Goal: Information Seeking & Learning: Learn about a topic

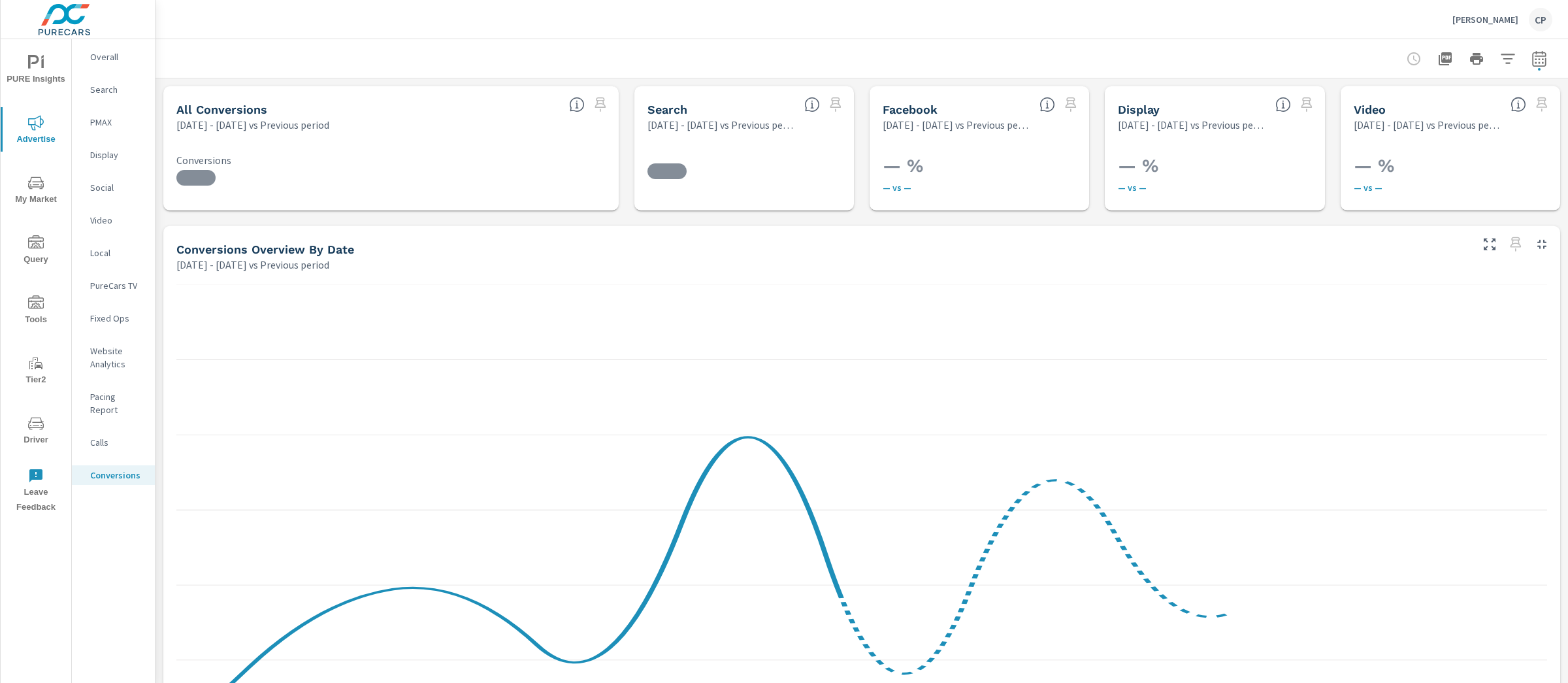
scroll to position [392, 0]
click at [43, 94] on div "PURE Insights Advertise My Market Query Tools Tier2 Driver Leave Feedback" at bounding box center [35, 279] width 70 height 481
click at [41, 85] on span "PURE Insights" at bounding box center [35, 70] width 62 height 32
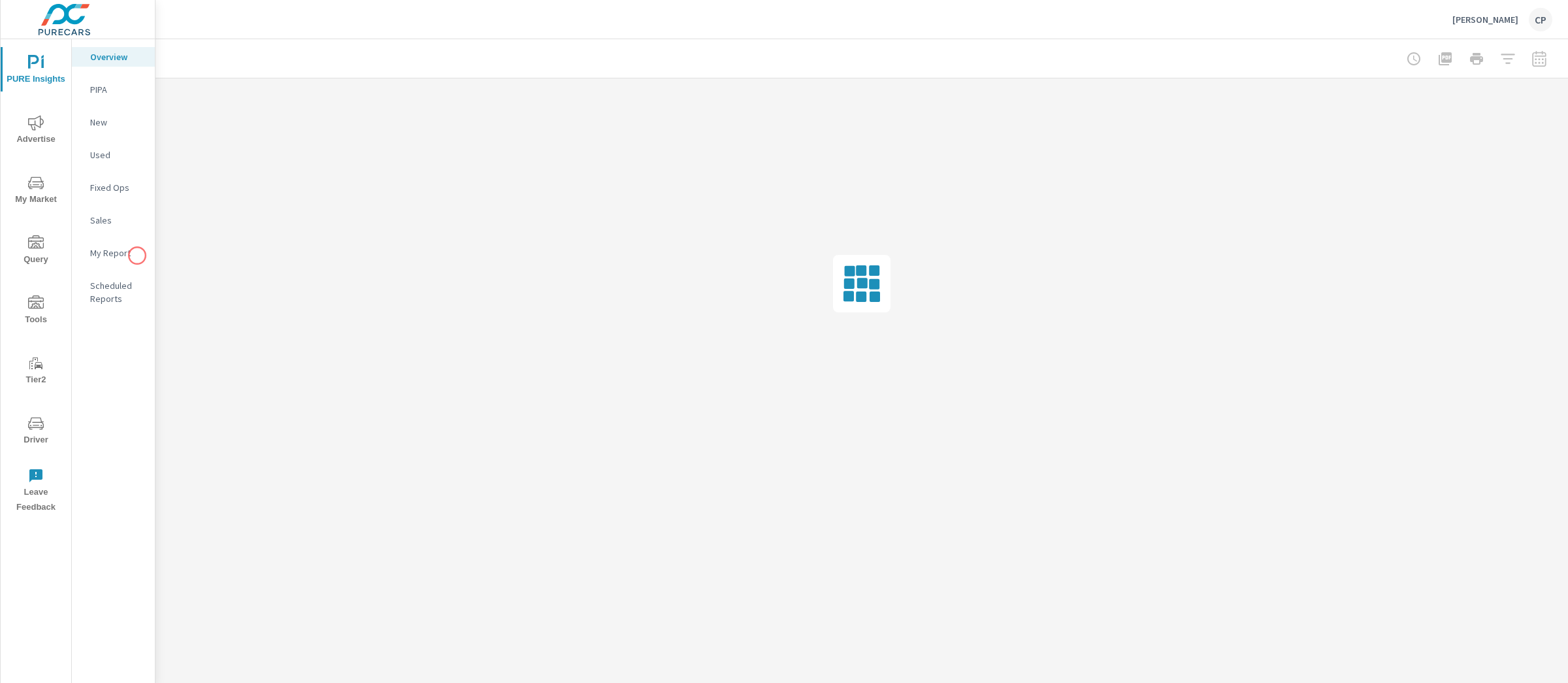
click at [136, 255] on p "My Report" at bounding box center [117, 253] width 54 height 13
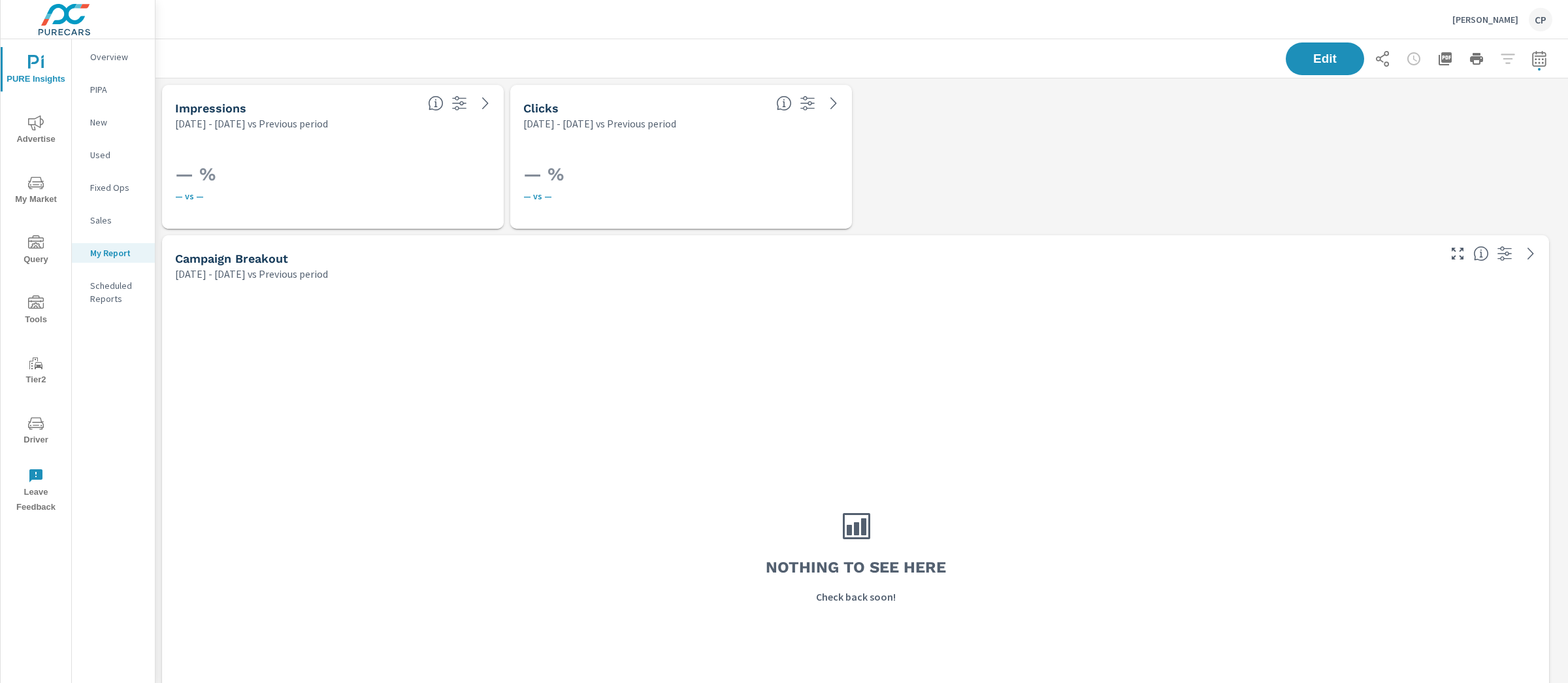
scroll to position [4089, 1425]
click at [1525, 59] on button "button" at bounding box center [1539, 58] width 26 height 26
select select "Previous period"
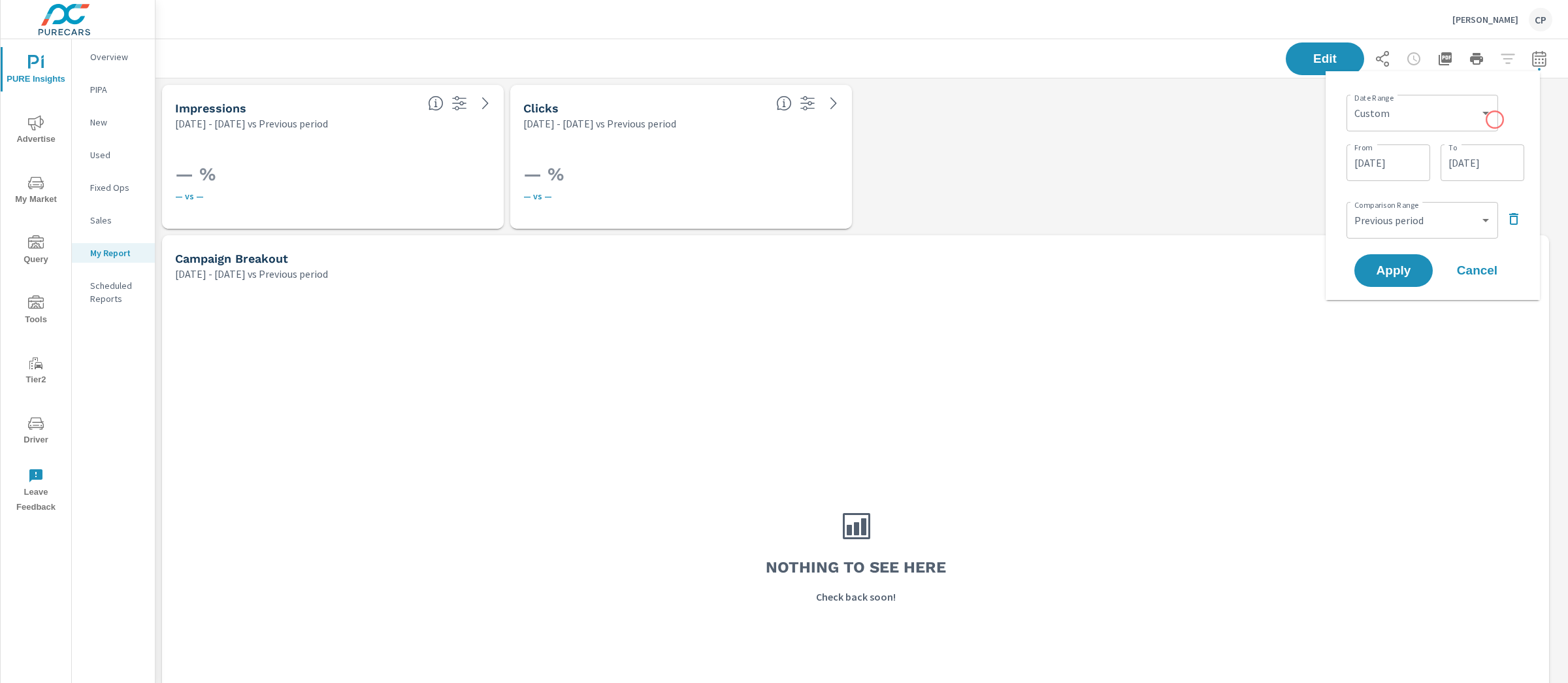
click at [1494, 121] on div "Custom Yesterday Last week Last 7 days Last 14 days Last 30 days Last 45 days L…" at bounding box center [1422, 113] width 151 height 37
click at [1515, 206] on div "Comparison Range Custom Previous period Previous month Previous year ​" at bounding box center [1435, 219] width 177 height 45
click at [1514, 211] on icon "button" at bounding box center [1513, 219] width 16 height 16
click at [1415, 116] on select "Custom Yesterday Last week Last 7 days Last 14 days Last 30 days Last 45 days L…" at bounding box center [1422, 113] width 141 height 26
click at [1352, 100] on select "Custom Yesterday Last week Last 7 days Last 14 days Last 30 days Last 45 days L…" at bounding box center [1422, 113] width 141 height 26
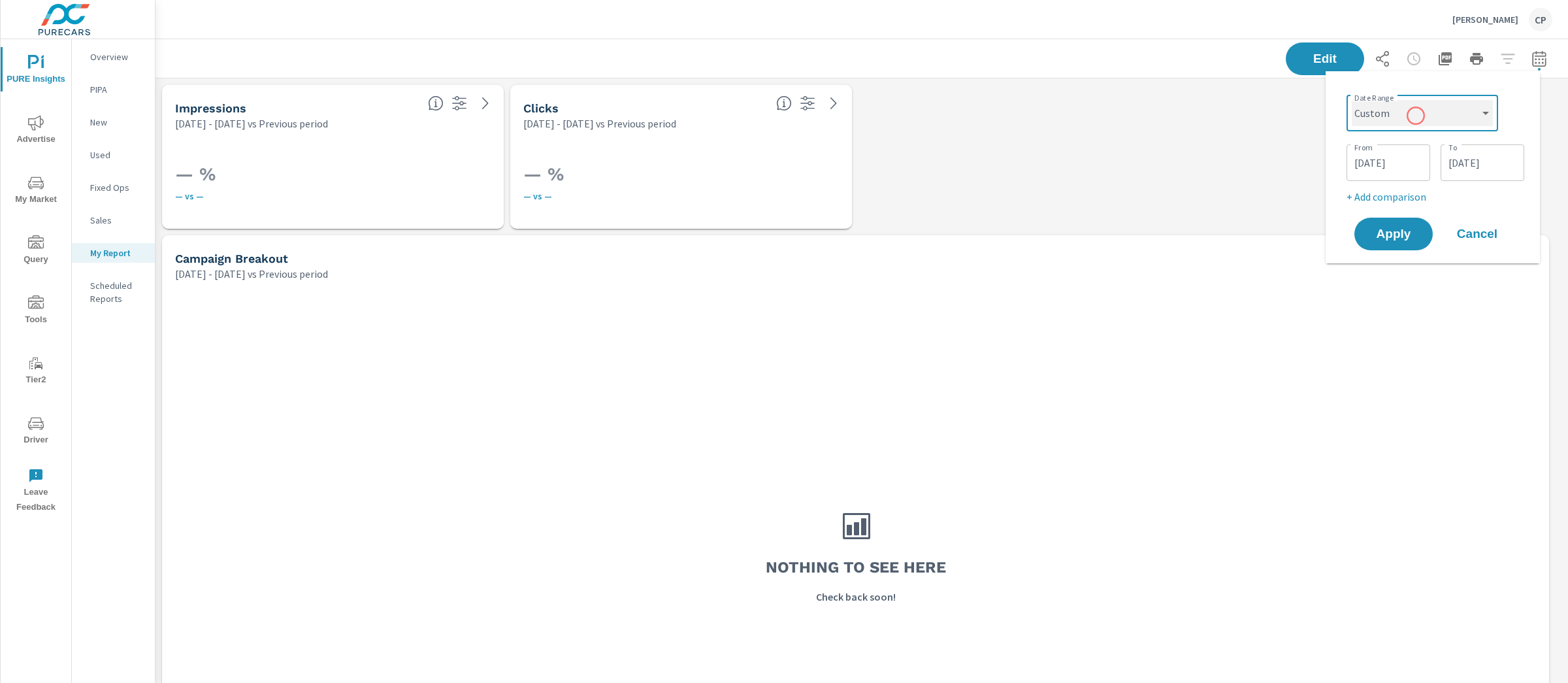
select select "Last month"
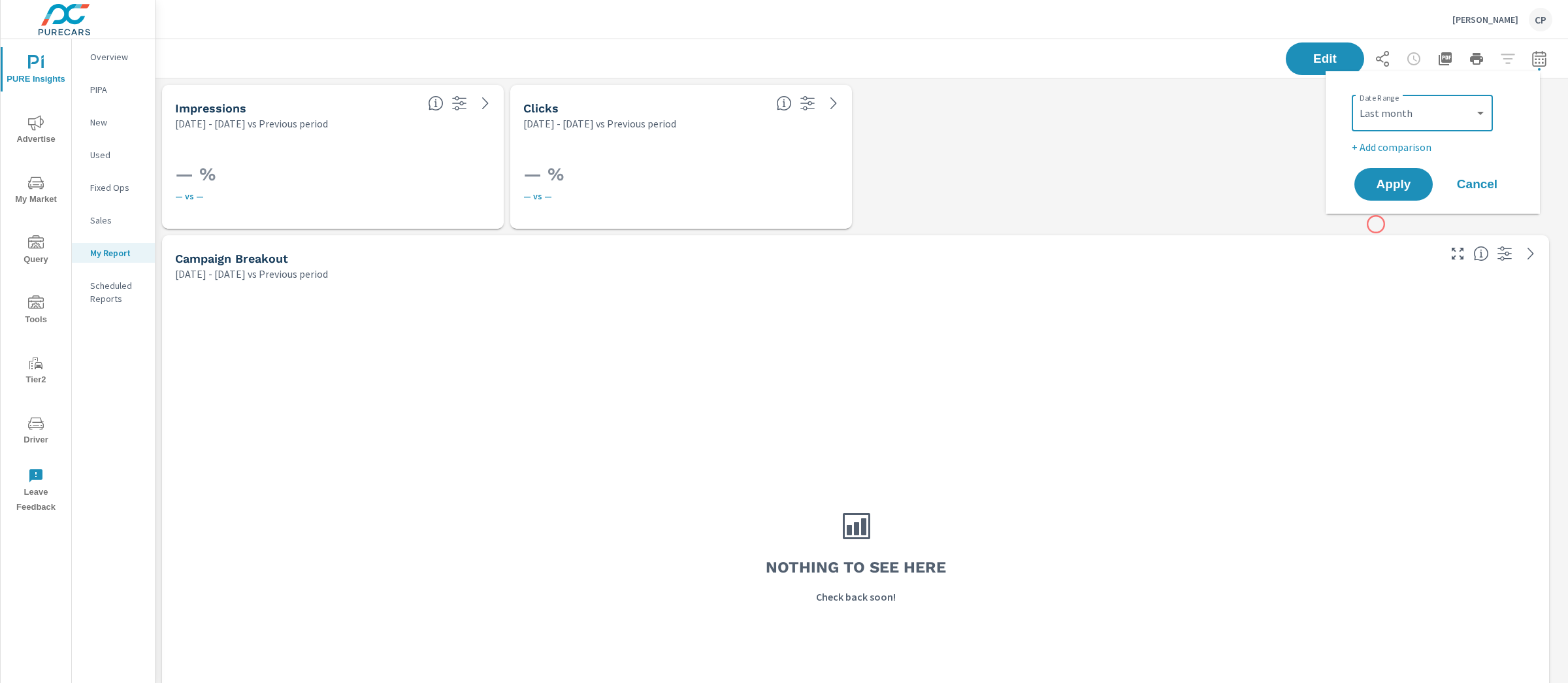
drag, startPoint x: 1375, startPoint y: 219, endPoint x: 1393, endPoint y: 185, distance: 38.5
click at [1514, 50] on div "Edit" at bounding box center [1418, 59] width 266 height 33
click at [1525, 62] on icon "button" at bounding box center [1539, 59] width 16 height 16
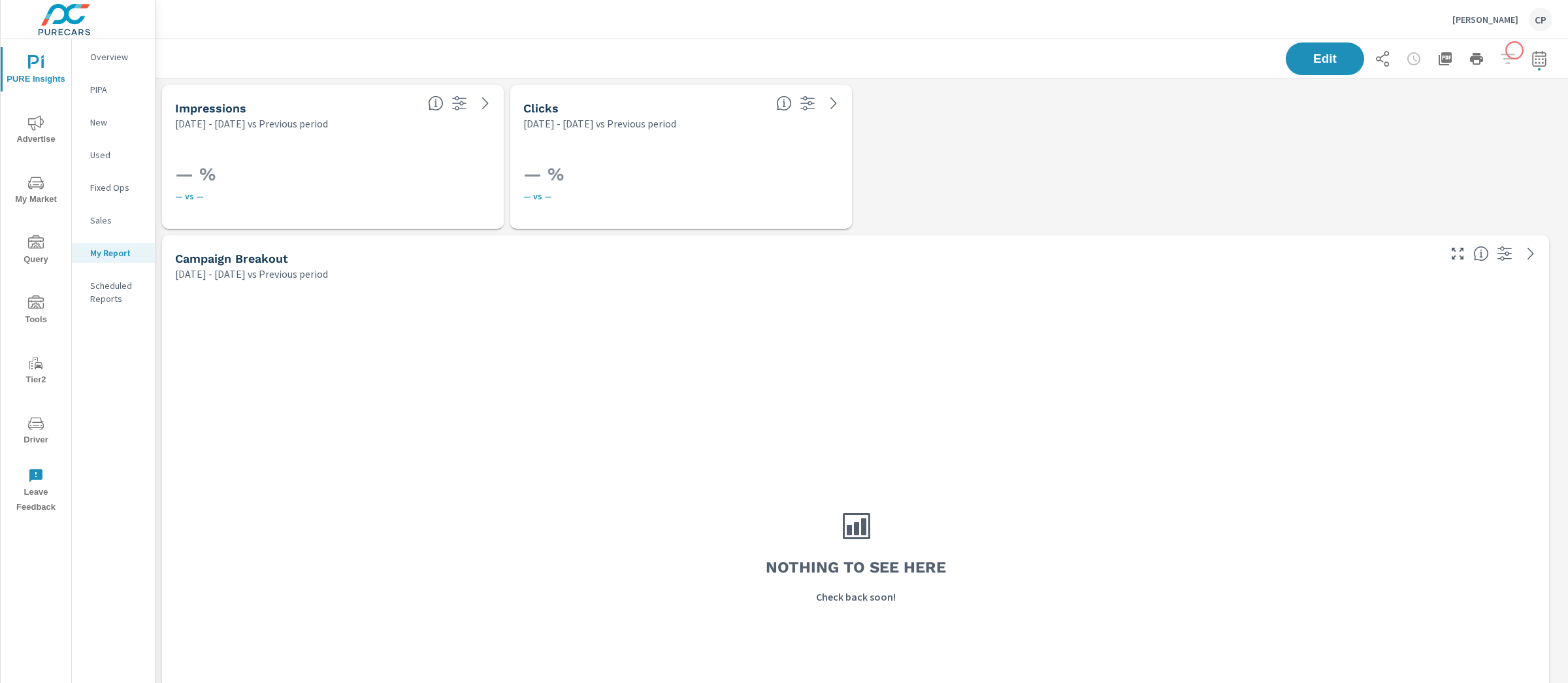
select select "Previous period"
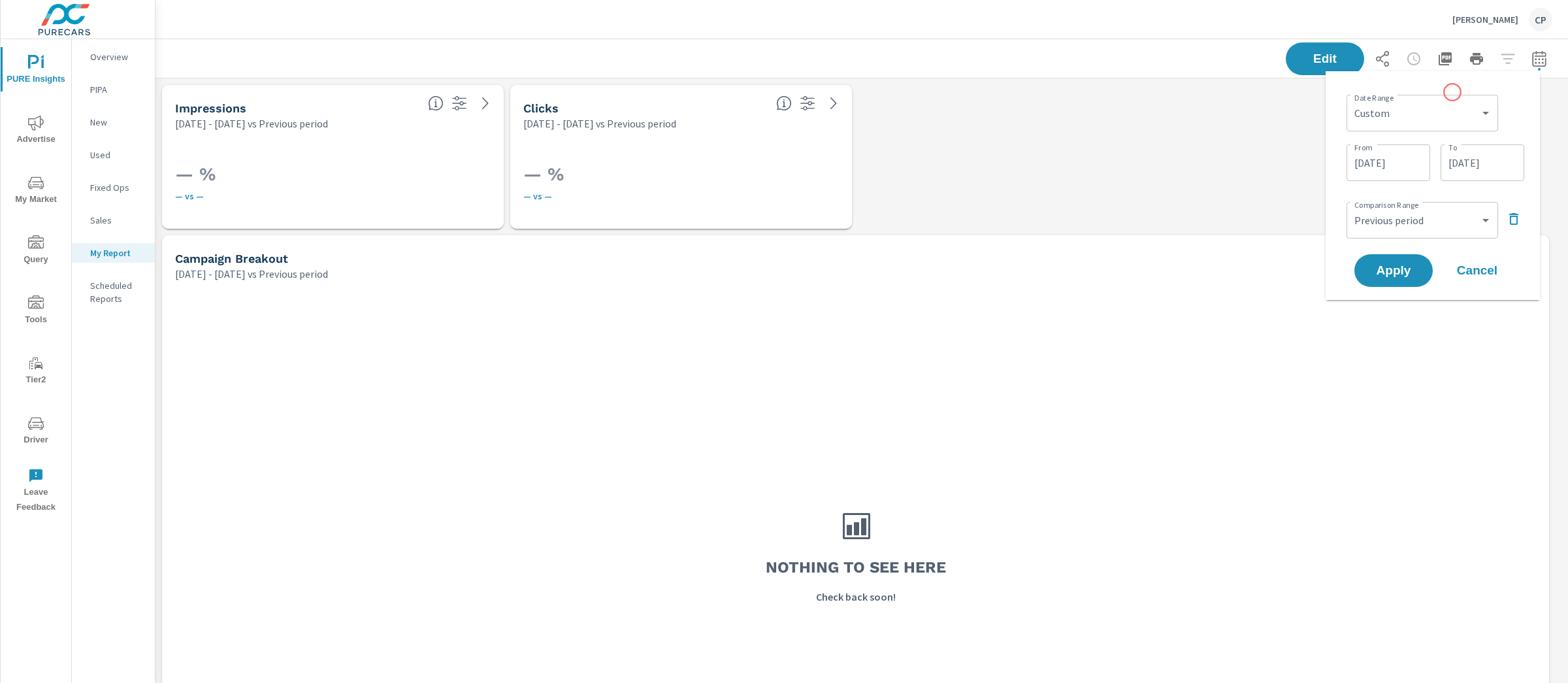
click at [1389, 99] on div "Custom Yesterday Last week Last 7 days Last 14 days Last 30 days Last 45 days L…" at bounding box center [1422, 113] width 151 height 37
click at [1389, 111] on select "Custom Yesterday Last week Last 7 days Last 14 days Last 30 days Last 45 days L…" at bounding box center [1422, 113] width 141 height 26
click at [1352, 100] on select "Custom Yesterday Last week Last 7 days Last 14 days Last 30 days Last 45 days L…" at bounding box center [1422, 113] width 141 height 26
select select "Last month"
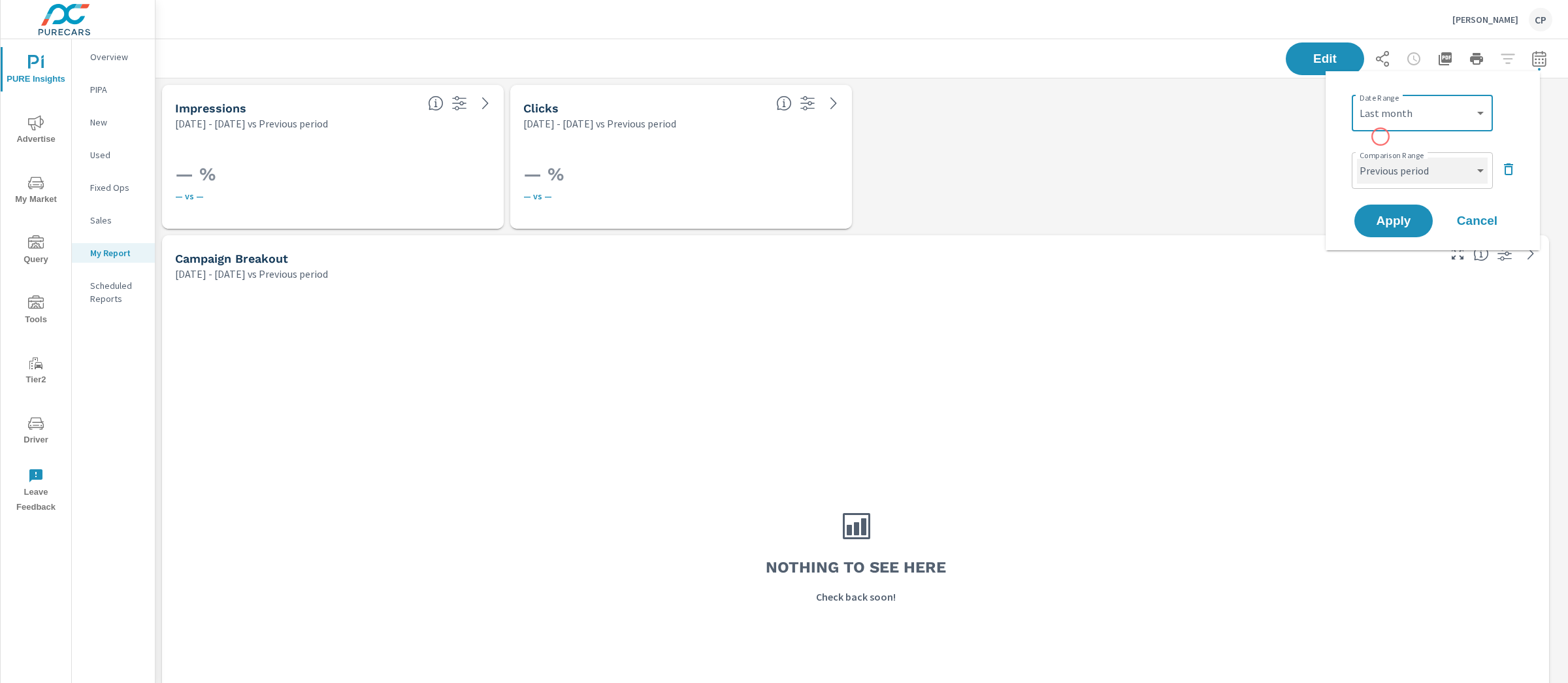
click at [1405, 179] on select "Custom Previous period Previous month Previous year" at bounding box center [1422, 170] width 131 height 26
click at [1511, 168] on icon "button" at bounding box center [1508, 169] width 9 height 12
click at [1408, 180] on span "Apply" at bounding box center [1393, 184] width 53 height 12
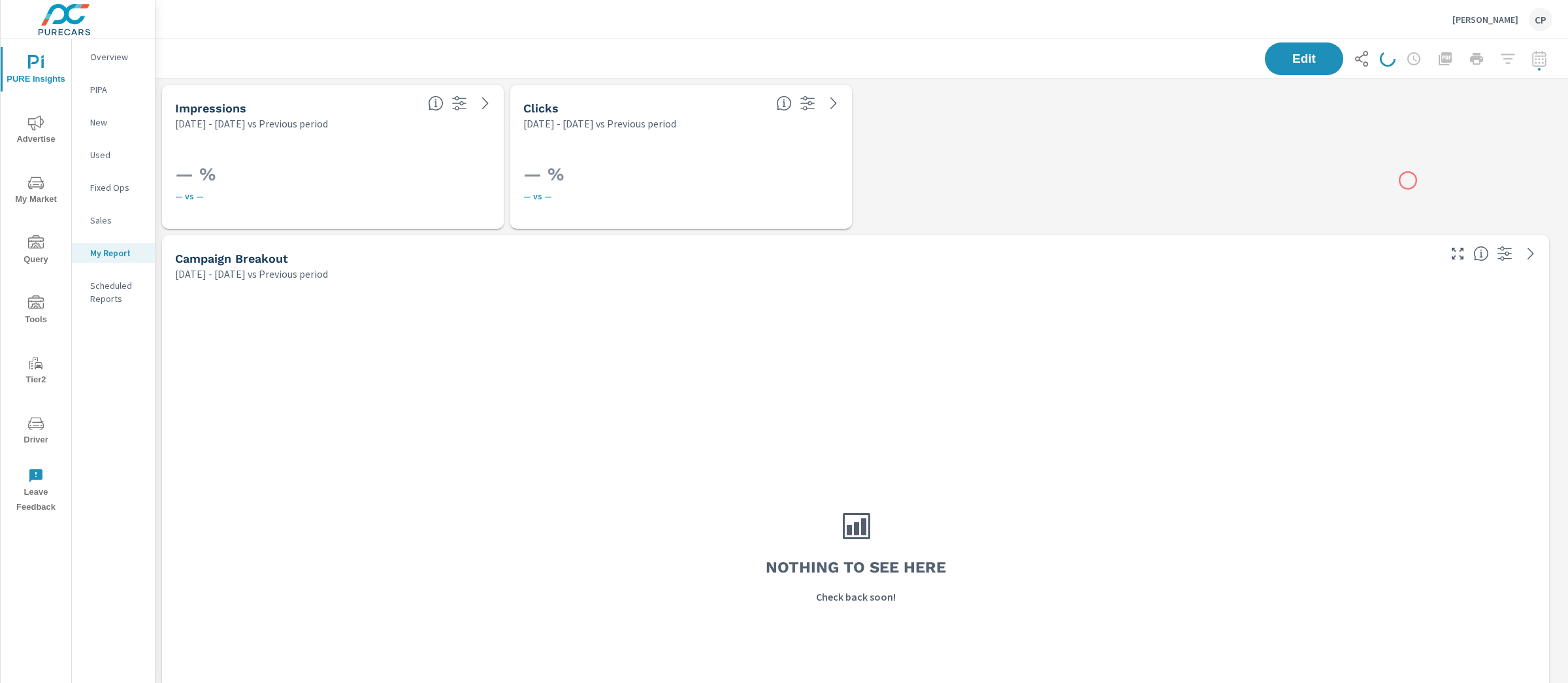
scroll to position [4089, 1425]
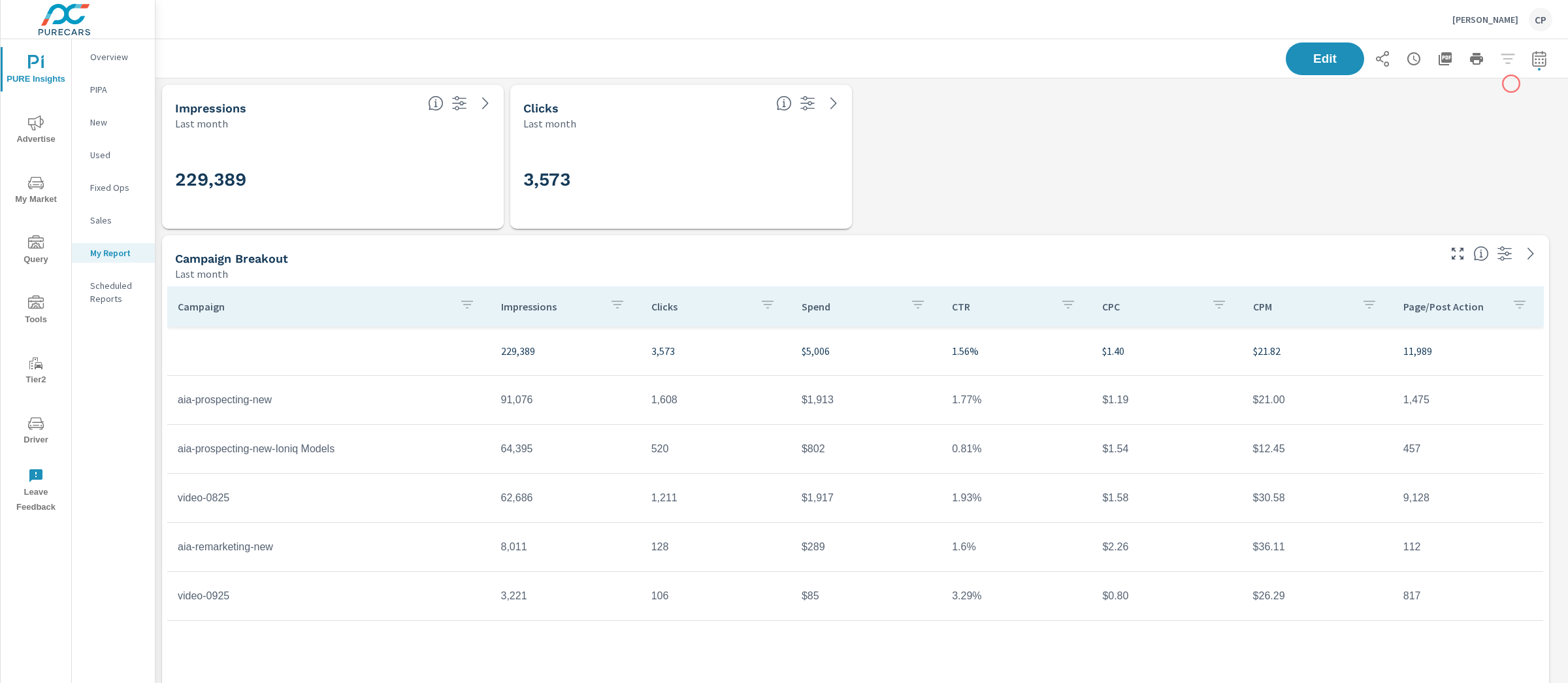
click at [1525, 67] on button "button" at bounding box center [1539, 58] width 26 height 26
select select "Last month"
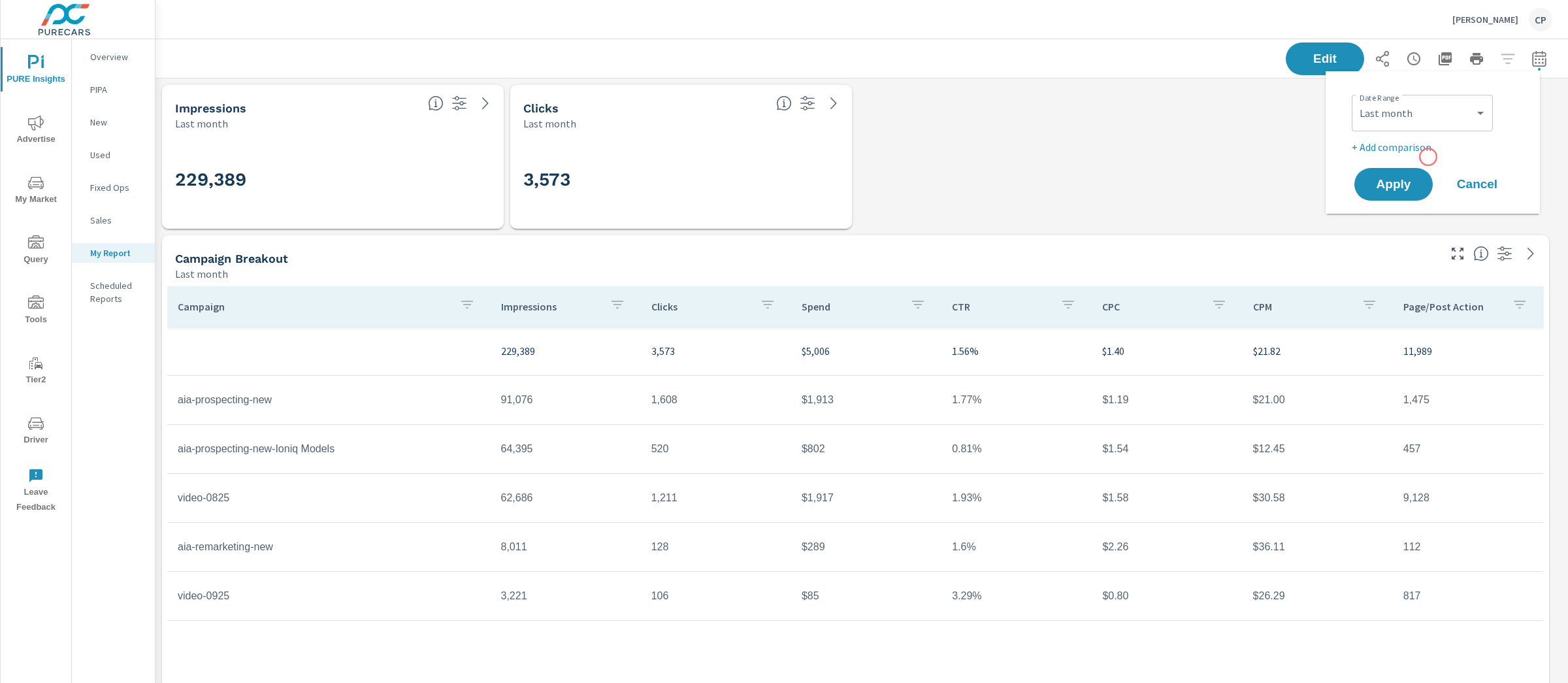
click at [1423, 151] on p "+ Add comparison" at bounding box center [1435, 147] width 168 height 16
click at [1427, 162] on select "Custom Previous period Previous month Previous year" at bounding box center [1422, 170] width 131 height 26
click at [1356, 158] on select "Custom Previous period Previous month Previous year" at bounding box center [1422, 170] width 131 height 26
select select "Previous month"
click at [1415, 220] on span "Apply" at bounding box center [1393, 221] width 53 height 12
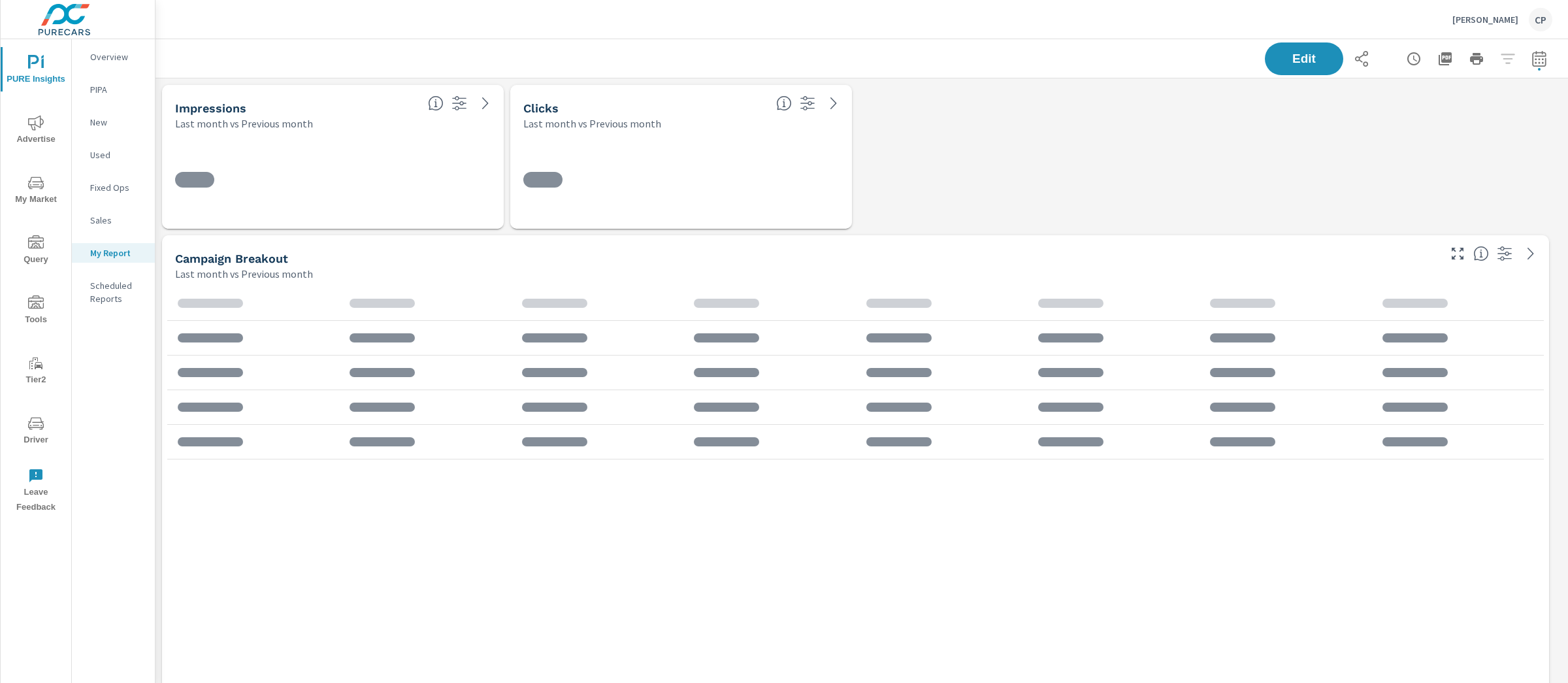
scroll to position [4089, 1425]
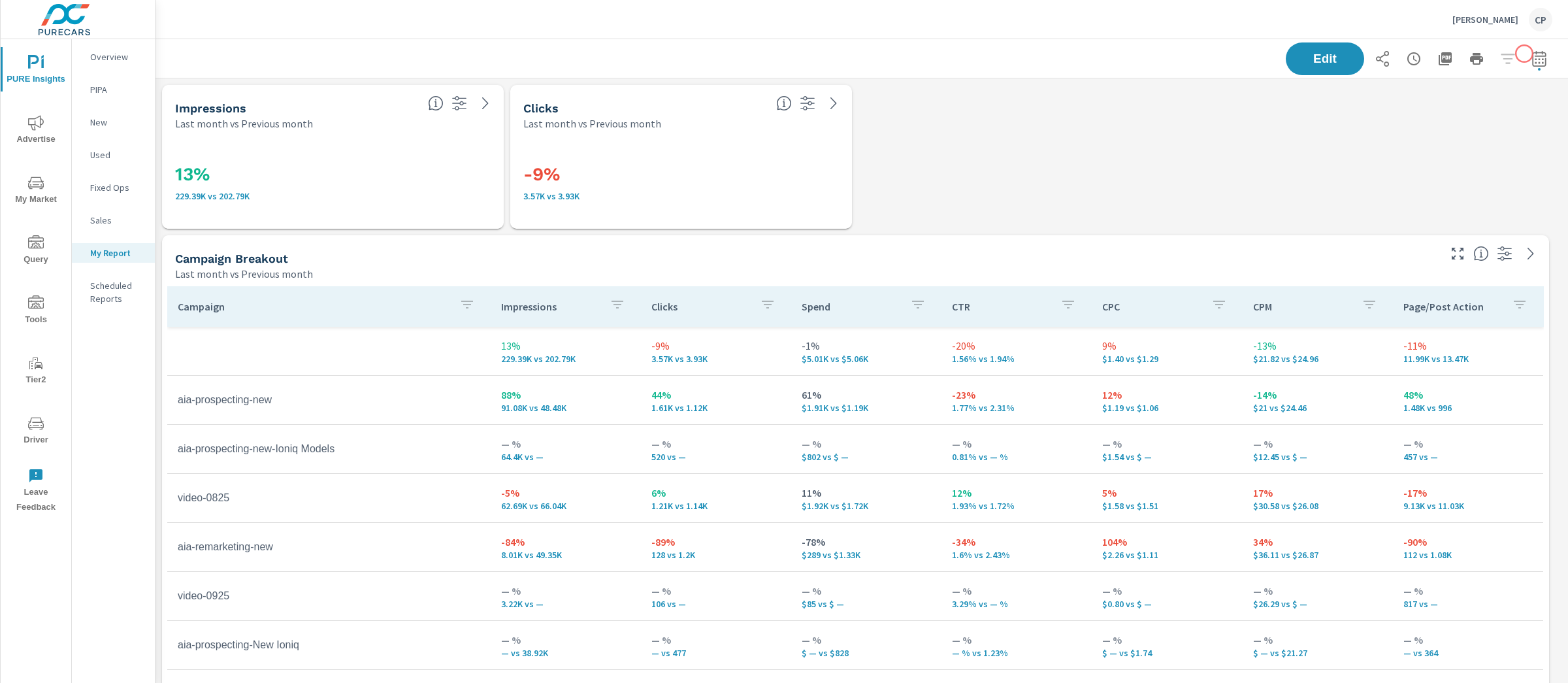
click at [1525, 53] on icon "button" at bounding box center [1539, 59] width 16 height 16
select select "Last month"
select select "Previous month"
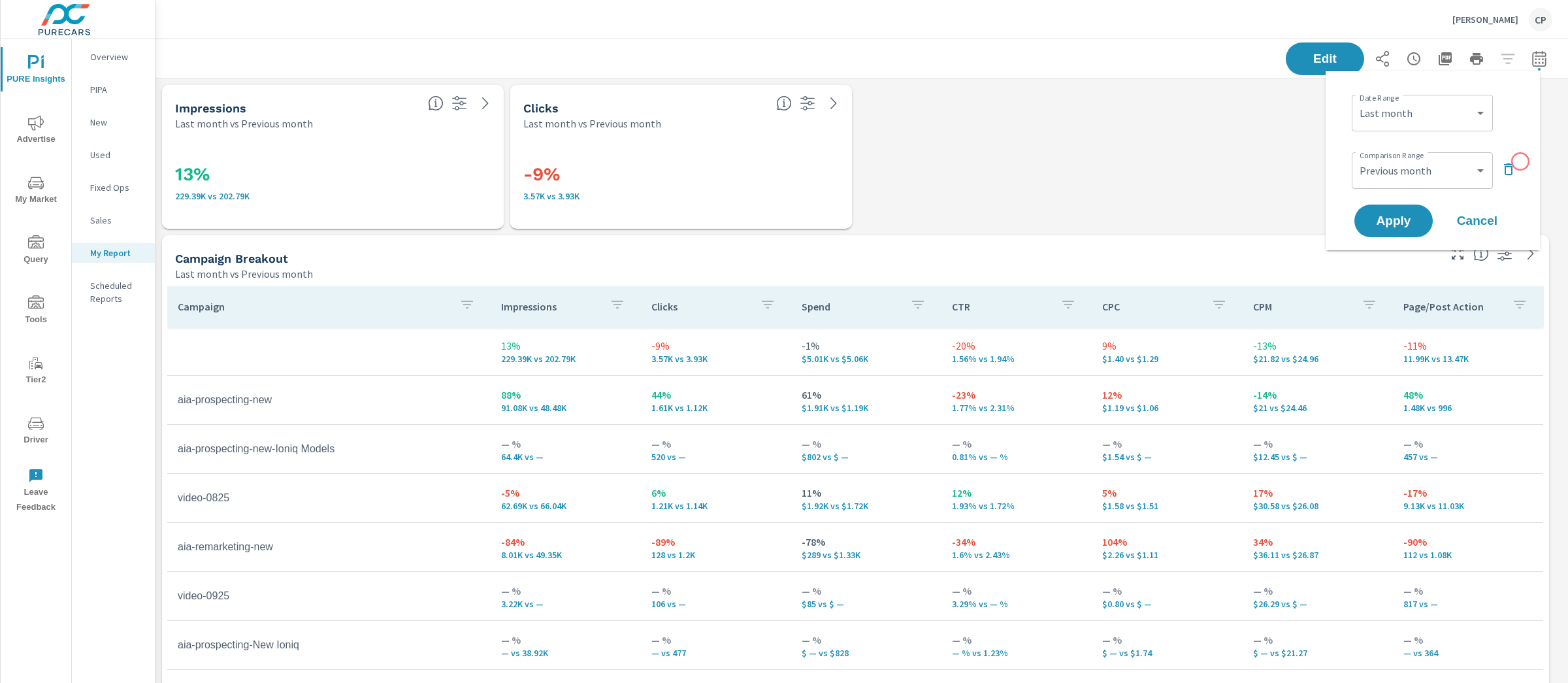
click at [1520, 162] on div "Date Range Custom Yesterday Last week Last 7 days Last 14 days Last 30 days Las…" at bounding box center [1432, 160] width 183 height 158
click at [1507, 161] on icon "button" at bounding box center [1508, 169] width 16 height 16
click at [1409, 188] on span "Apply" at bounding box center [1393, 184] width 53 height 12
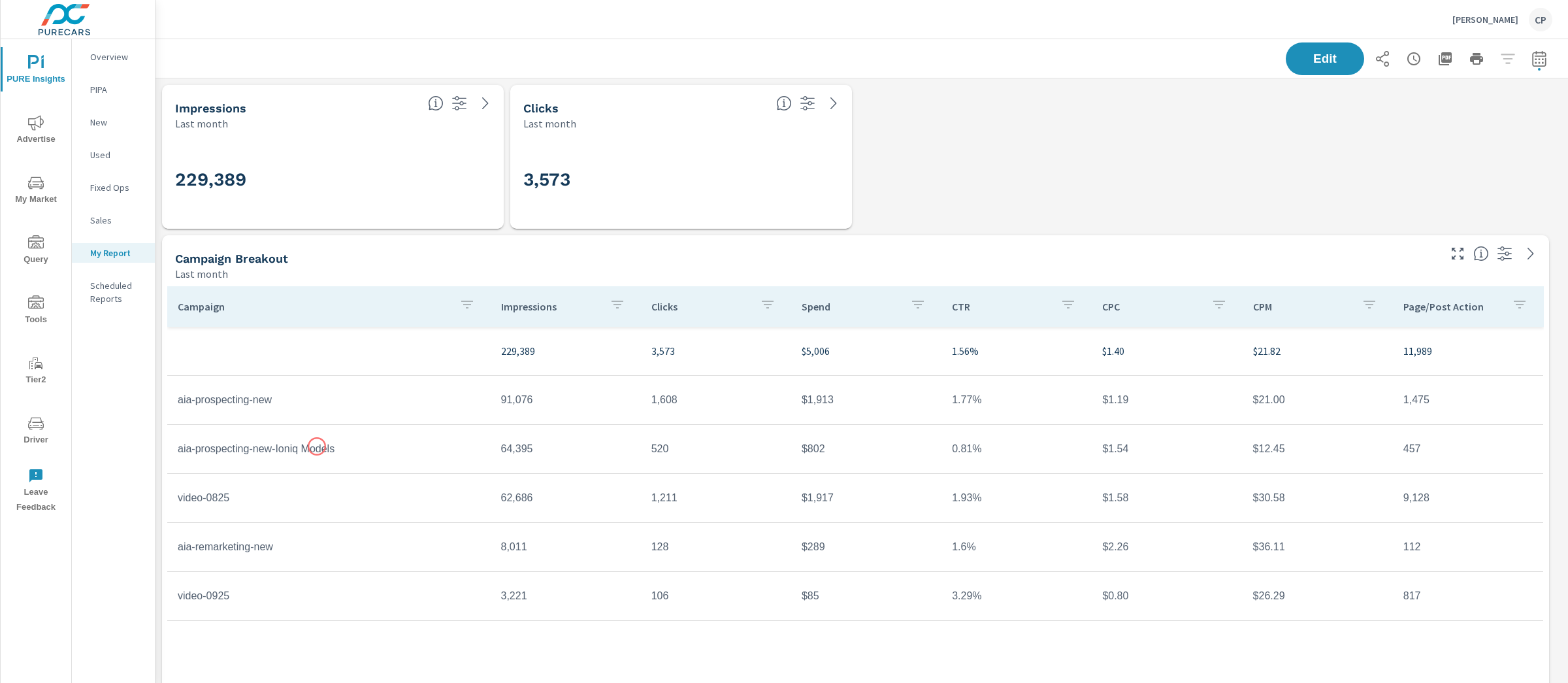
drag, startPoint x: 317, startPoint y: 447, endPoint x: 383, endPoint y: 432, distance: 67.7
click at [322, 447] on td "aia-prospecting-new-Ioniq Models" at bounding box center [329, 449] width 324 height 33
click at [383, 432] on td "aia-prospecting-new-Ioniq Models" at bounding box center [329, 449] width 324 height 33
drag, startPoint x: 358, startPoint y: 445, endPoint x: 179, endPoint y: 446, distance: 179.0
click at [179, 446] on td "aia-prospecting-new-Ioniq Models" at bounding box center [329, 449] width 324 height 33
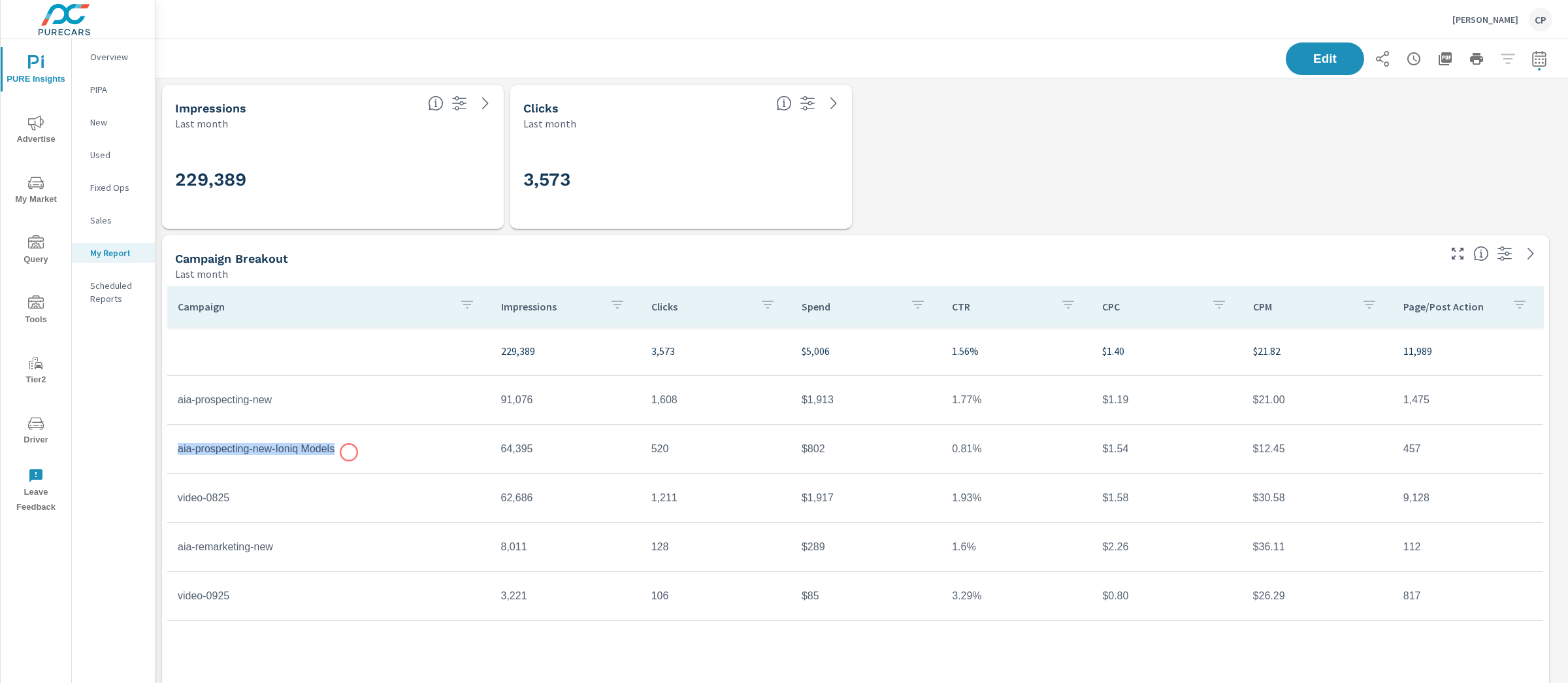
click at [349, 452] on td "aia-prospecting-new-Ioniq Models" at bounding box center [329, 449] width 324 height 33
drag, startPoint x: 346, startPoint y: 449, endPoint x: 171, endPoint y: 444, distance: 175.1
click at [171, 444] on td "aia-prospecting-new-Ioniq Models" at bounding box center [329, 449] width 324 height 33
click at [357, 463] on td "aia-prospecting-new-Ioniq Models" at bounding box center [329, 449] width 324 height 33
drag, startPoint x: 346, startPoint y: 449, endPoint x: 177, endPoint y: 449, distance: 169.0
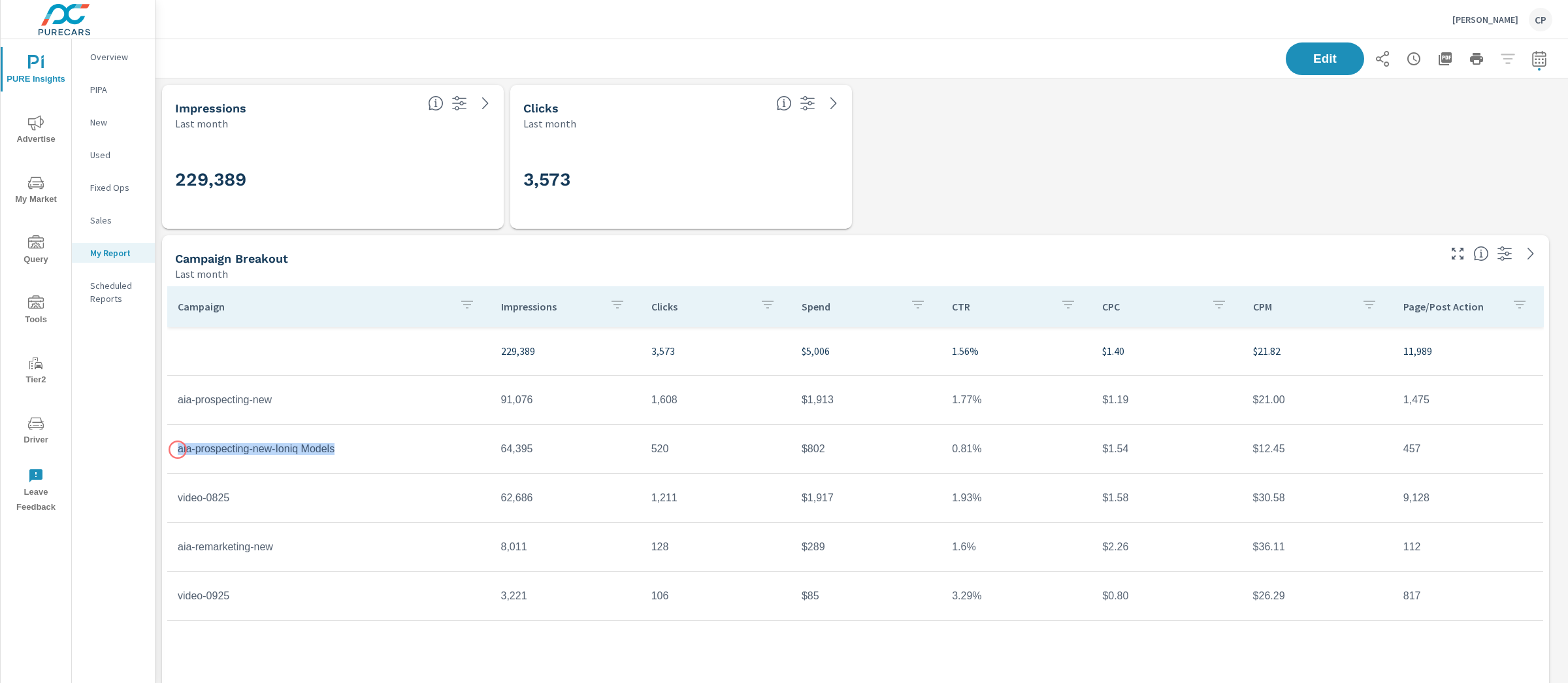
click at [177, 449] on td "aia-prospecting-new-Ioniq Models" at bounding box center [329, 449] width 324 height 33
click at [292, 402] on td "aia-prospecting-new" at bounding box center [329, 400] width 324 height 33
drag, startPoint x: 289, startPoint y: 400, endPoint x: 168, endPoint y: 400, distance: 121.0
click at [168, 400] on td "aia-prospecting-new" at bounding box center [329, 400] width 324 height 33
click at [336, 460] on td "aia-prospecting-new-Ioniq Models" at bounding box center [329, 449] width 324 height 33
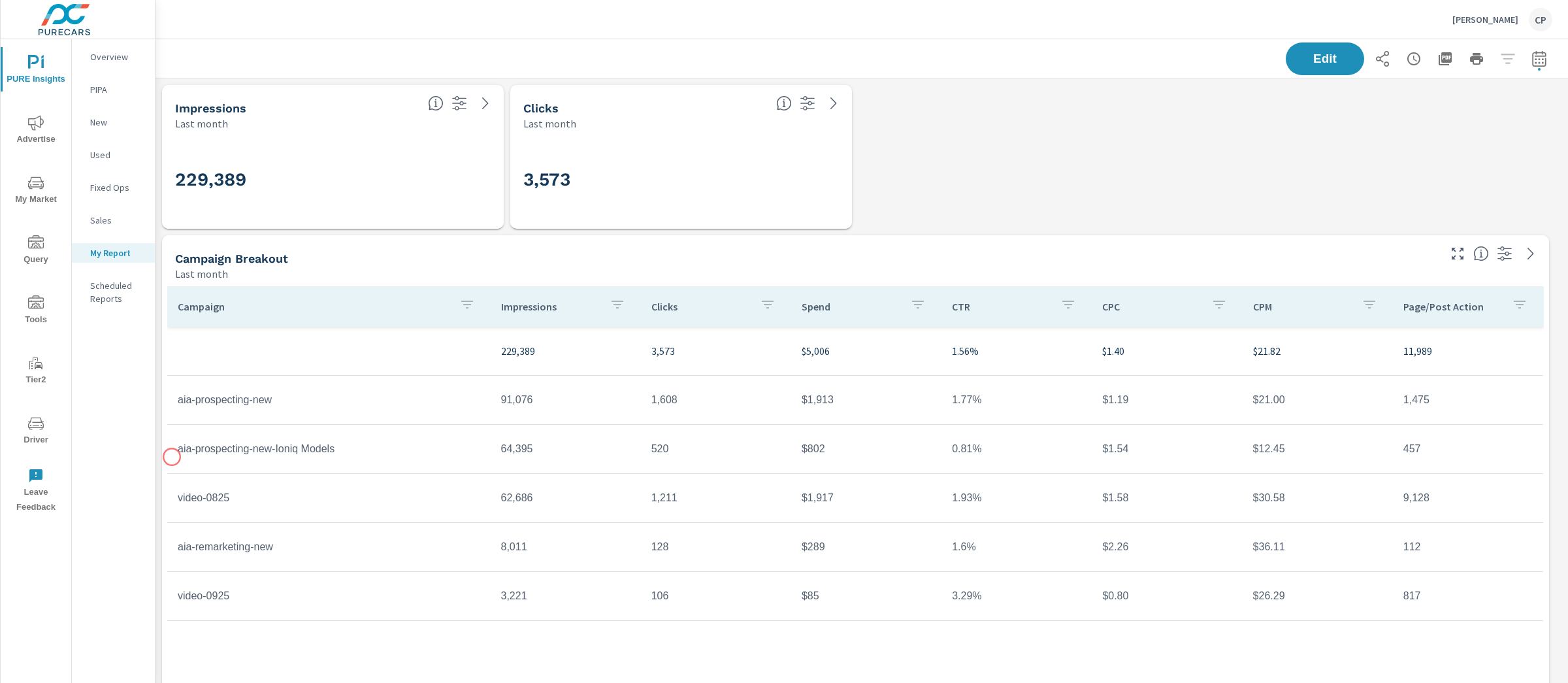
drag, startPoint x: 345, startPoint y: 452, endPoint x: 172, endPoint y: 457, distance: 173.1
click at [172, 457] on td "aia-prospecting-new-Ioniq Models" at bounding box center [329, 449] width 324 height 33
click at [173, 452] on td "aia-prospecting-new-Ioniq Models" at bounding box center [329, 449] width 324 height 33
drag, startPoint x: 279, startPoint y: 547, endPoint x: 218, endPoint y: 552, distance: 61.2
click at [219, 553] on td "aia-remarketing-new" at bounding box center [329, 547] width 324 height 33
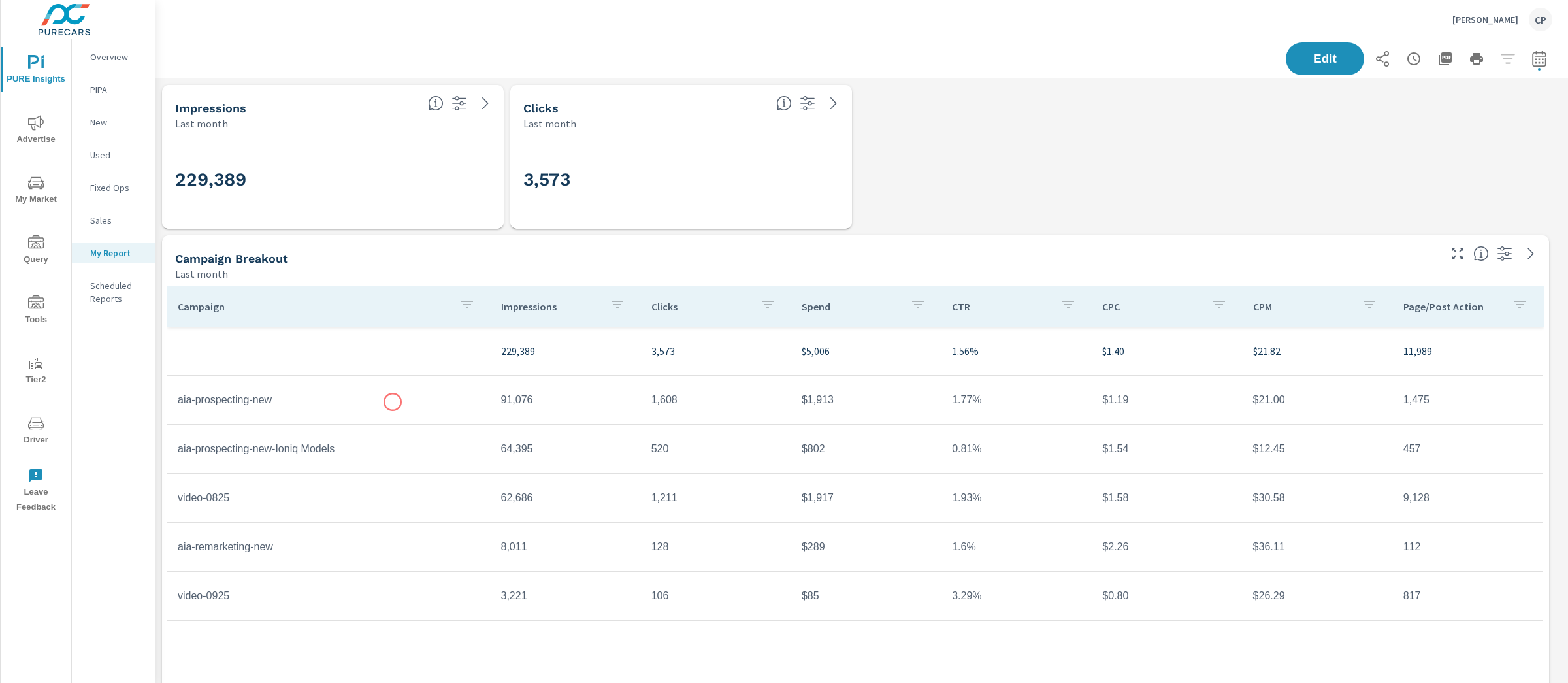
click at [347, 391] on td "aia-prospecting-new" at bounding box center [329, 400] width 324 height 33
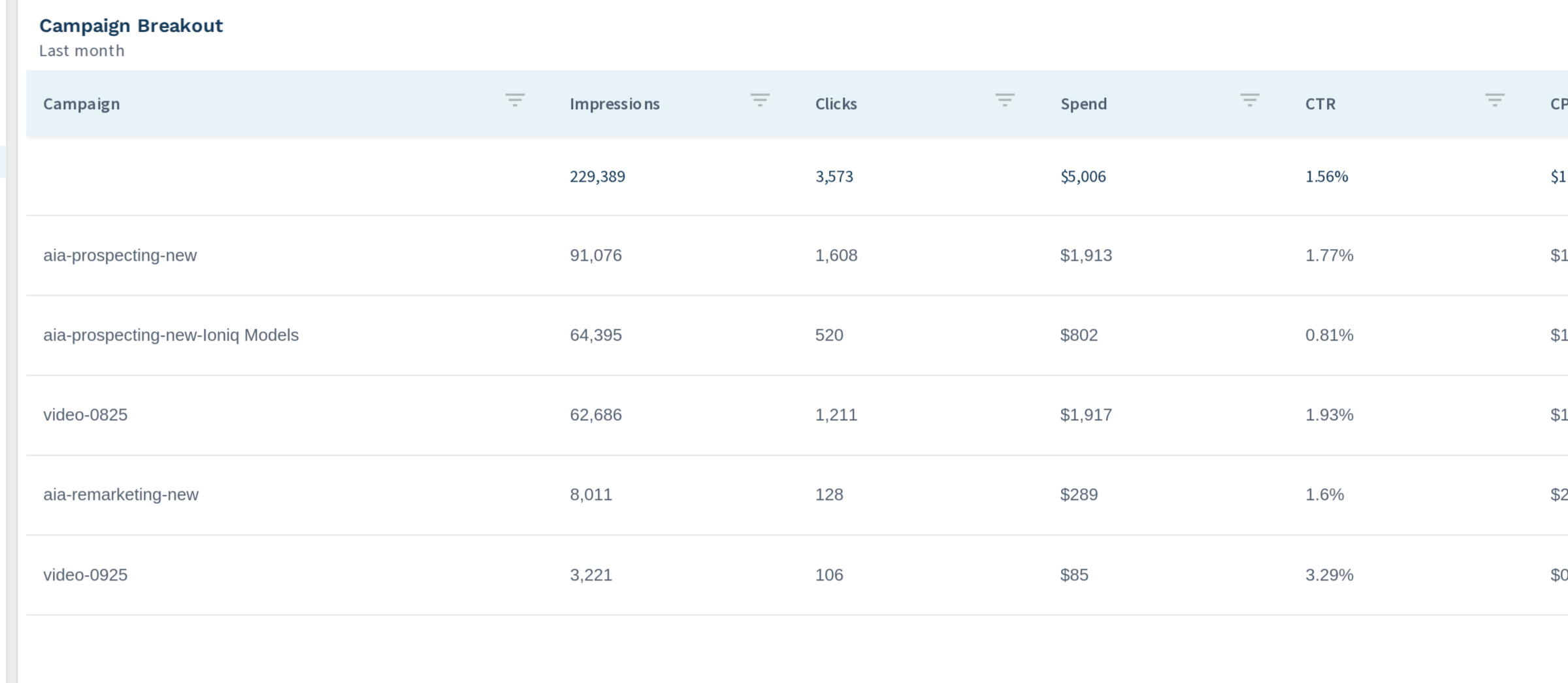
scroll to position [86, 0]
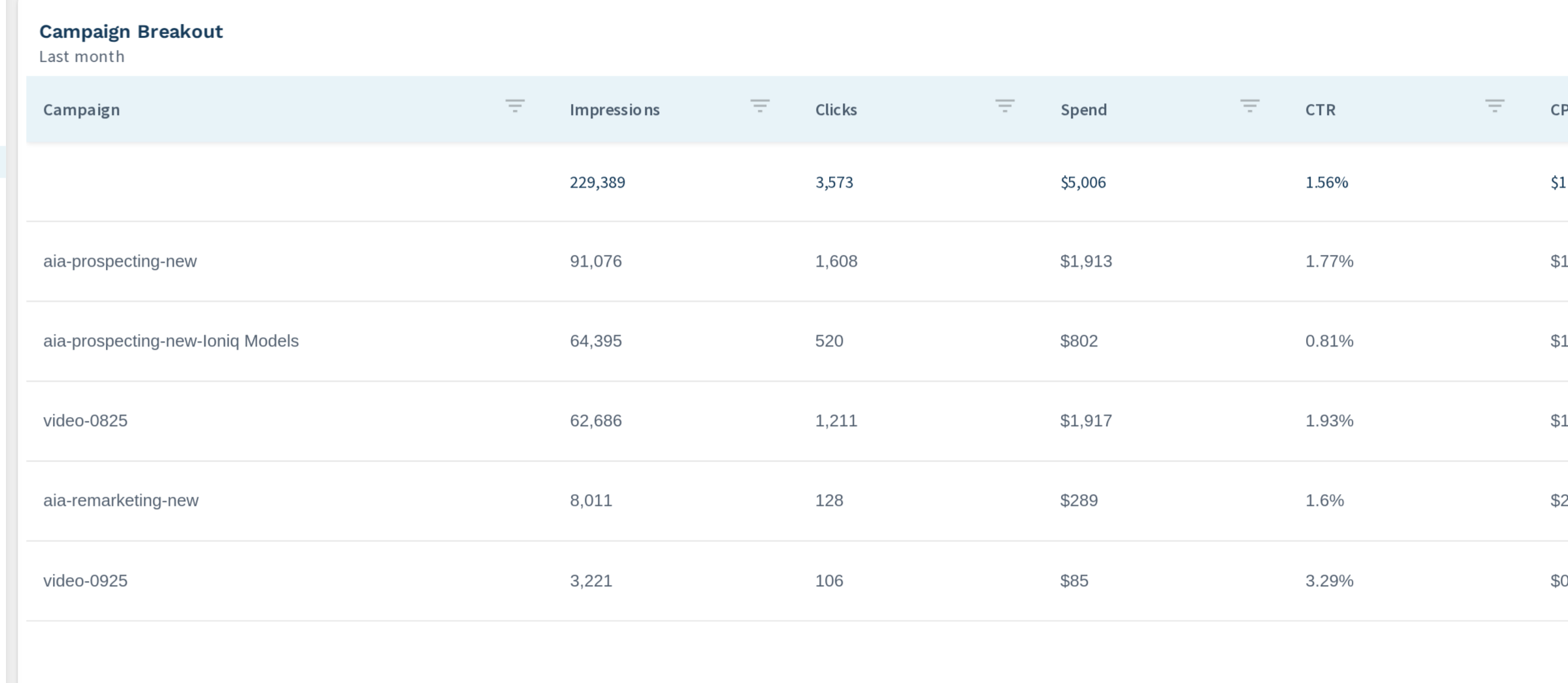
click at [176, 313] on td "aia-prospecting-new" at bounding box center [329, 314] width 324 height 33
drag, startPoint x: 176, startPoint y: 313, endPoint x: 285, endPoint y: 314, distance: 109.0
click at [285, 314] on td "aia-prospecting-new" at bounding box center [329, 314] width 324 height 33
click at [180, 310] on td "aia-prospecting-new" at bounding box center [329, 314] width 324 height 33
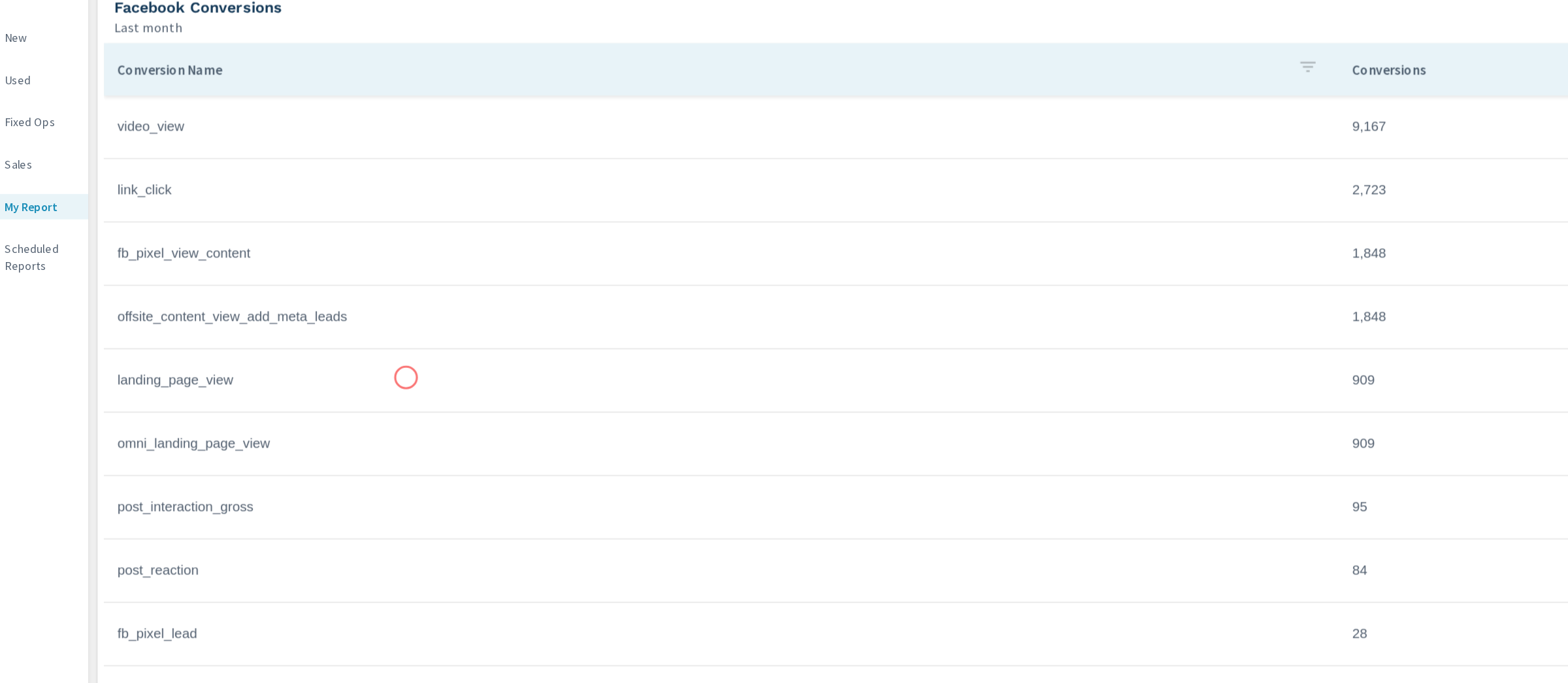
scroll to position [760, 0]
drag, startPoint x: 1123, startPoint y: 188, endPoint x: 1159, endPoint y: 188, distance: 36.0
click at [1159, 188] on td "9,167" at bounding box center [1332, 192] width 422 height 33
drag, startPoint x: 1126, startPoint y: 234, endPoint x: 1153, endPoint y: 238, distance: 27.3
click at [1153, 238] on td "2,723" at bounding box center [1332, 241] width 422 height 33
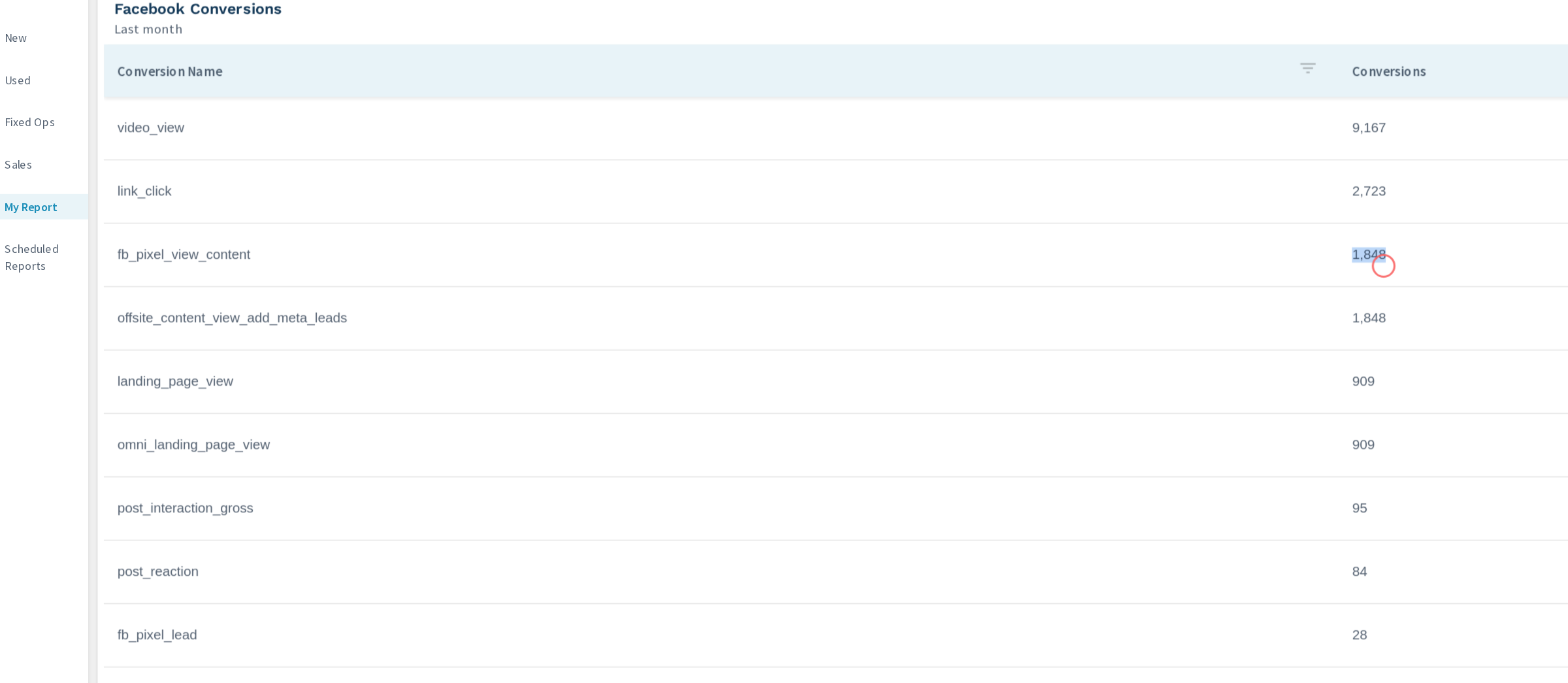
drag, startPoint x: 1110, startPoint y: 299, endPoint x: 1155, endPoint y: 299, distance: 45.0
click at [1155, 299] on tr "fb_pixel_view_content 1,848" at bounding box center [855, 290] width 1376 height 49
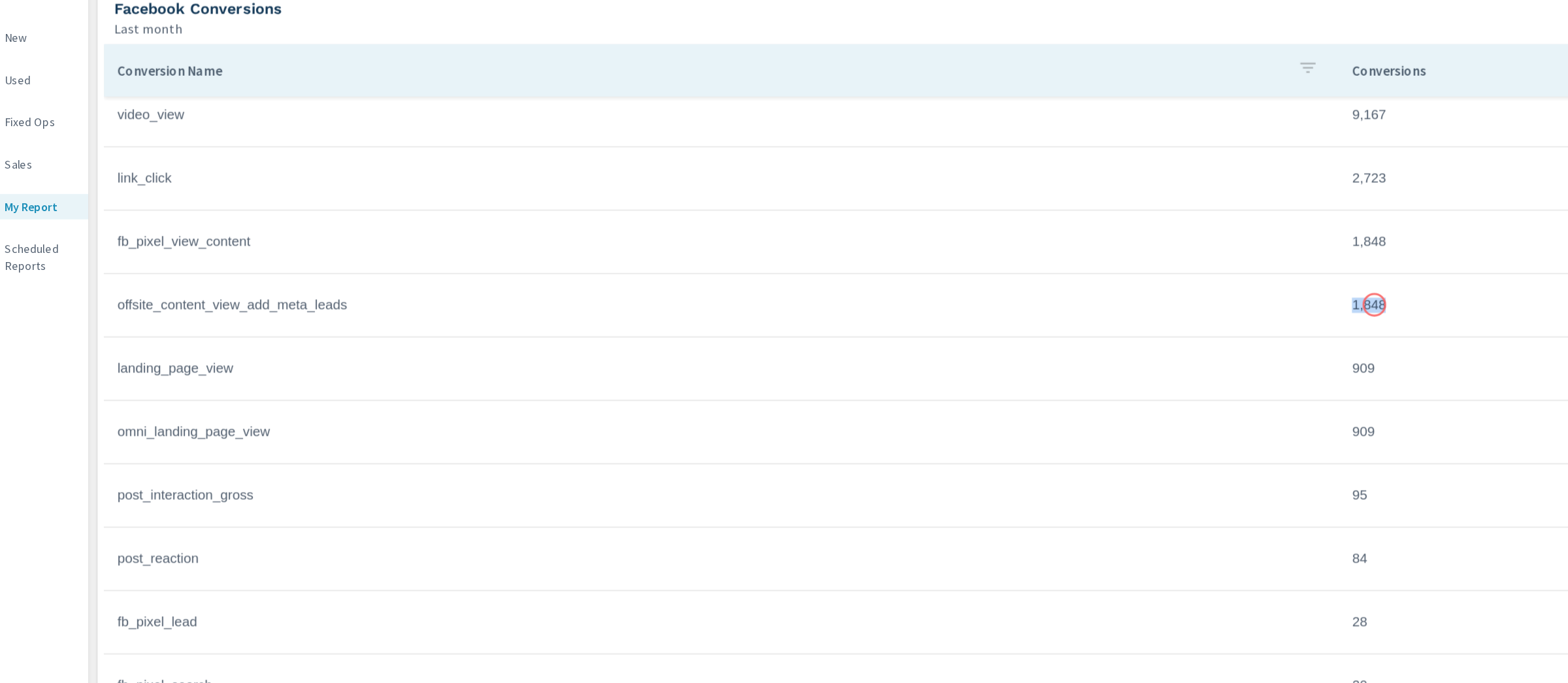
drag, startPoint x: 1125, startPoint y: 329, endPoint x: 1152, endPoint y: 329, distance: 27.0
click at [1153, 329] on td "1,848" at bounding box center [1332, 329] width 422 height 33
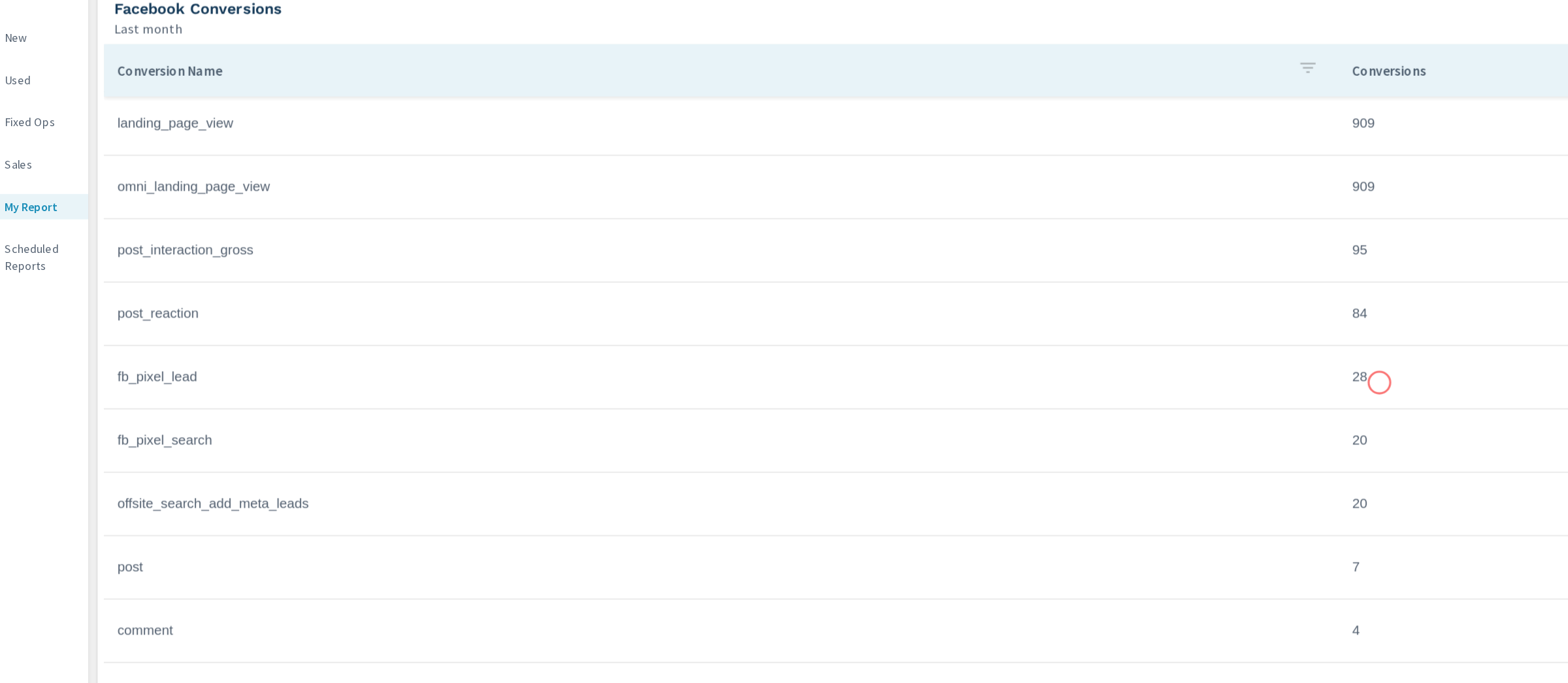
scroll to position [201, 0]
drag, startPoint x: 1144, startPoint y: 381, endPoint x: 1113, endPoint y: 381, distance: 31.0
click at [1122, 381] on td "28" at bounding box center [1332, 383] width 422 height 33
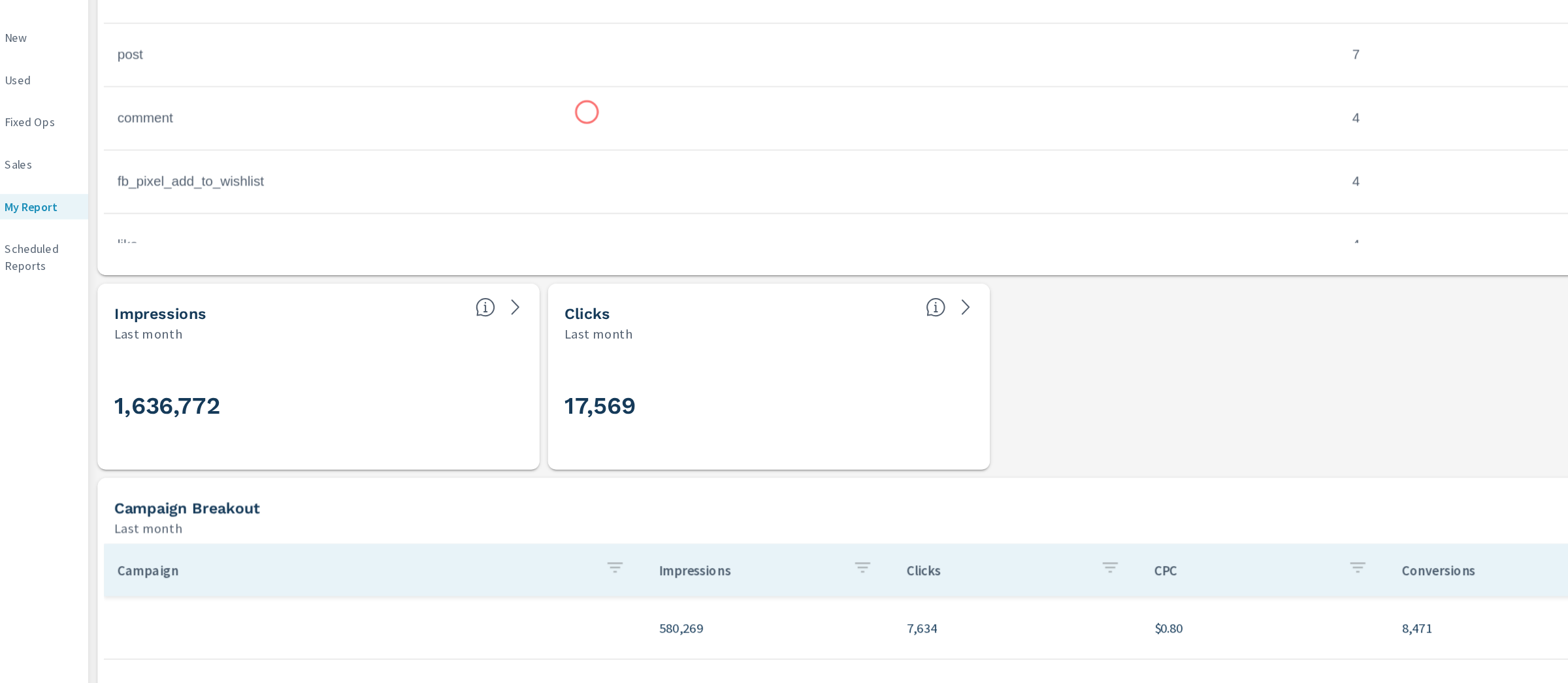
scroll to position [1137, 0]
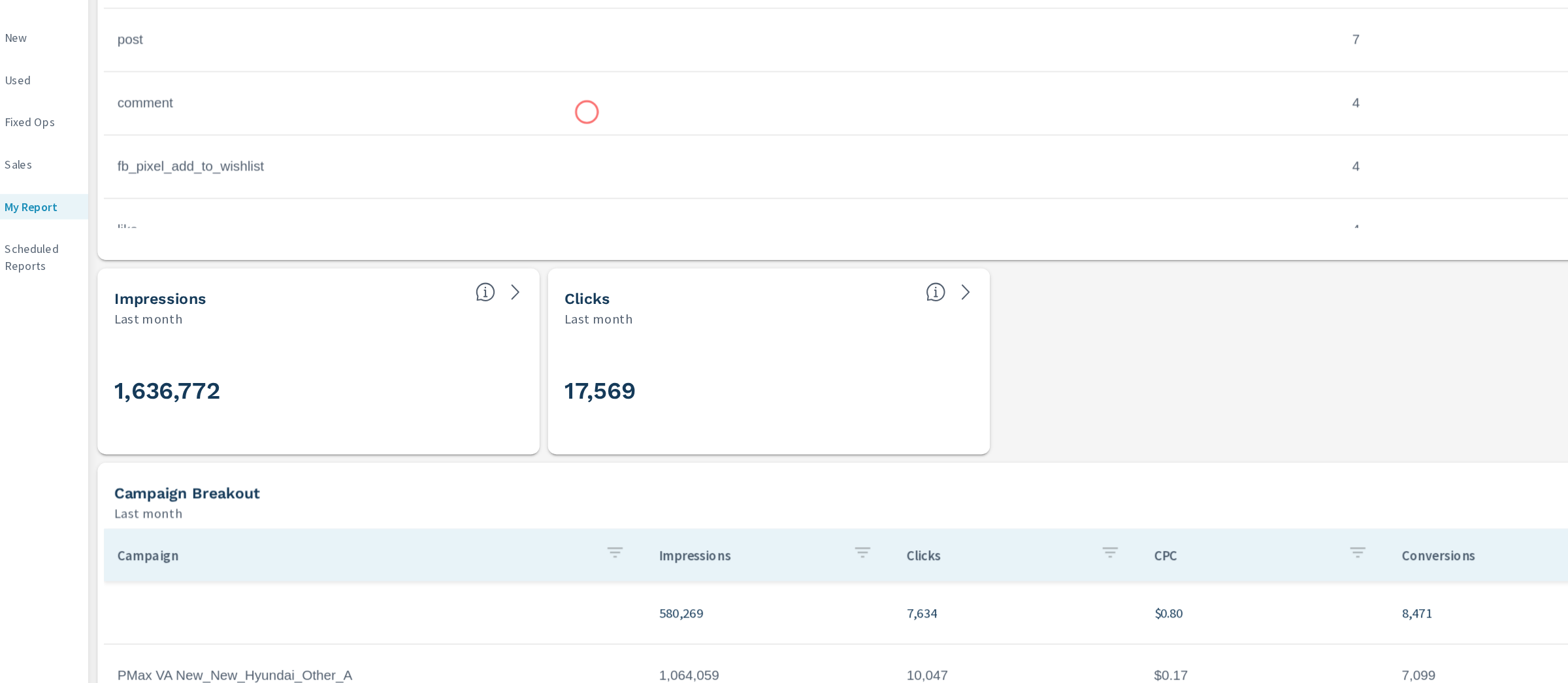
scroll to position [138, 0]
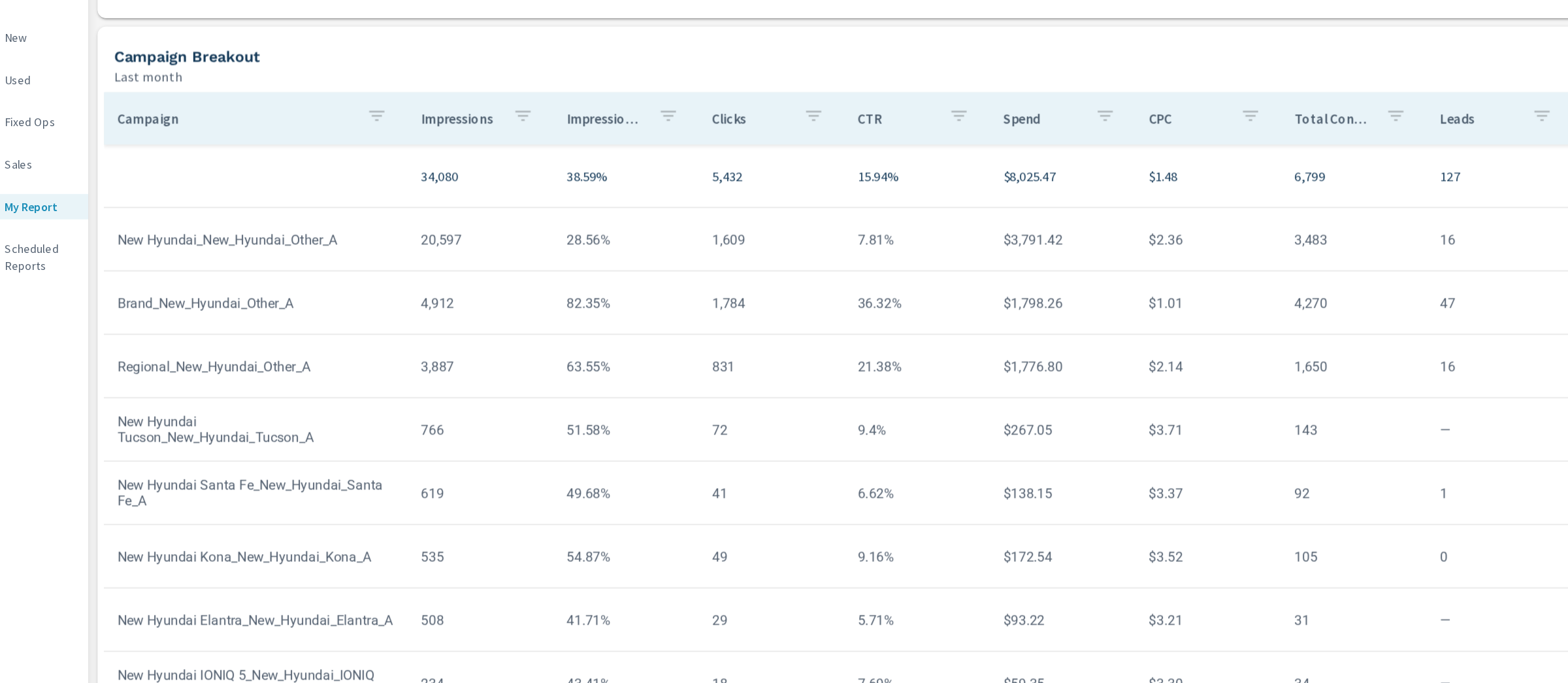
scroll to position [2867, 0]
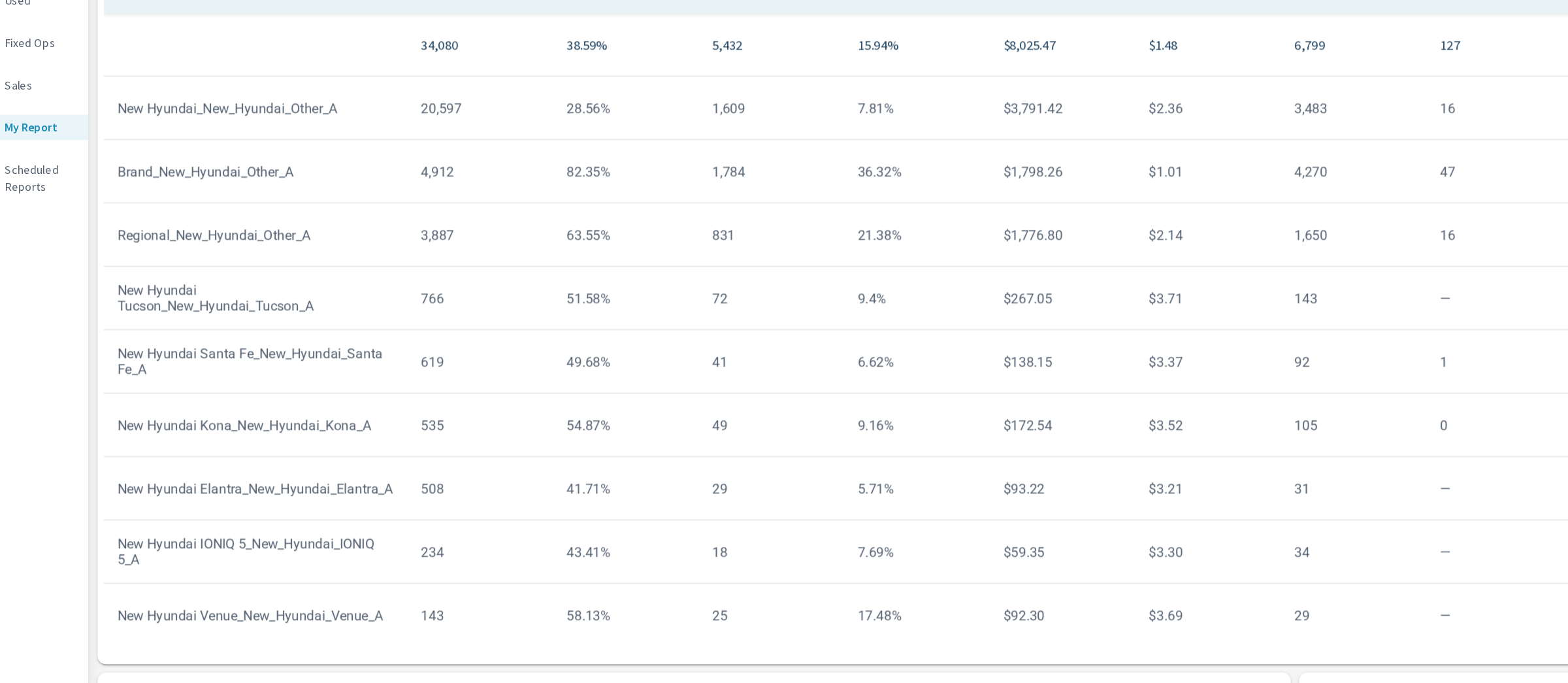
click at [163, 496] on div "Campaign Impressions Impression Share Clicks CTR Spend CPC Total Conversions Le…" at bounding box center [855, 393] width 1387 height 549
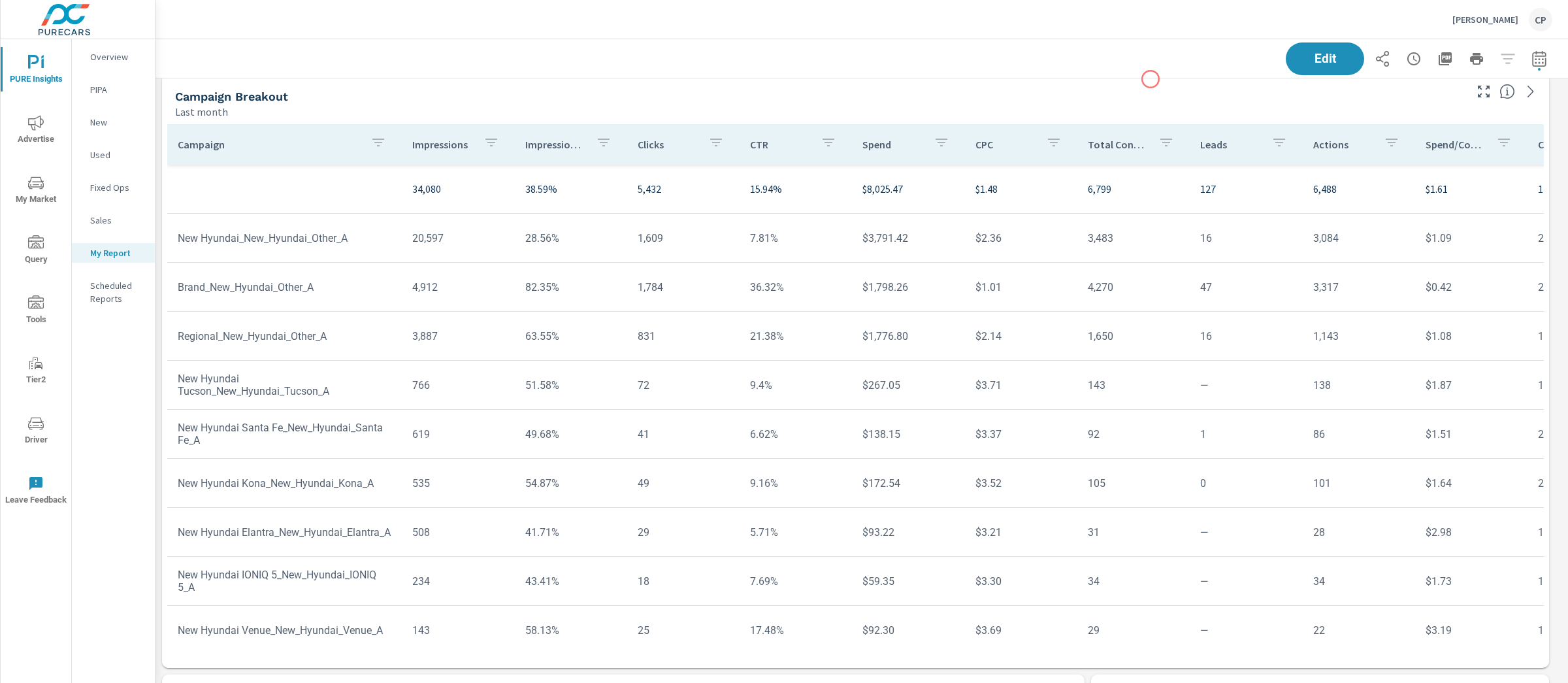
click at [1151, 79] on div "Campaign Breakout Last month" at bounding box center [815, 96] width 1306 height 46
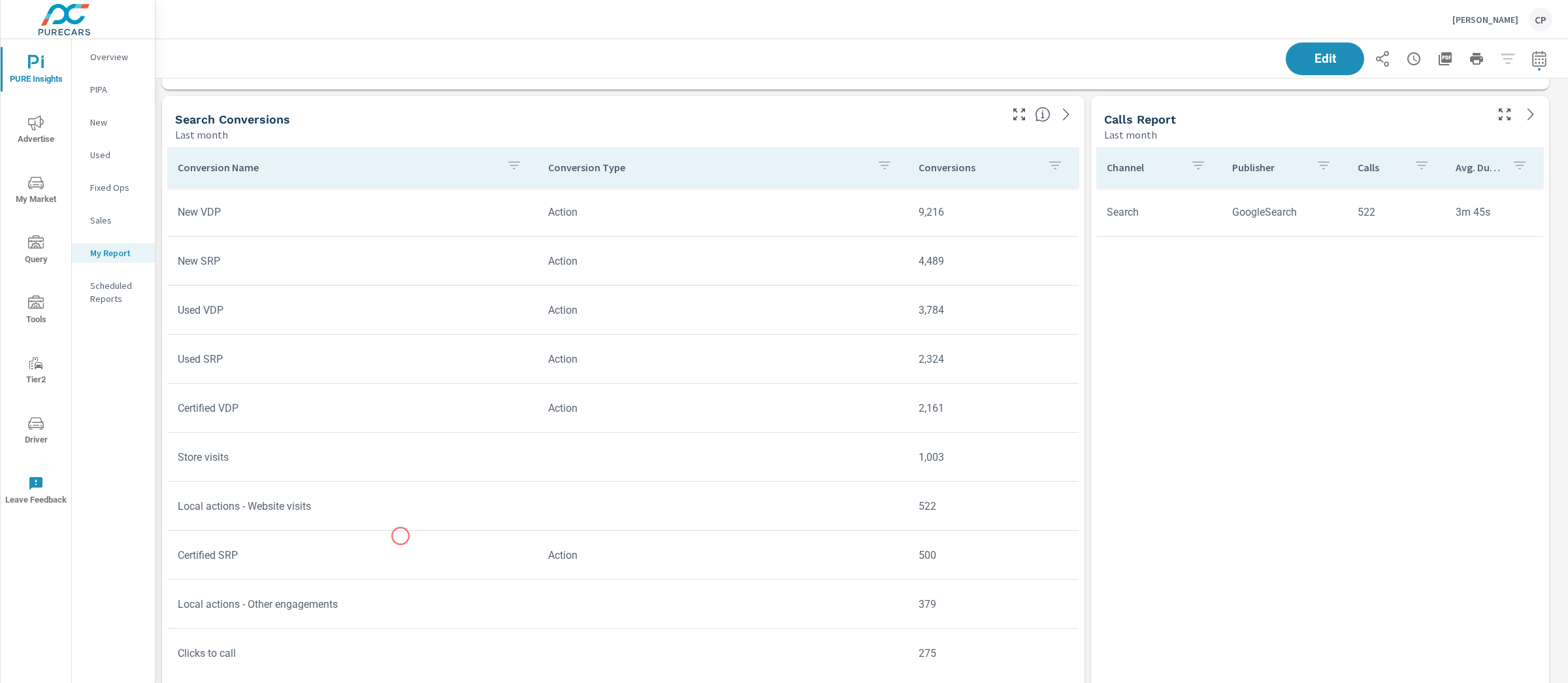
scroll to position [3443, 0]
click at [38, 124] on icon "nav menu" at bounding box center [36, 123] width 16 height 16
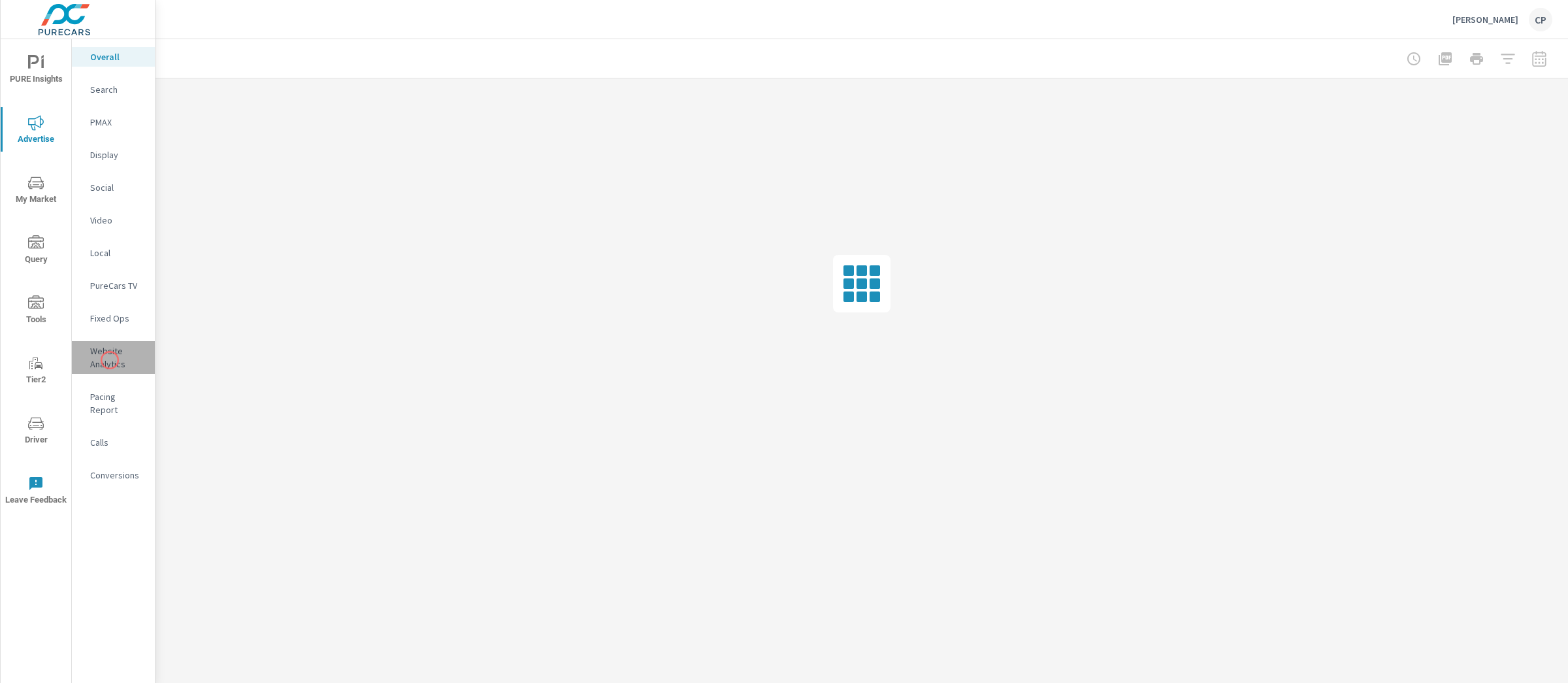
click at [110, 360] on p "Website Analytics" at bounding box center [117, 357] width 54 height 26
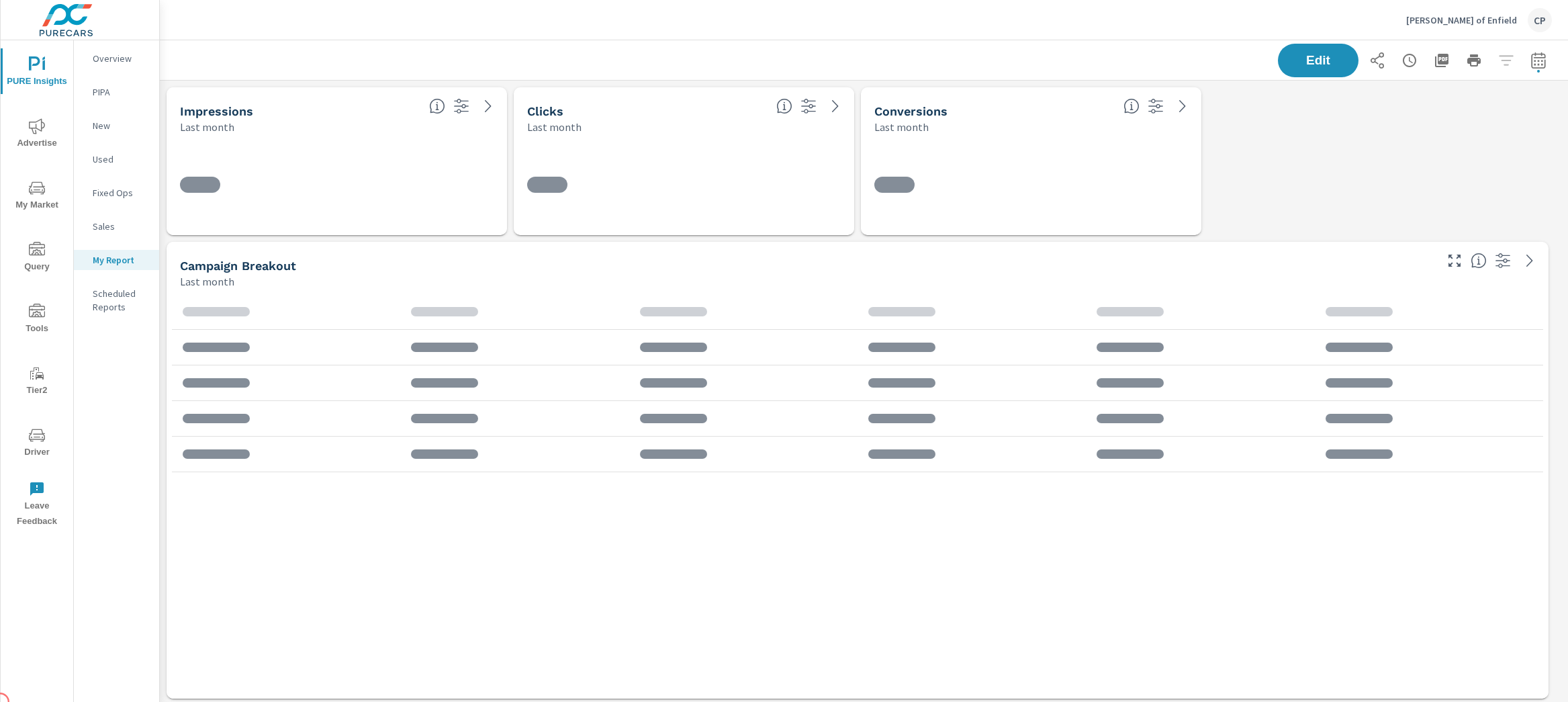
scroll to position [3276, 1421]
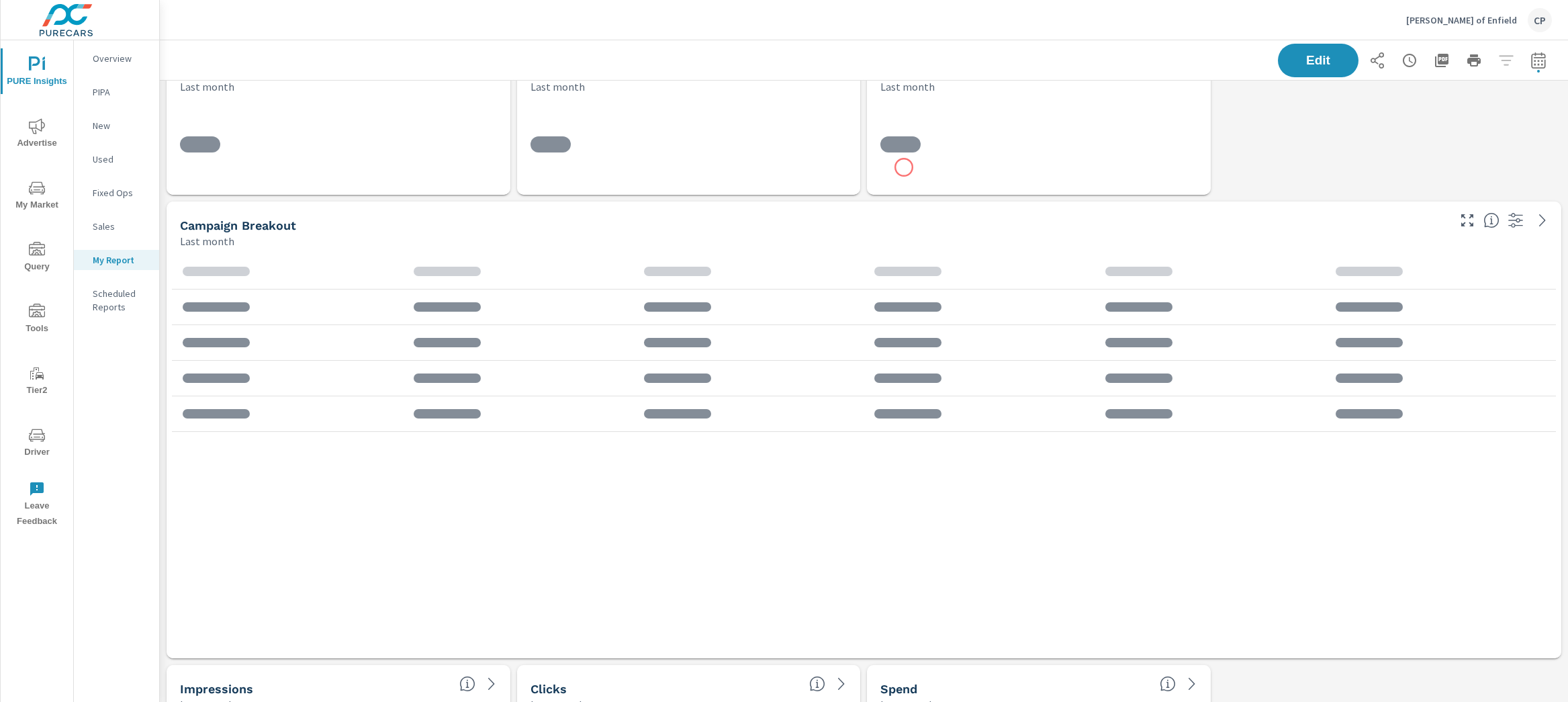
scroll to position [3276, 1421]
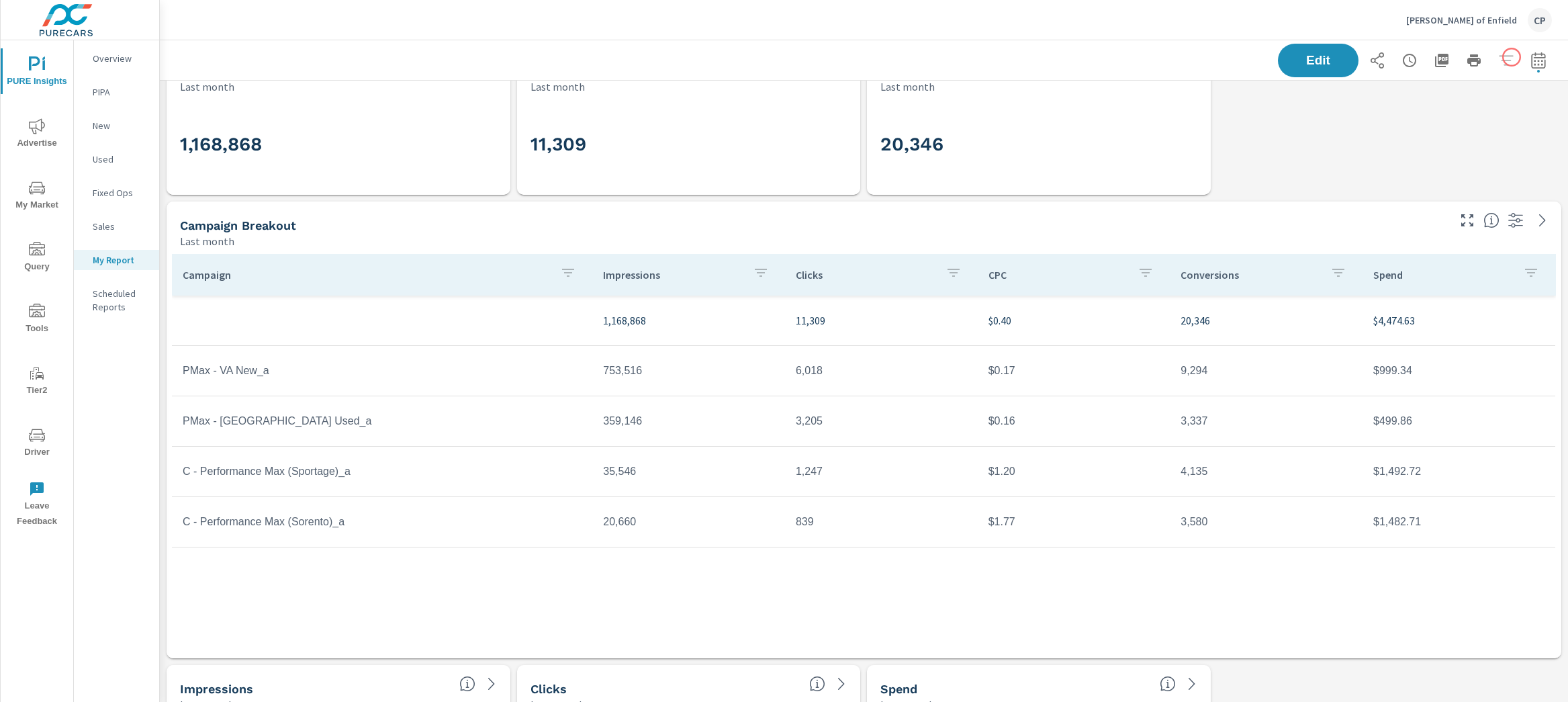
click at [1530, 61] on icon "button" at bounding box center [1538, 61] width 16 height 16
select select "Last month"
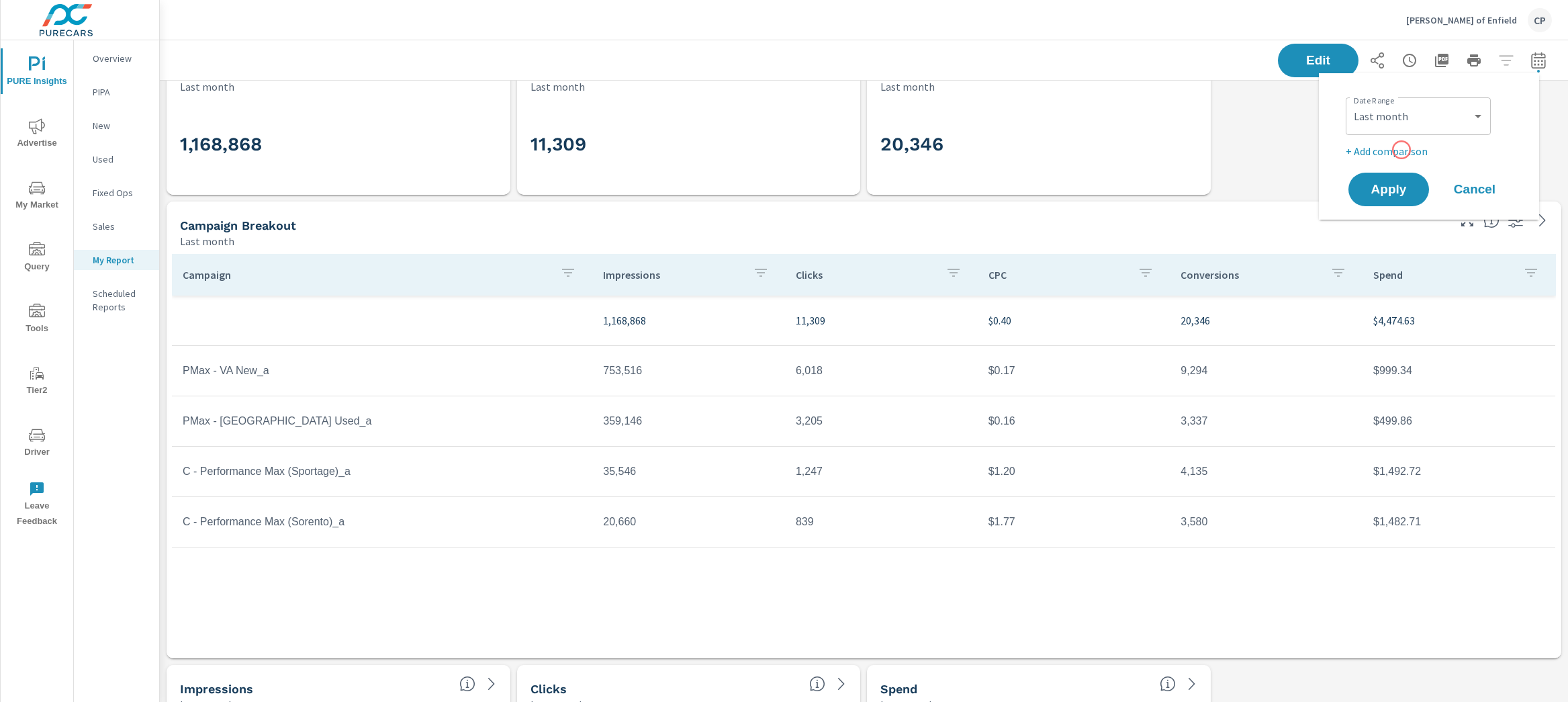
click at [1401, 150] on p "+ Add comparison" at bounding box center [1432, 151] width 172 height 16
click at [1415, 179] on select "Custom Previous period Previous month Previous year" at bounding box center [1418, 175] width 134 height 27
click at [1351, 162] on select "Custom Previous period Previous month Previous year" at bounding box center [1418, 175] width 134 height 27
select select "Previous month"
click at [1410, 221] on span "Apply" at bounding box center [1388, 227] width 55 height 12
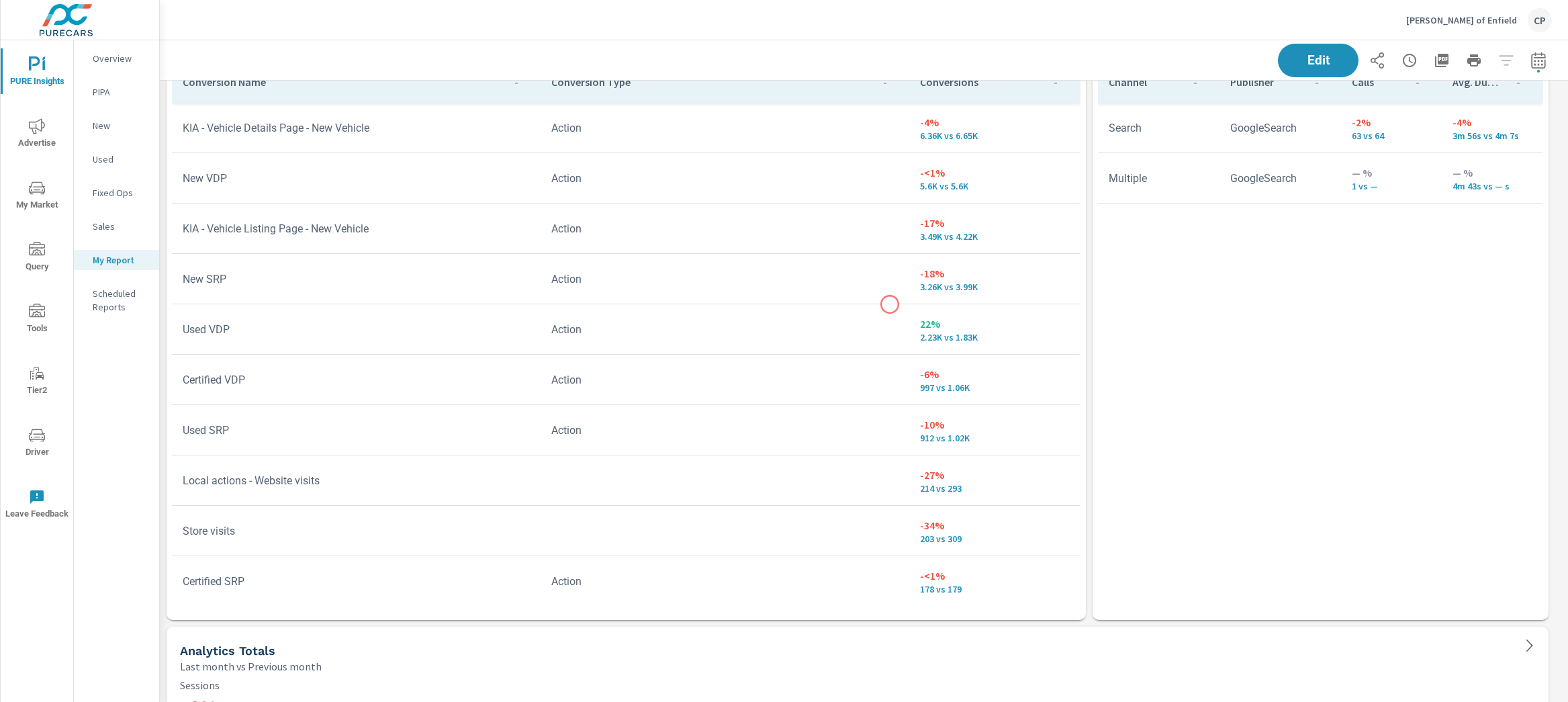
scroll to position [2261, 0]
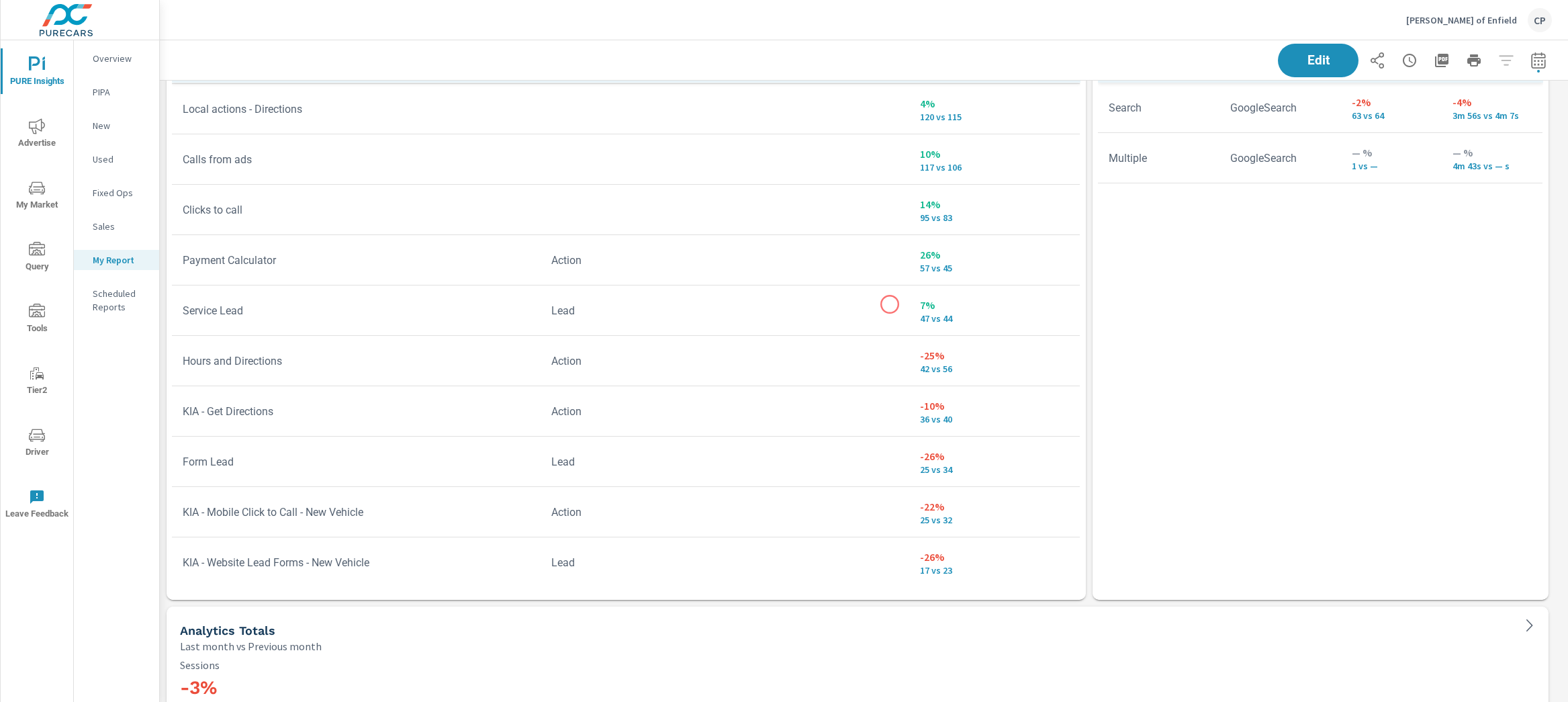
scroll to position [764, 0]
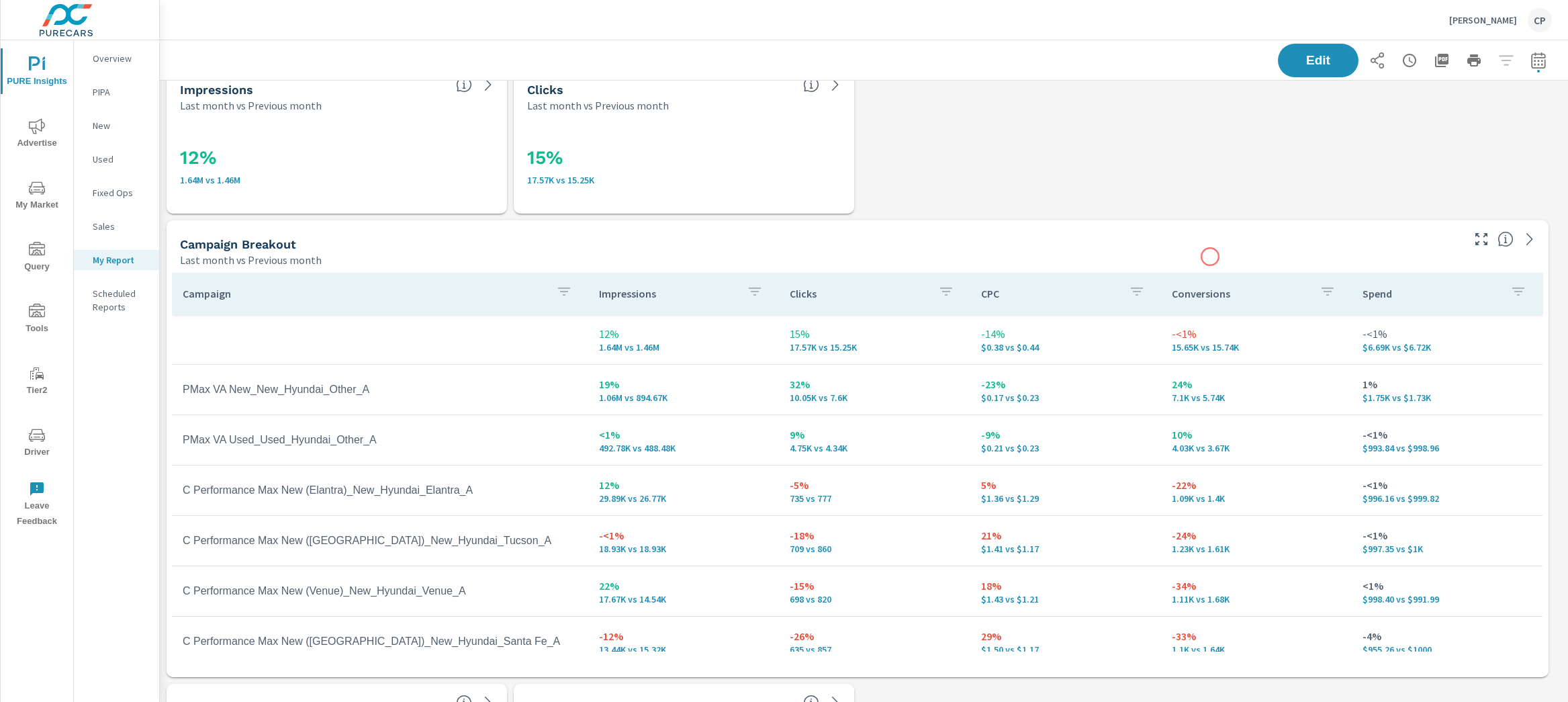
scroll to position [1476, 0]
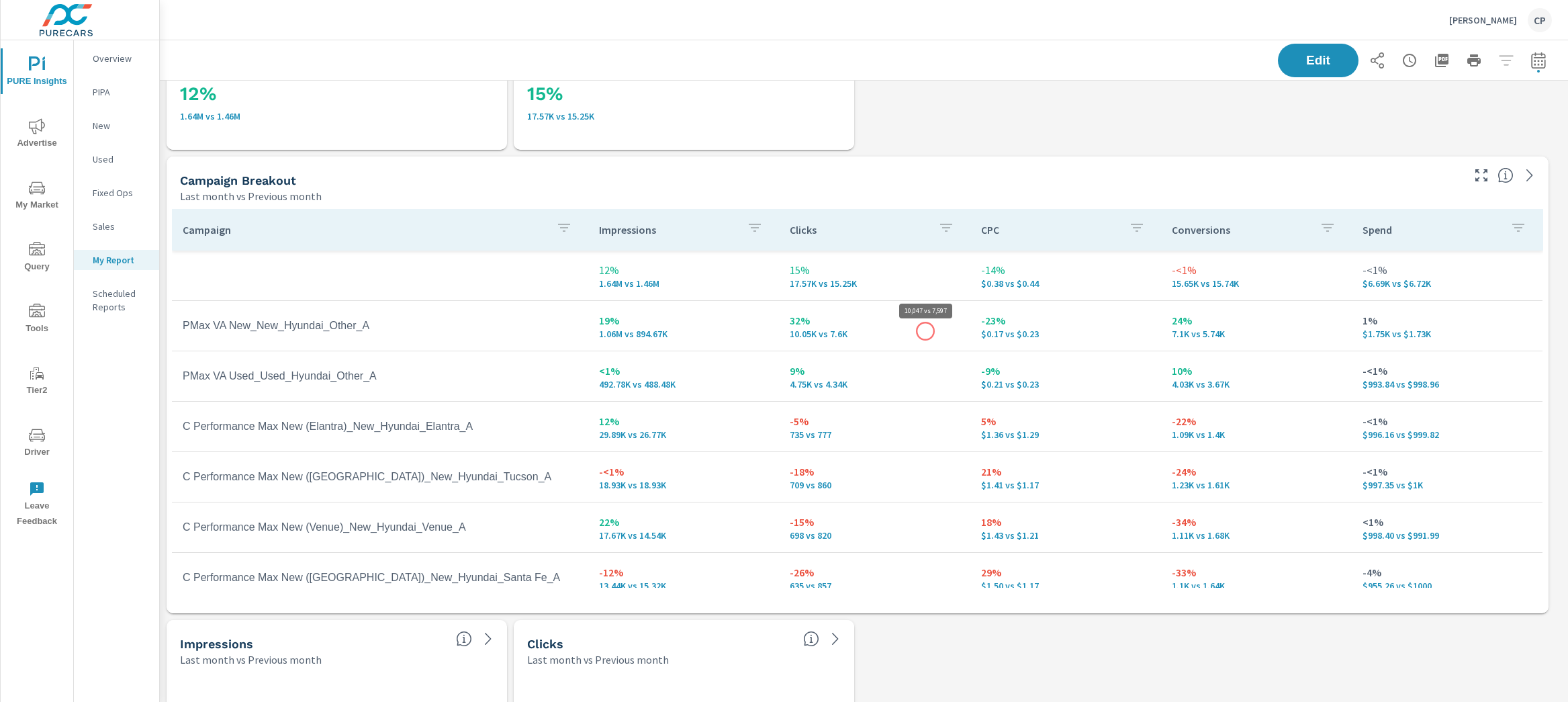
scroll to position [4203, 1421]
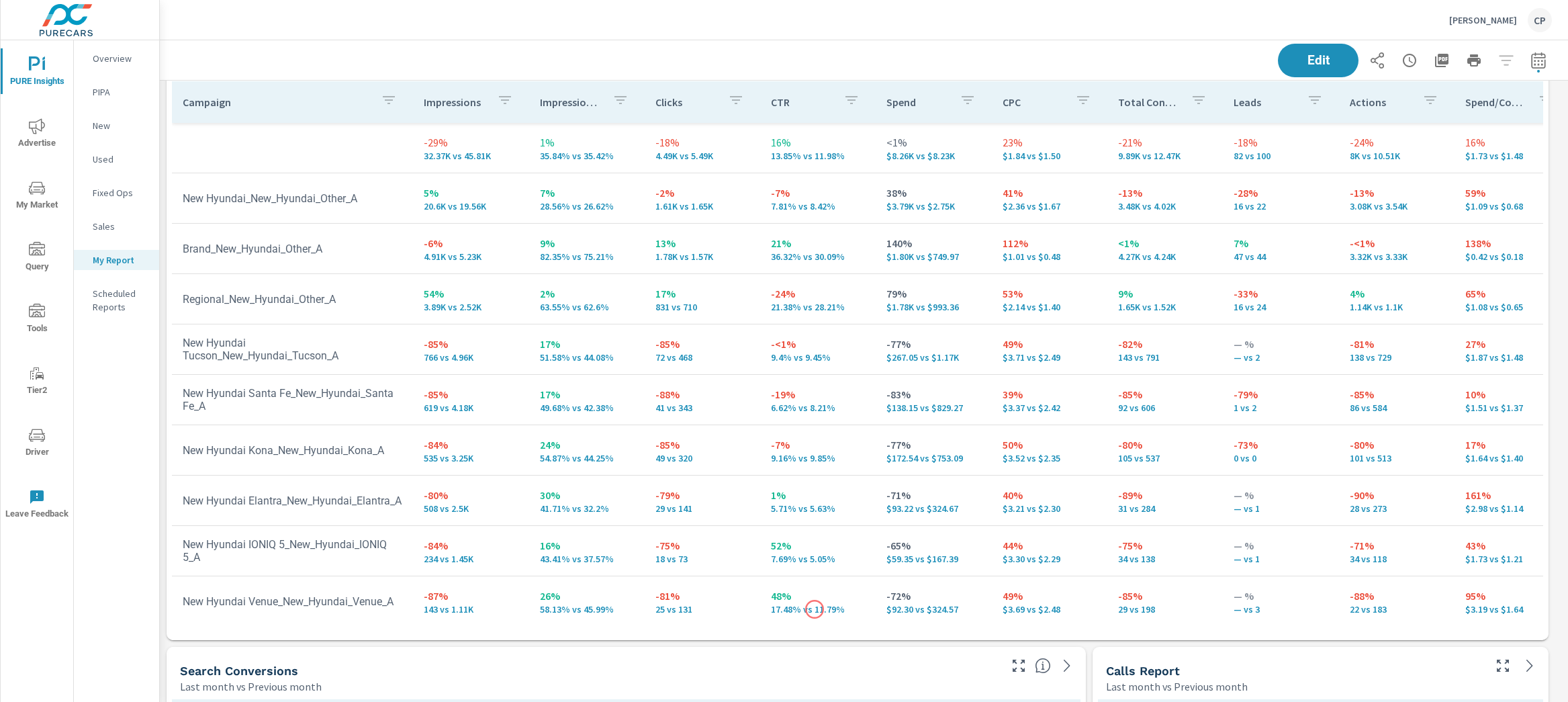
scroll to position [2901, 0]
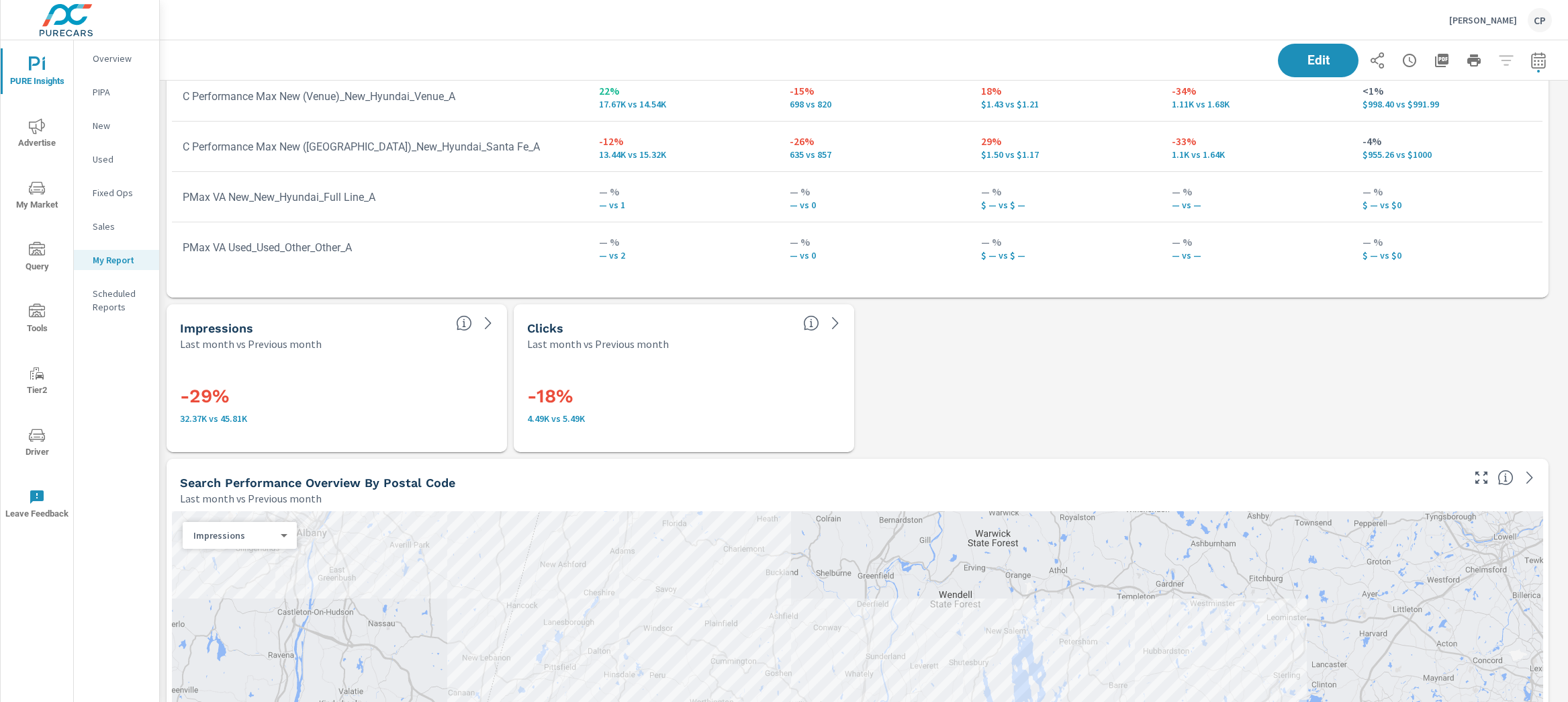
scroll to position [1414, 0]
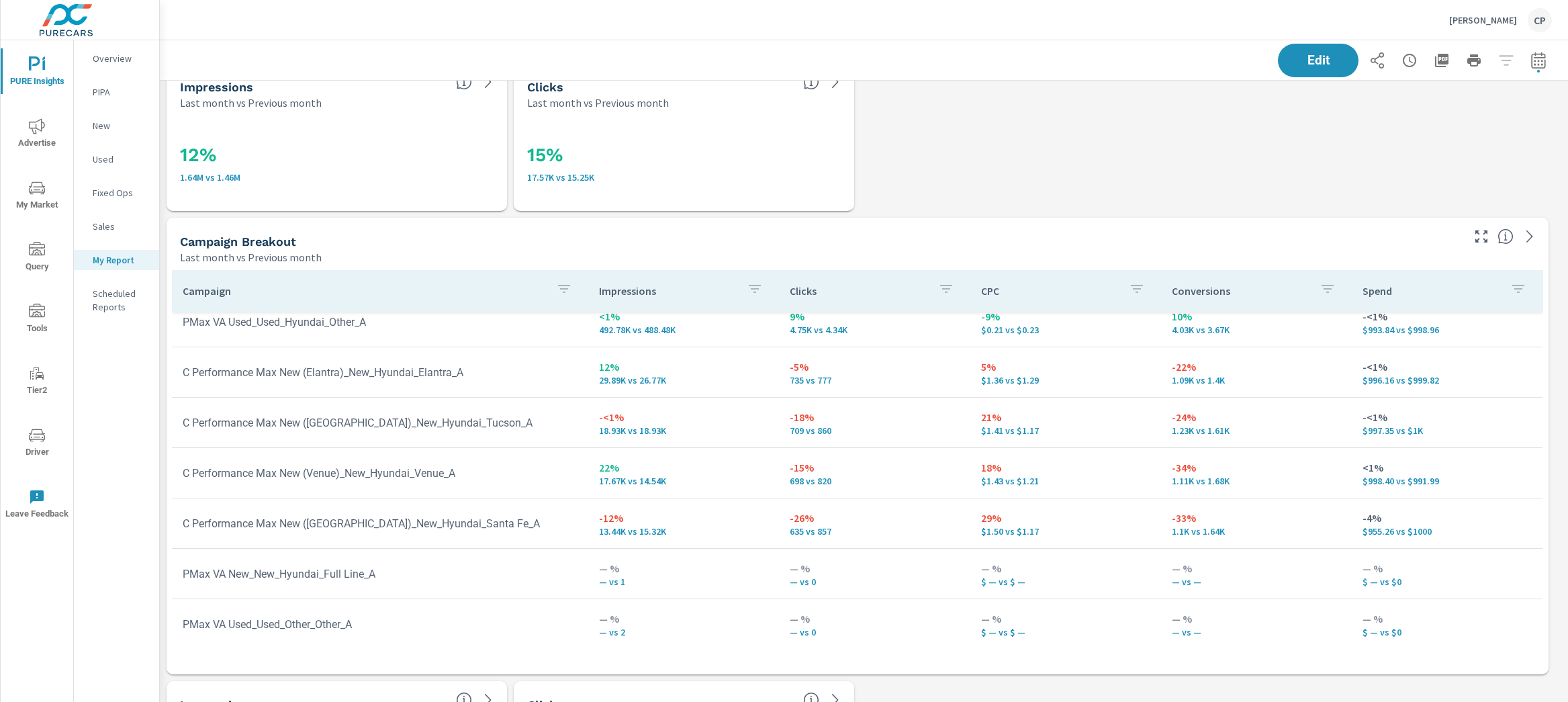
scroll to position [31, 0]
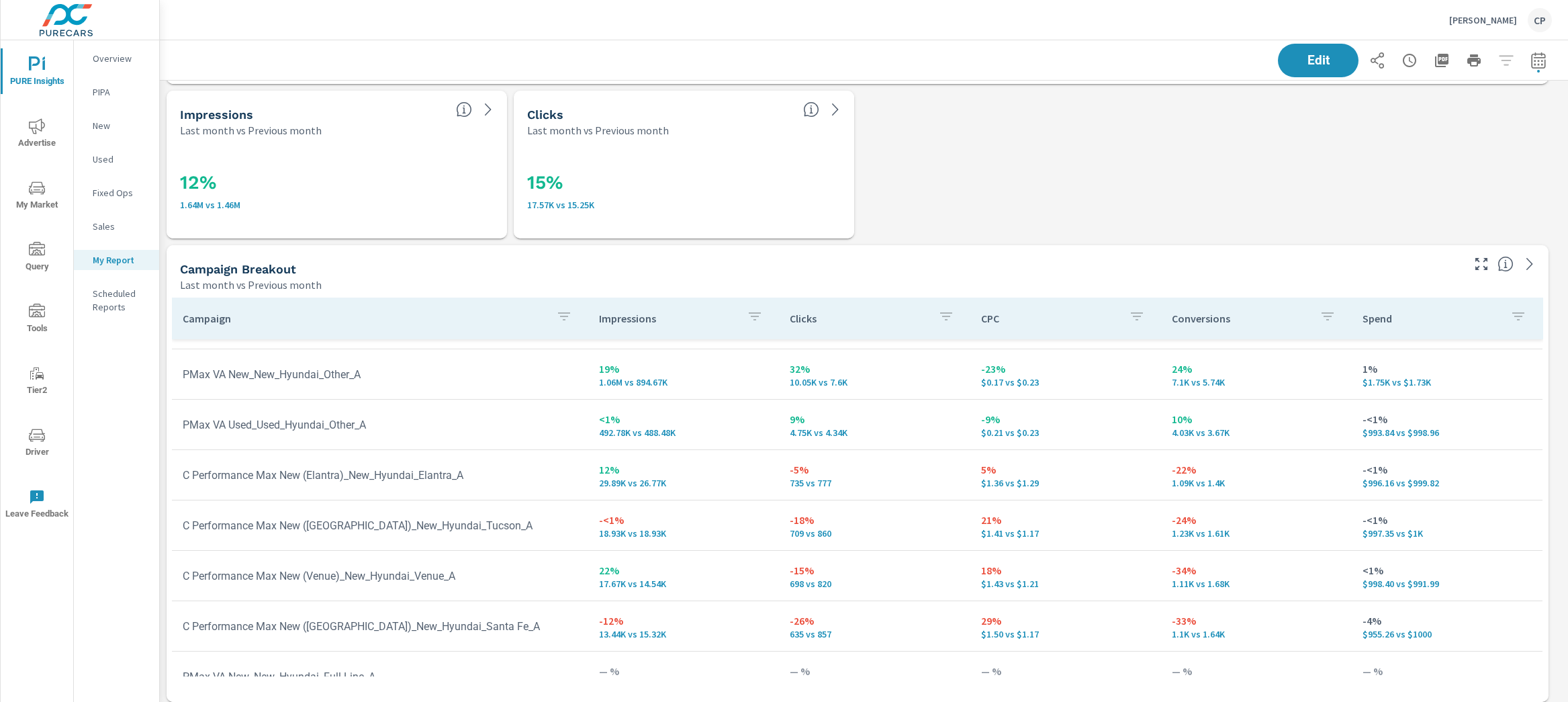
scroll to position [46, 0]
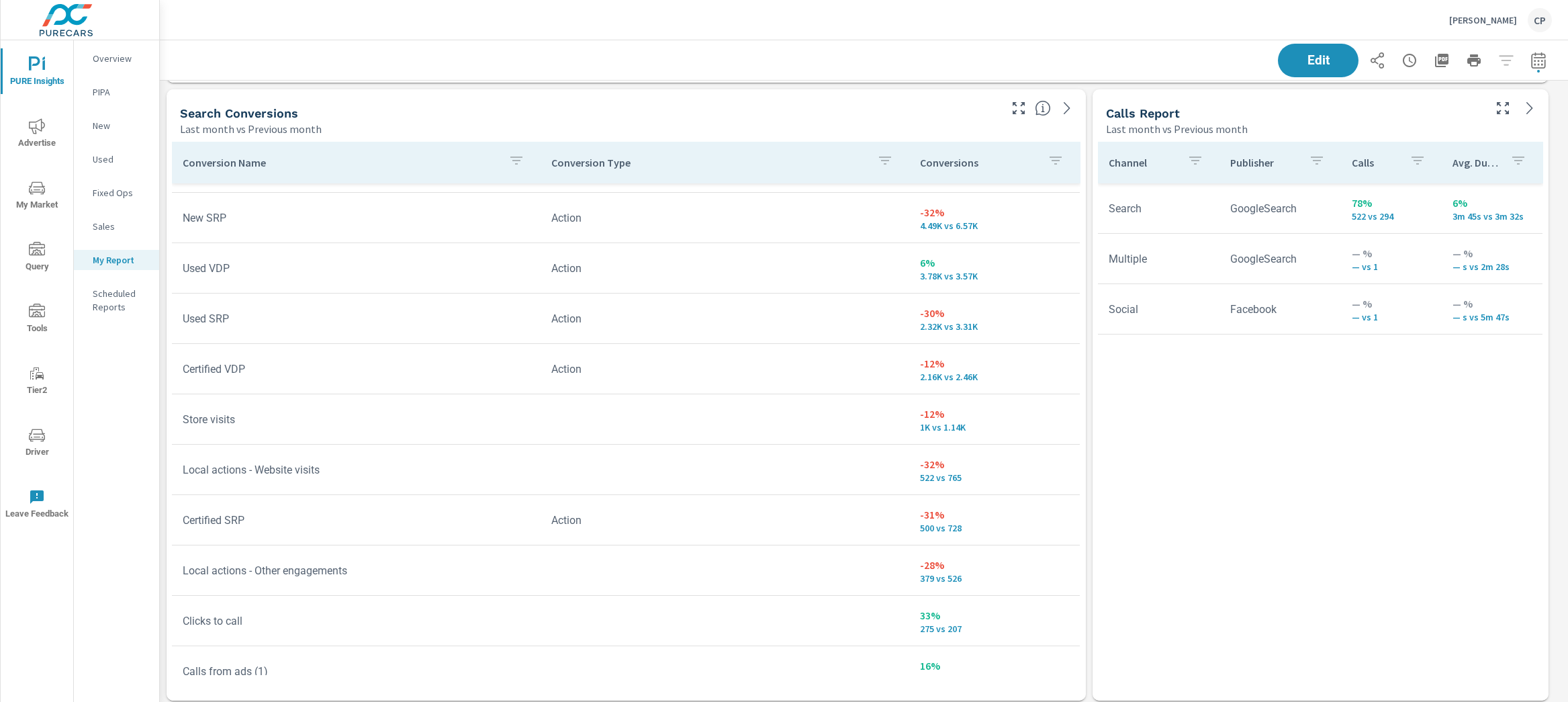
scroll to position [3553, 0]
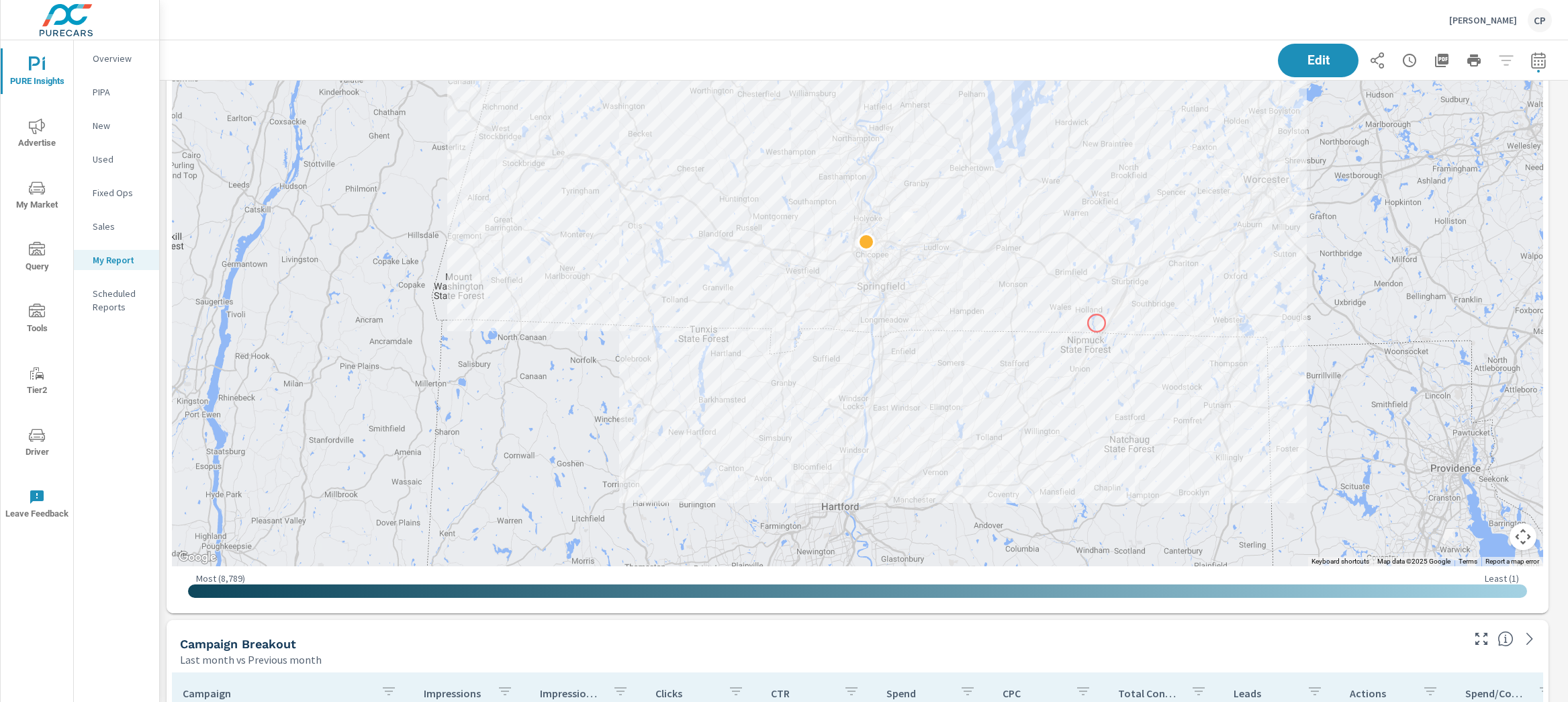
scroll to position [2734, 0]
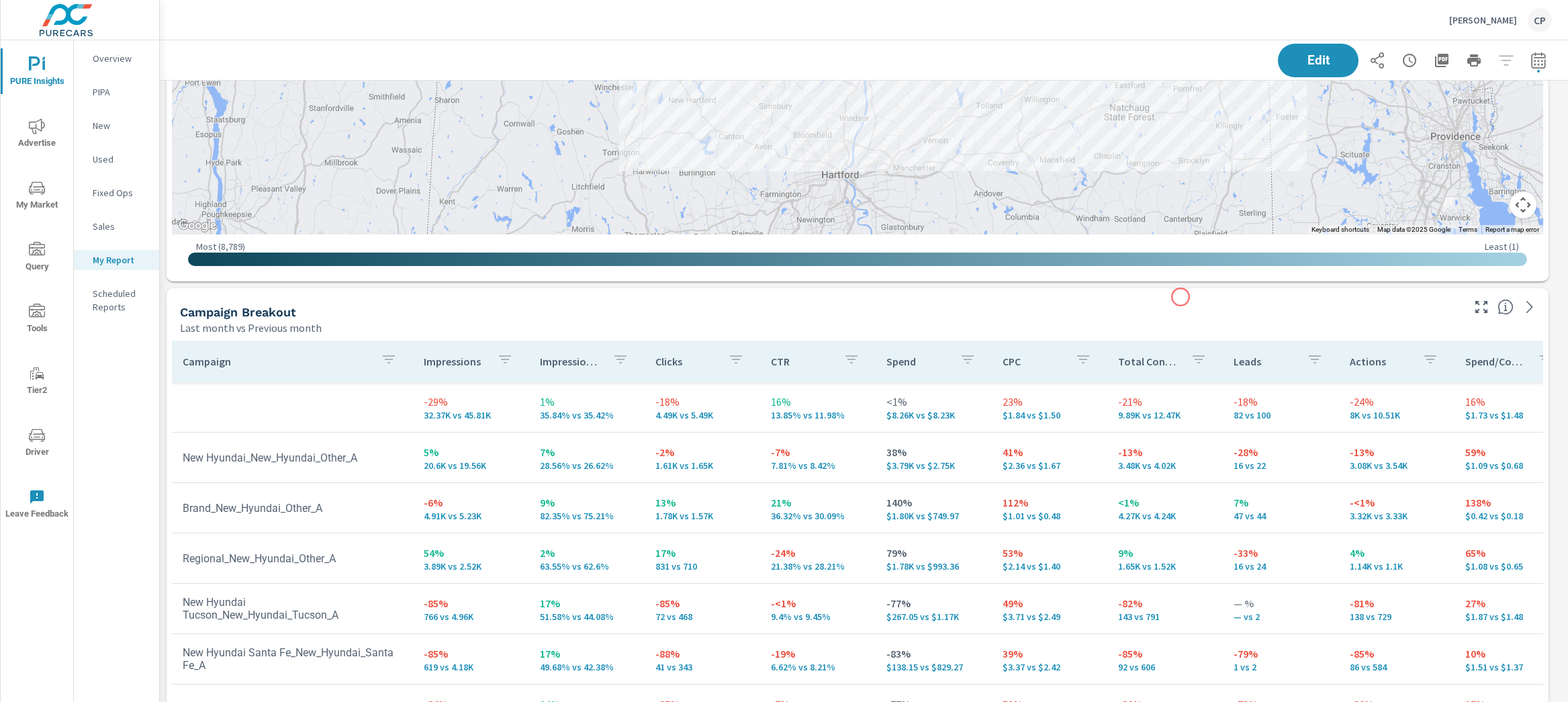
click at [1181, 297] on div "Campaign Breakout Last month vs Previous month" at bounding box center [816, 312] width 1299 height 47
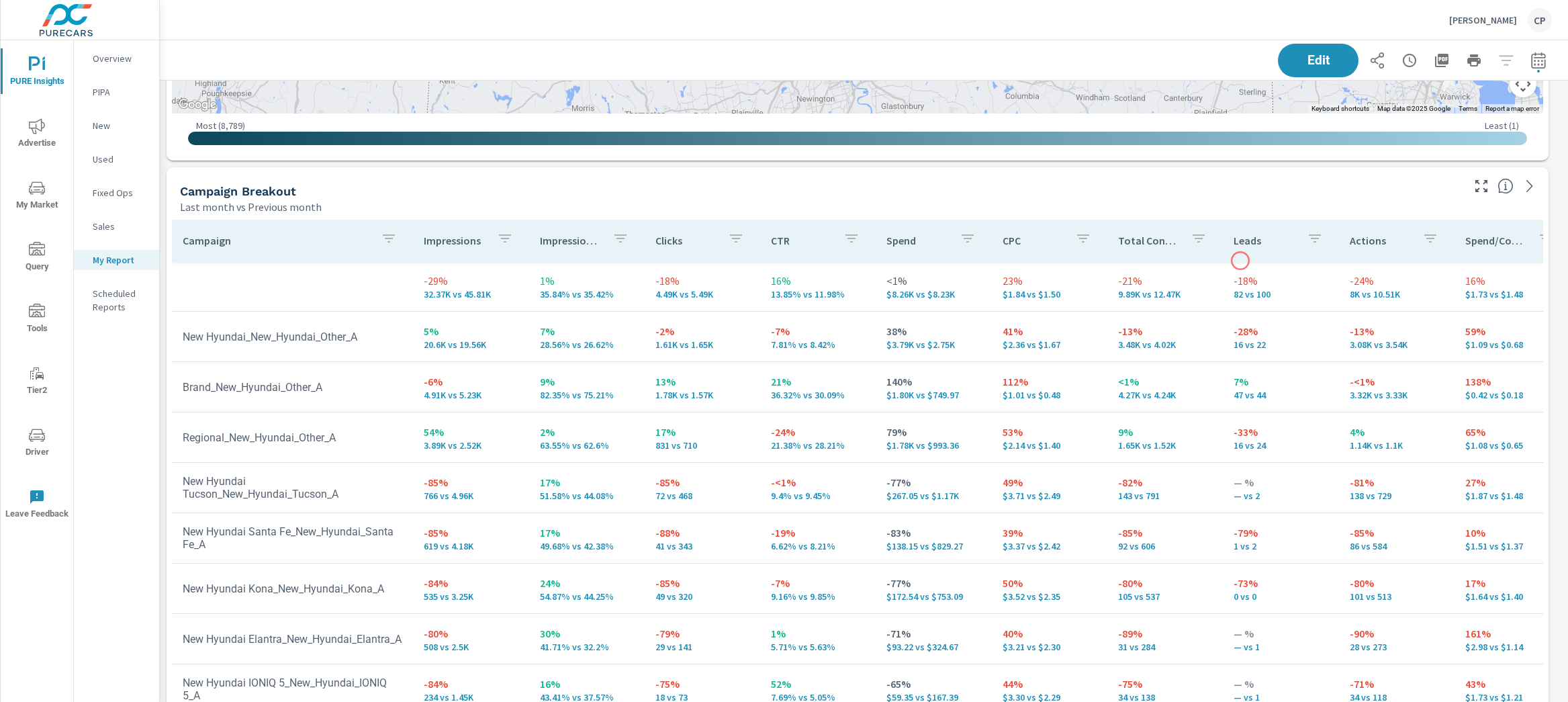
scroll to position [2849, 0]
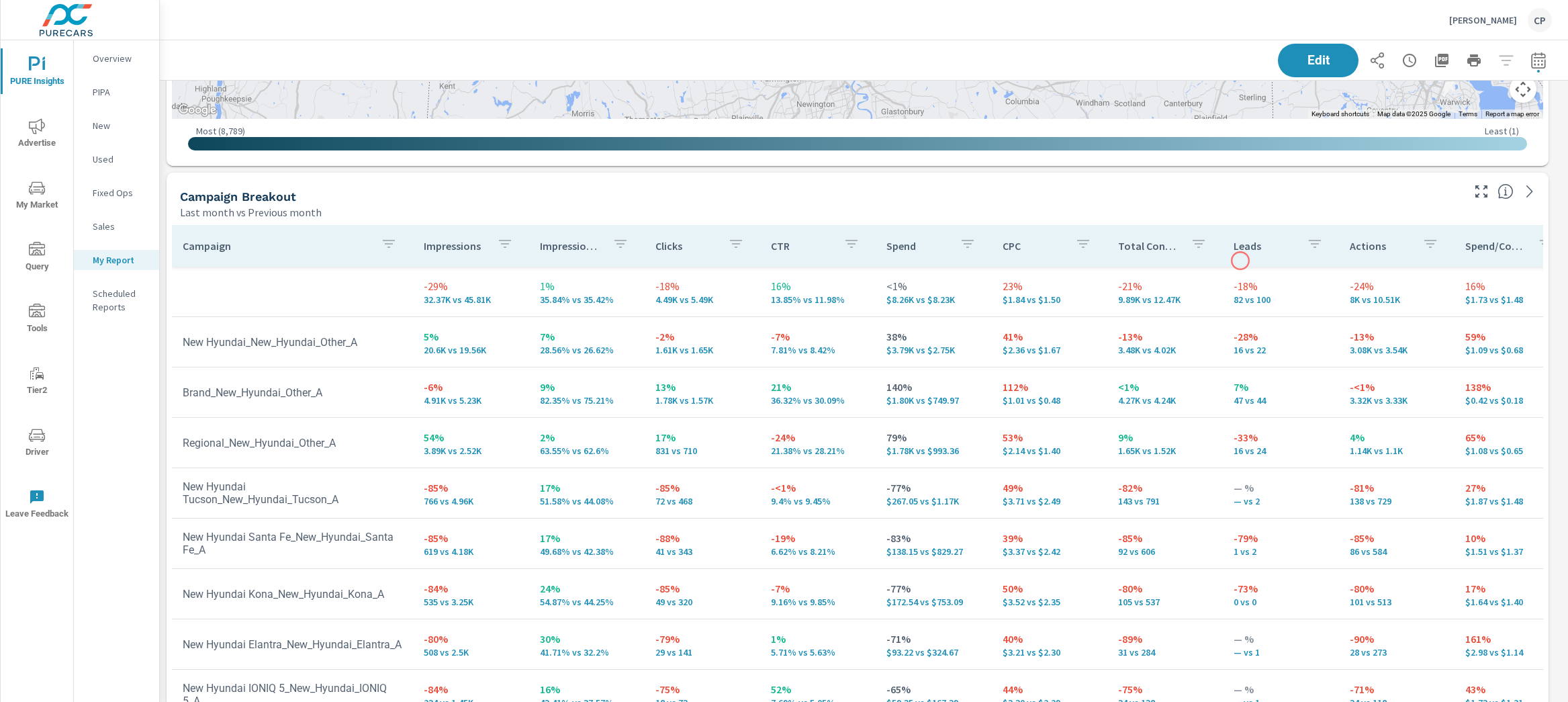
scroll to position [578, 0]
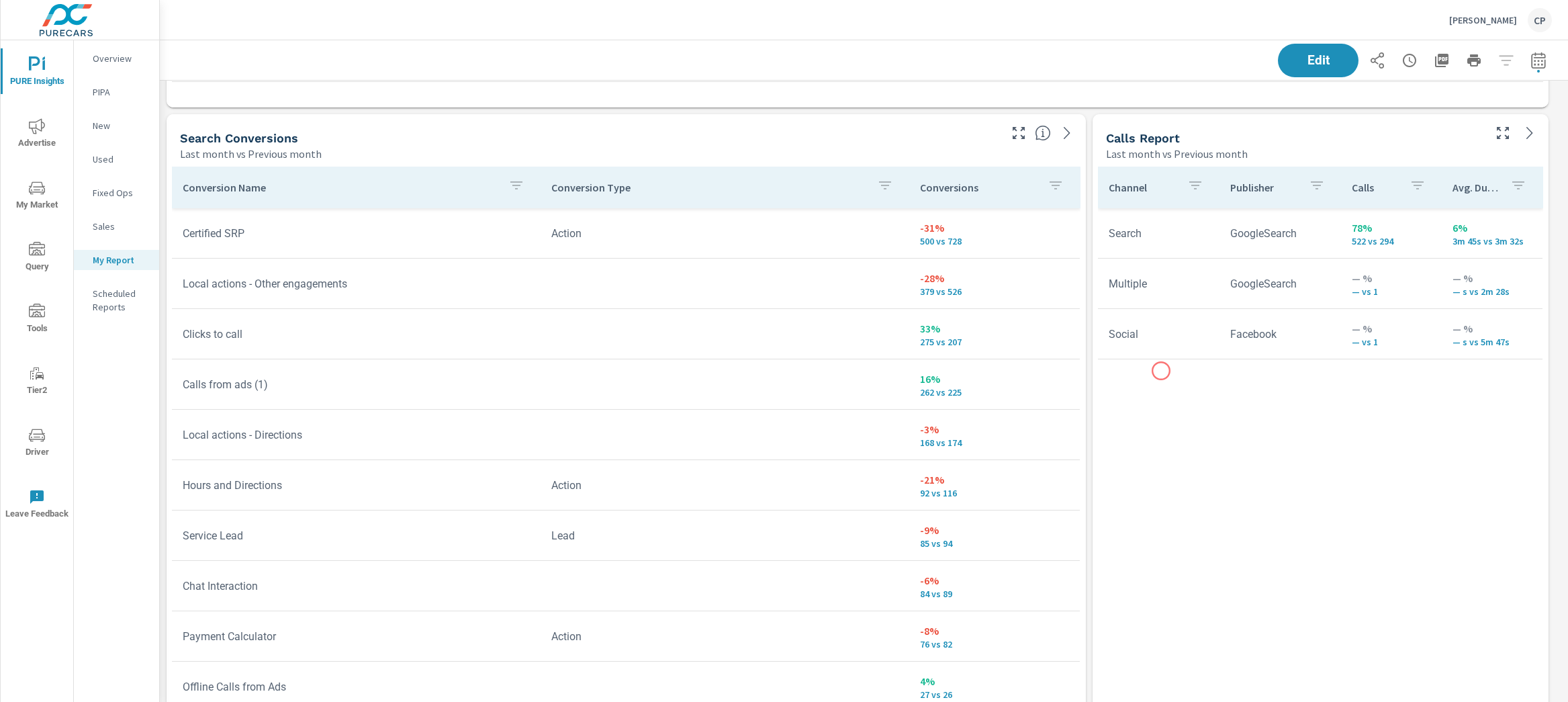
scroll to position [3556, 0]
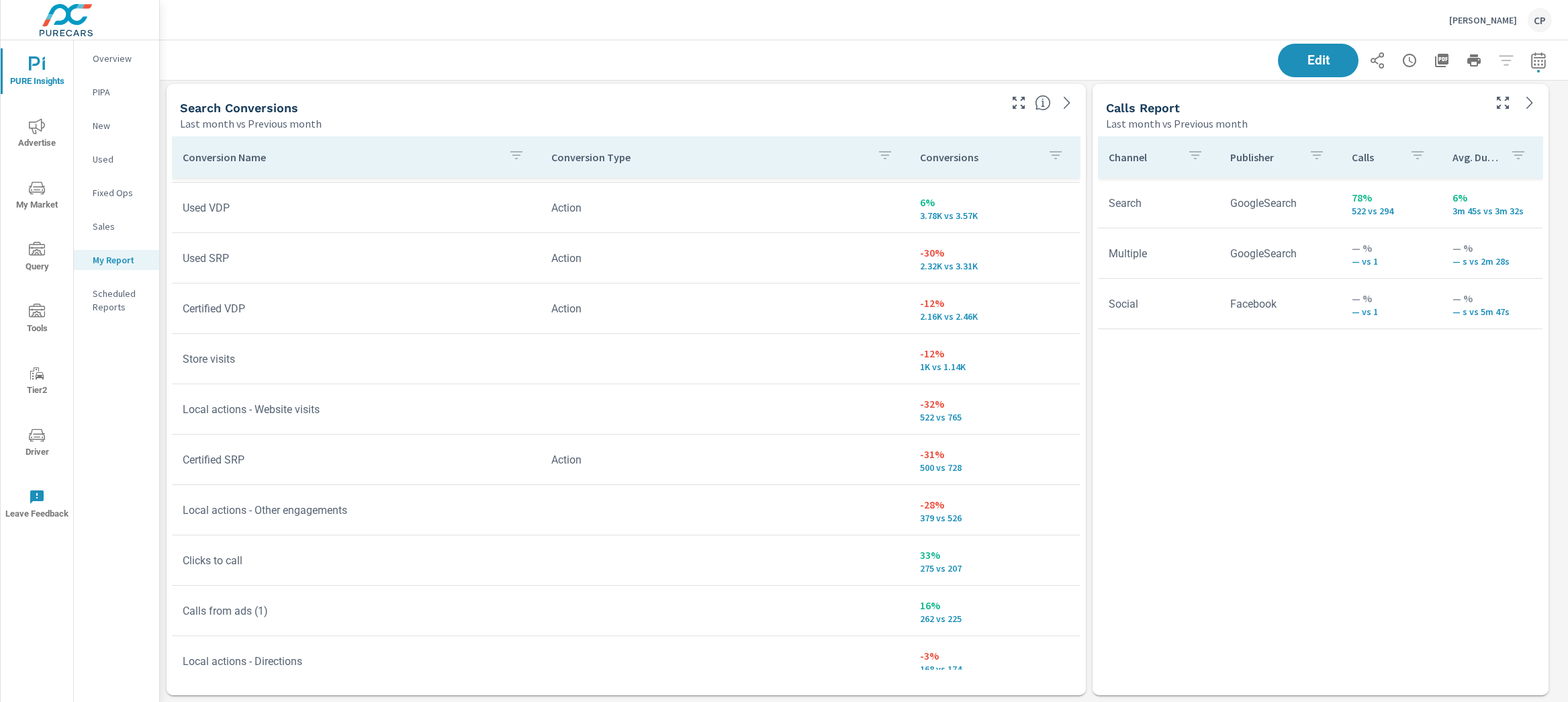
scroll to position [382, 0]
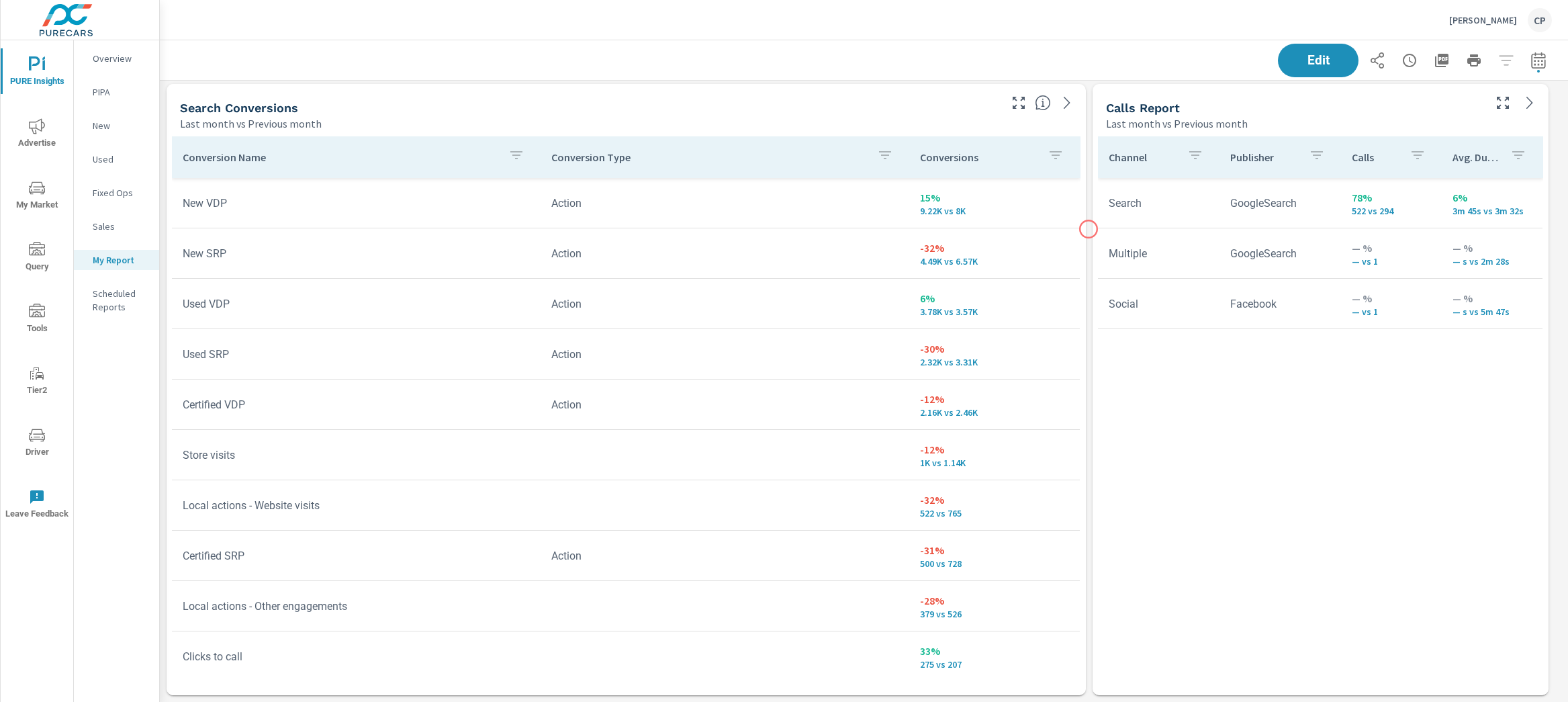
click at [1084, 270] on div "Conversion Name Conversion Type Conversions New VDP Action 15% 9.22K vs 8K New …" at bounding box center [626, 412] width 919 height 564
click at [42, 144] on span "Advertise" at bounding box center [36, 134] width 64 height 33
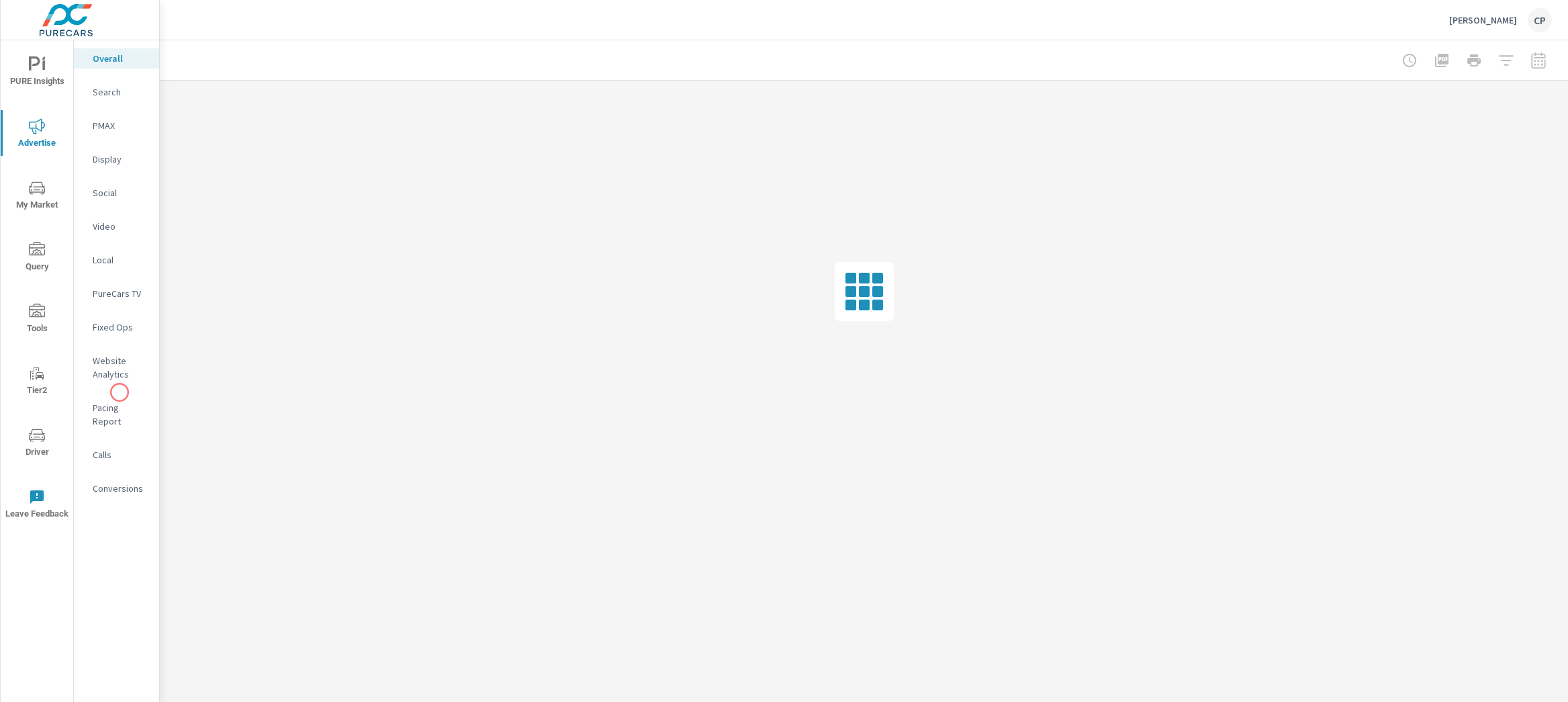
click at [122, 379] on p "Website Analytics" at bounding box center [120, 367] width 55 height 27
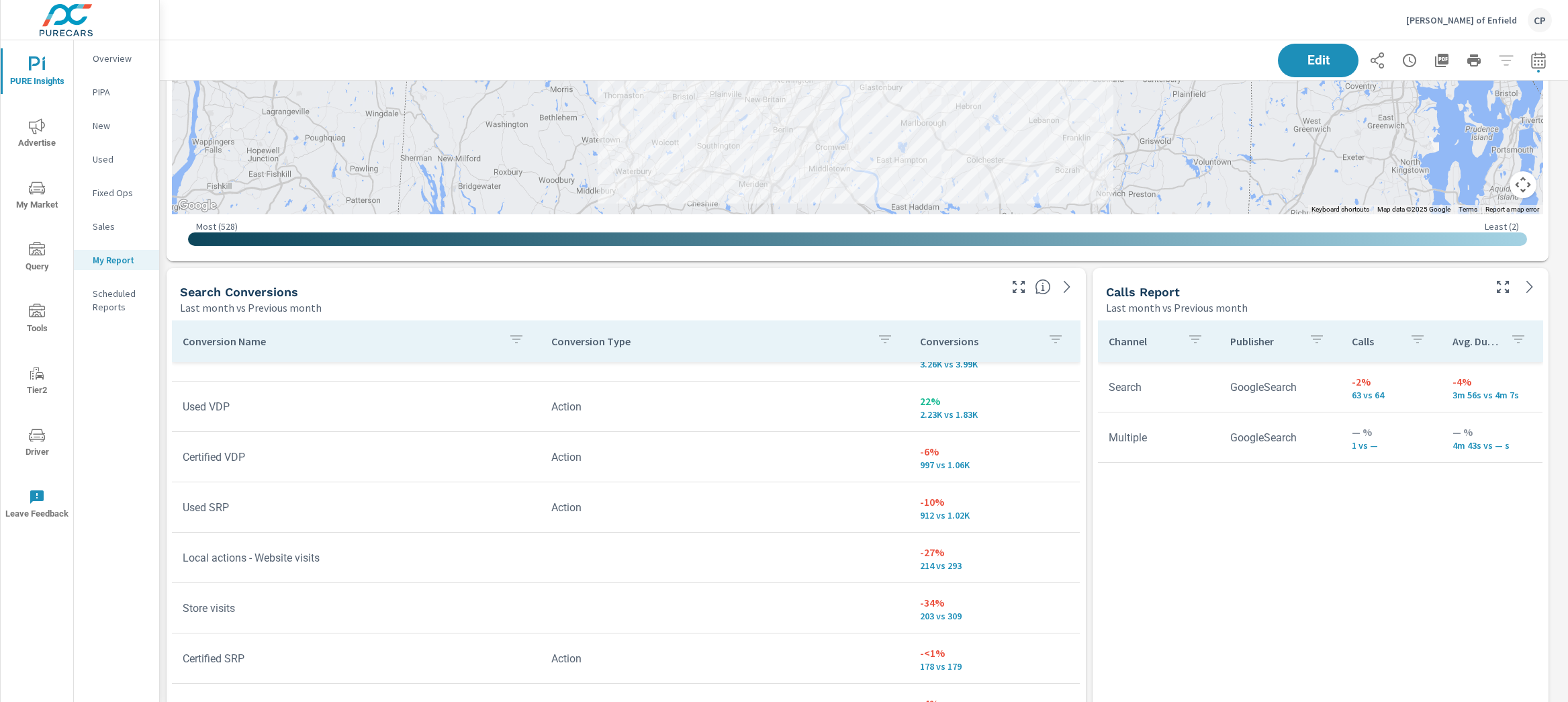
scroll to position [240, 0]
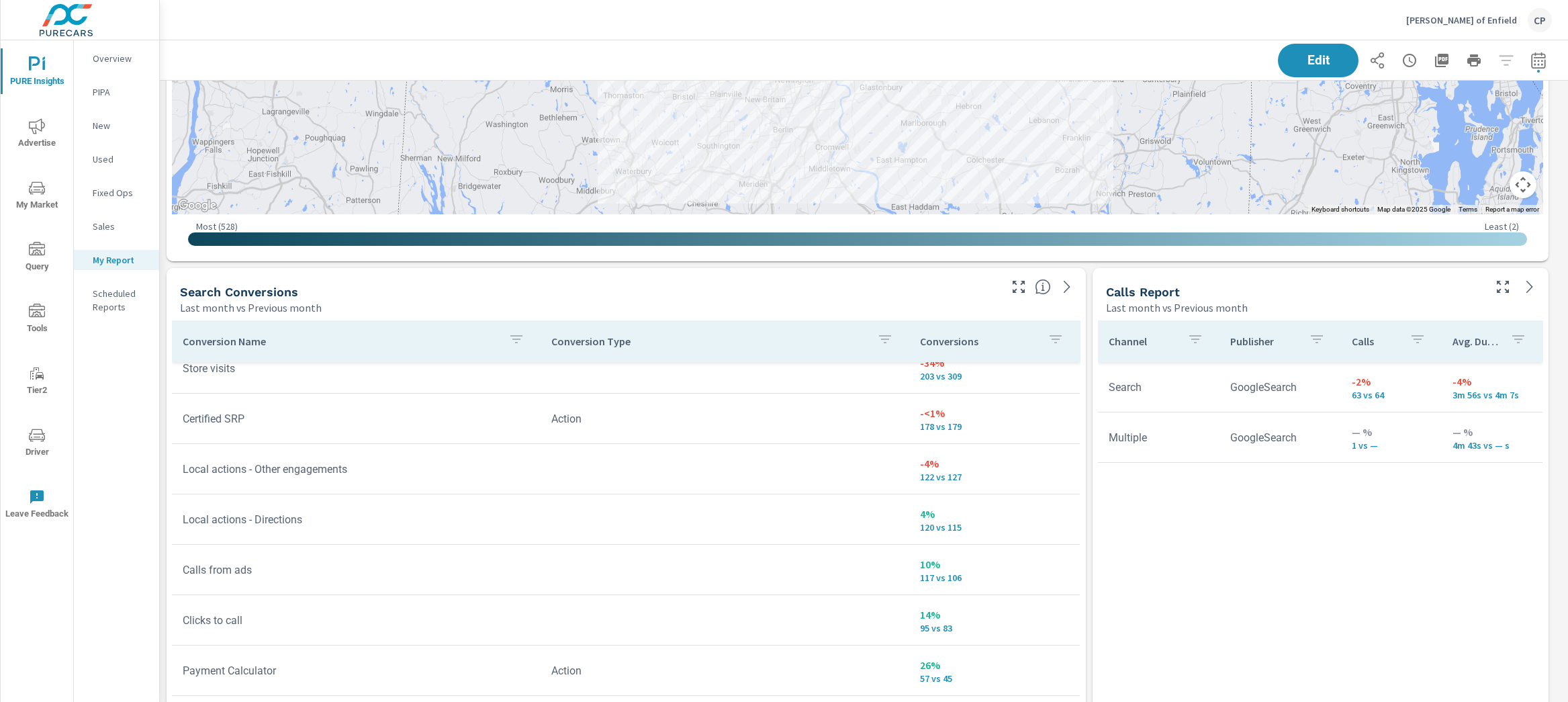
scroll to position [2008, 0]
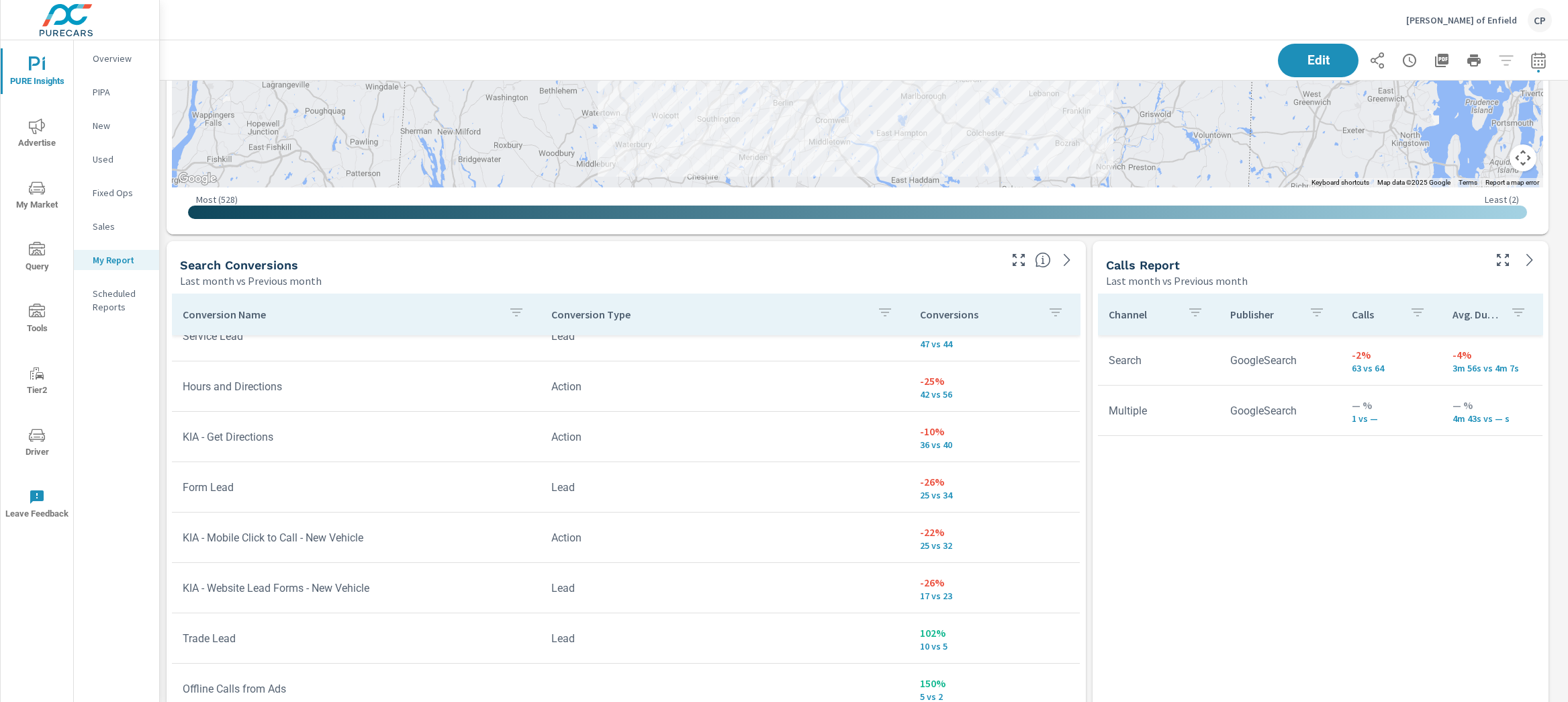
scroll to position [817, 0]
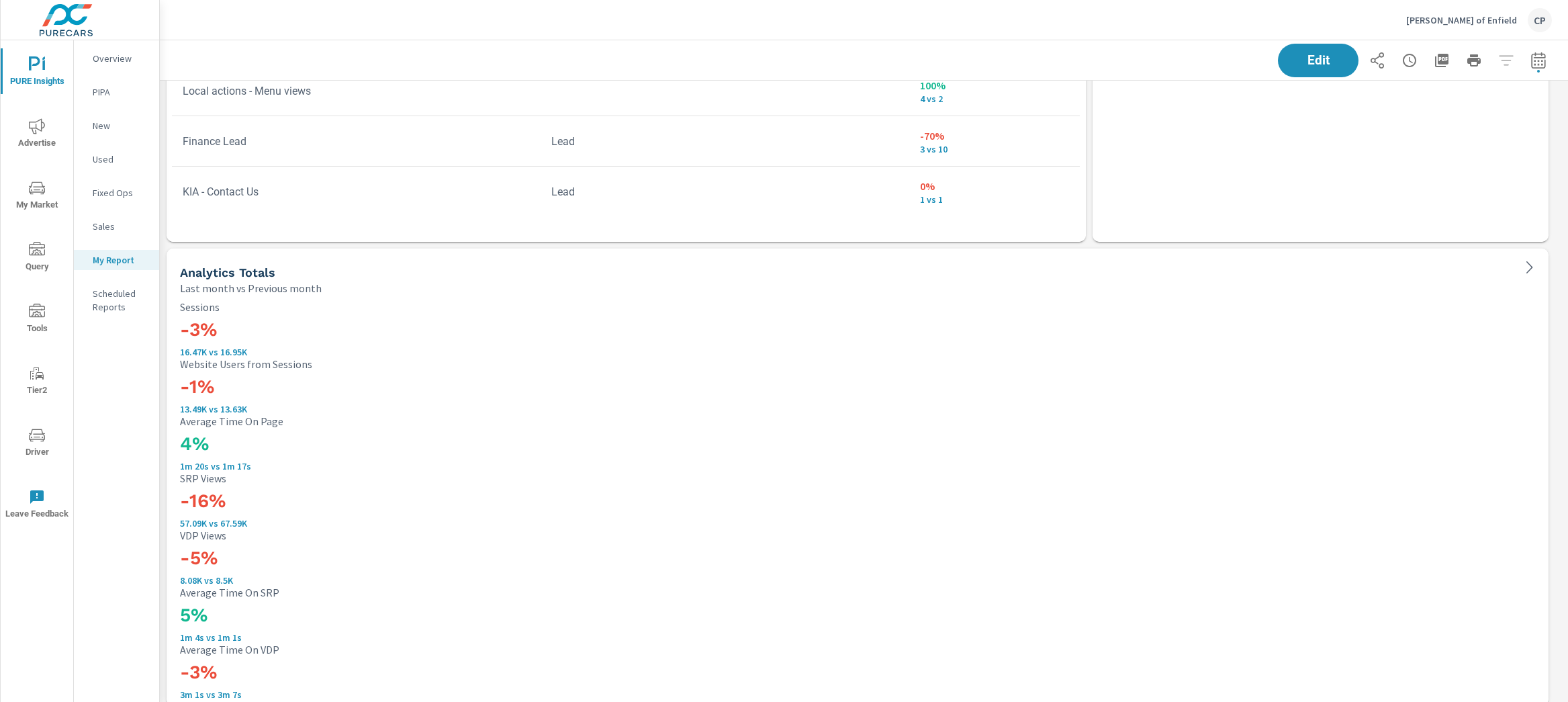
scroll to position [2629, 0]
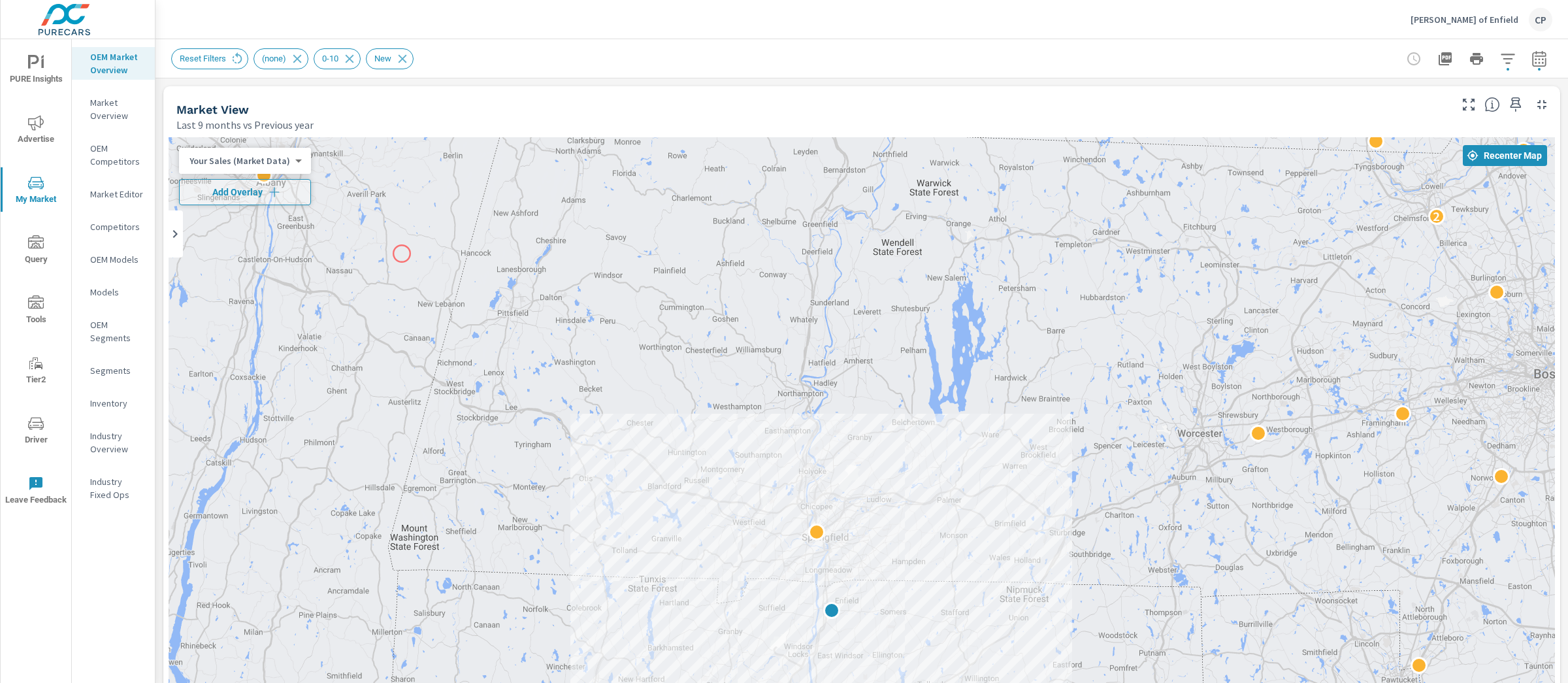
scroll to position [294, 0]
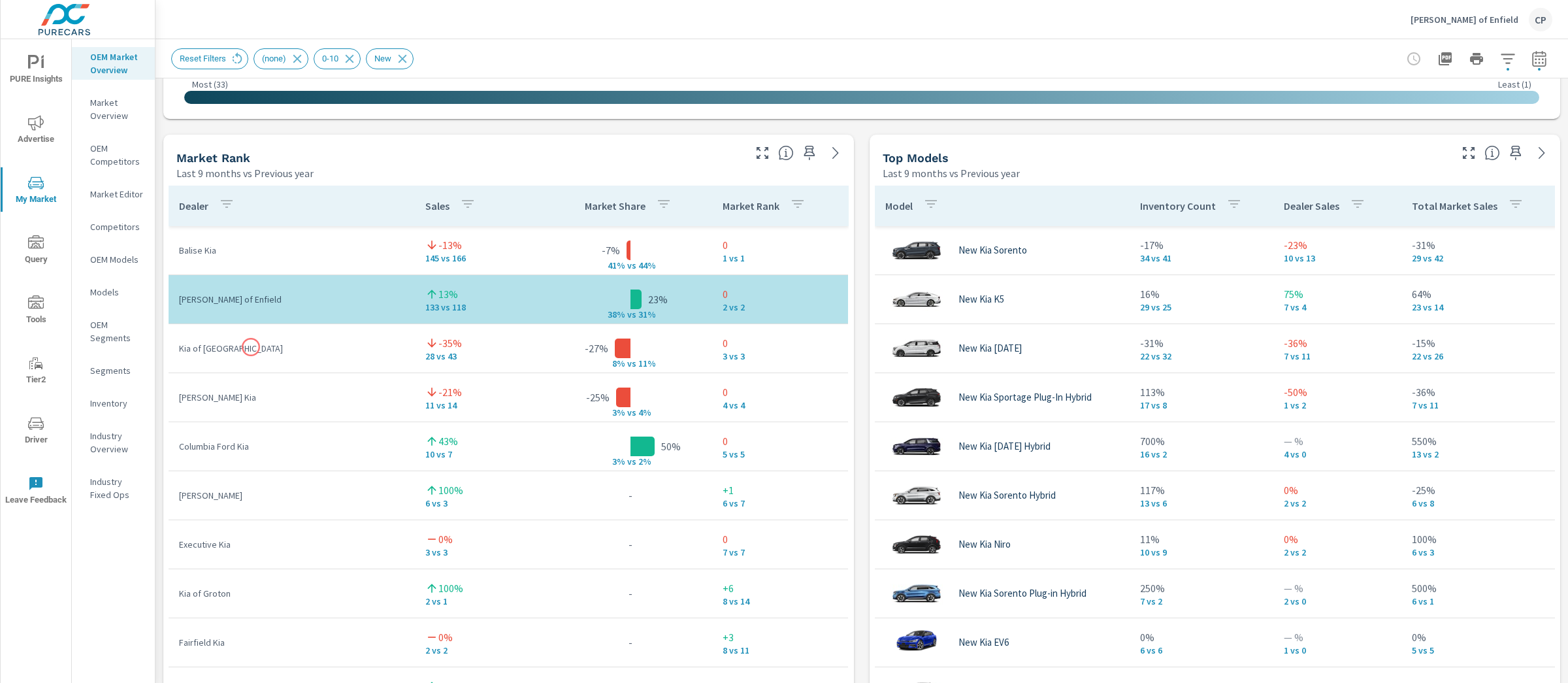
click at [251, 347] on p "Kia of [GEOGRAPHIC_DATA]" at bounding box center [291, 348] width 225 height 13
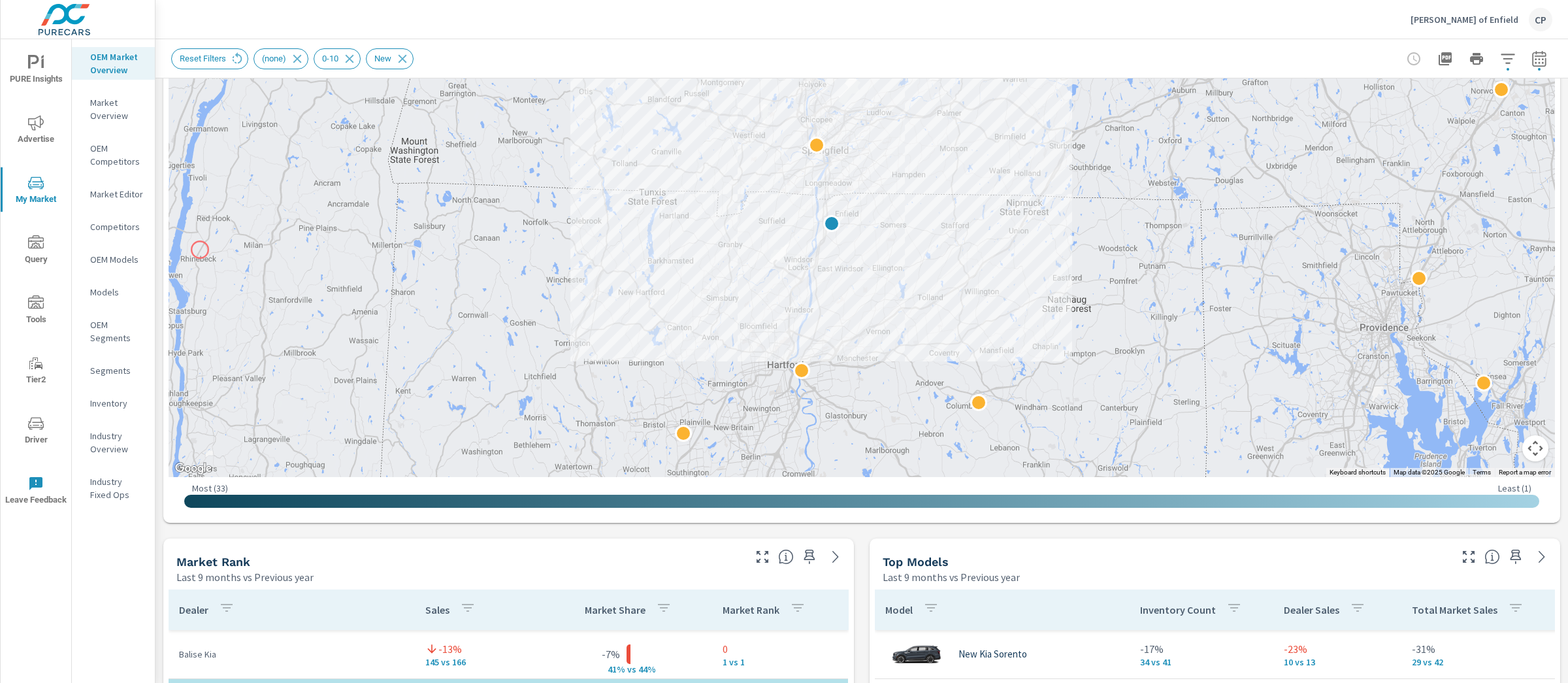
scroll to position [384, 0]
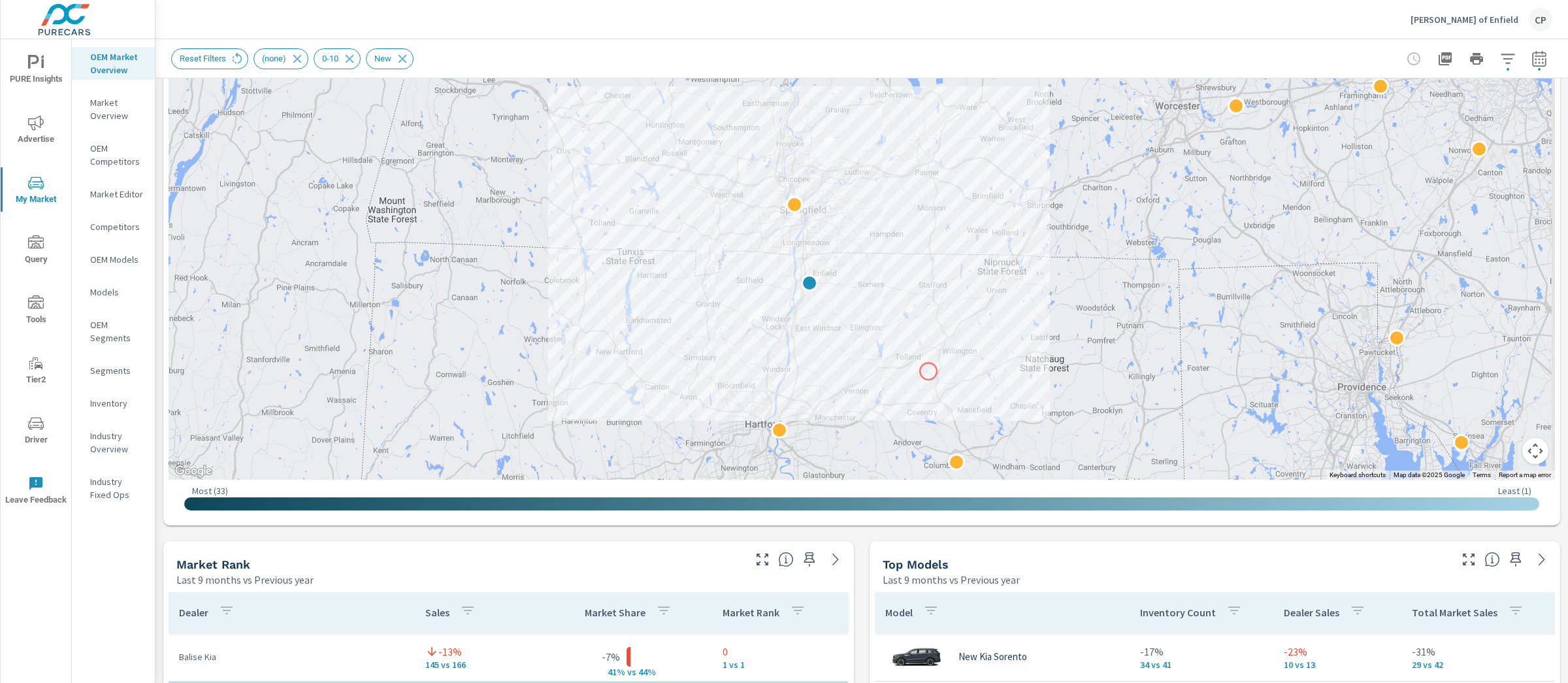
drag, startPoint x: 953, startPoint y: 308, endPoint x: 928, endPoint y: 371, distance: 67.8
click at [928, 371] on div "2" at bounding box center [1466, 526] width 1254 height 706
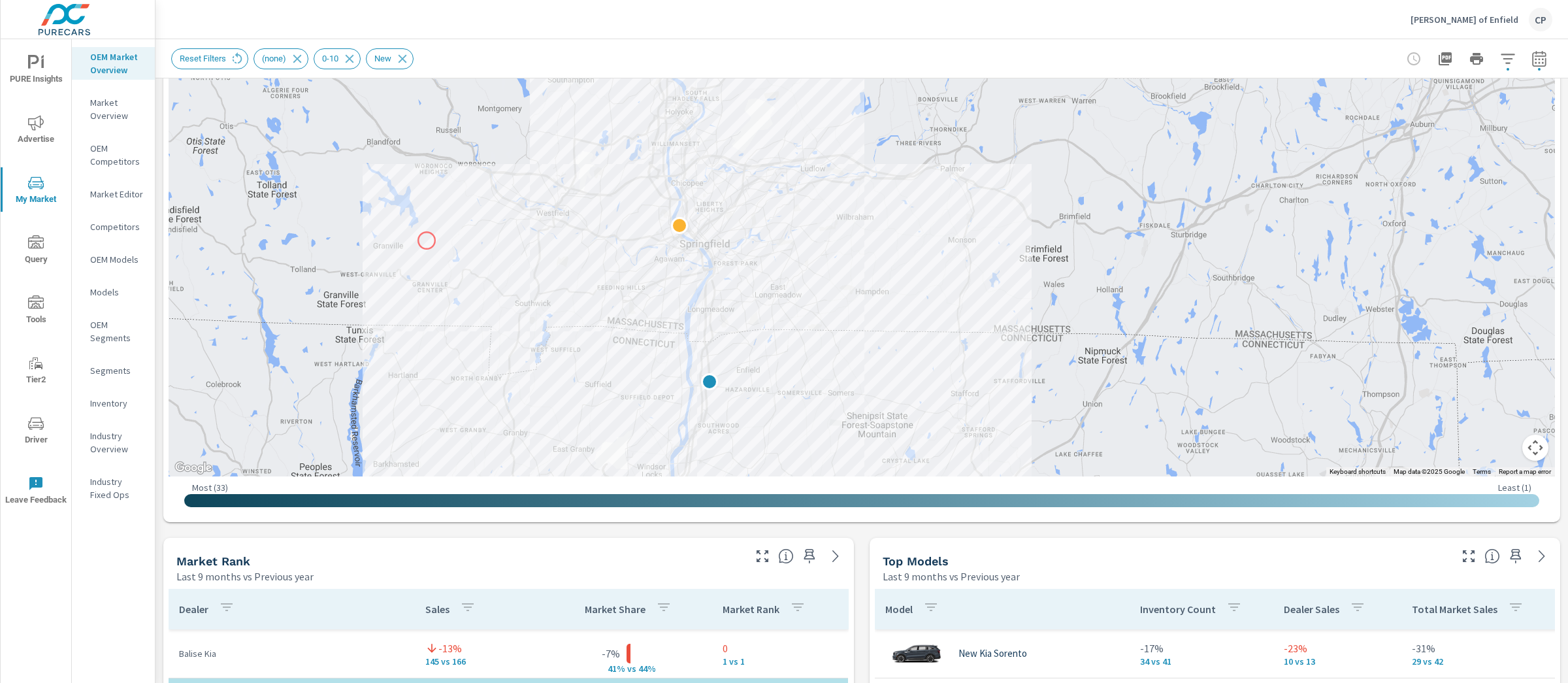
drag, startPoint x: 444, startPoint y: 165, endPoint x: 427, endPoint y: 236, distance: 73.0
click at [427, 236] on div "2" at bounding box center [861, 113] width 1386 height 726
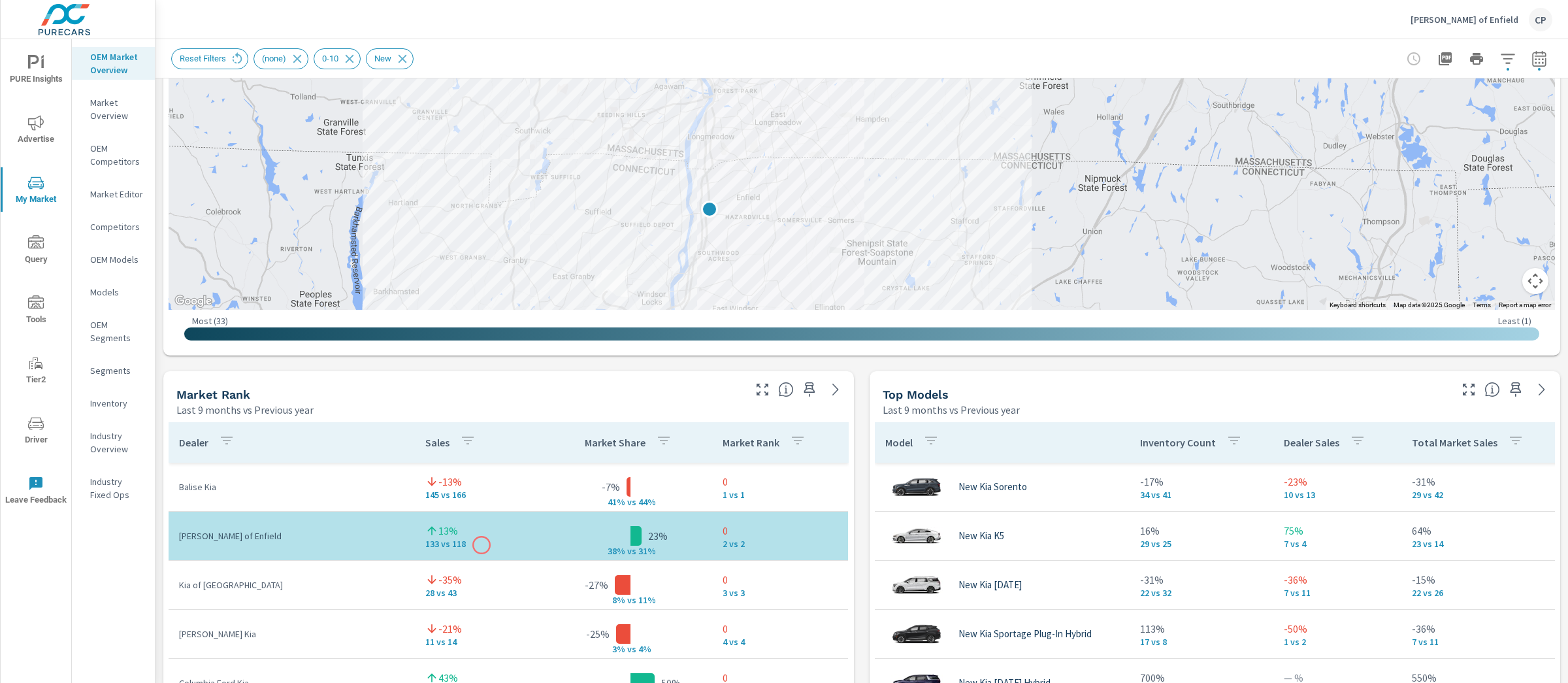
scroll to position [542, 0]
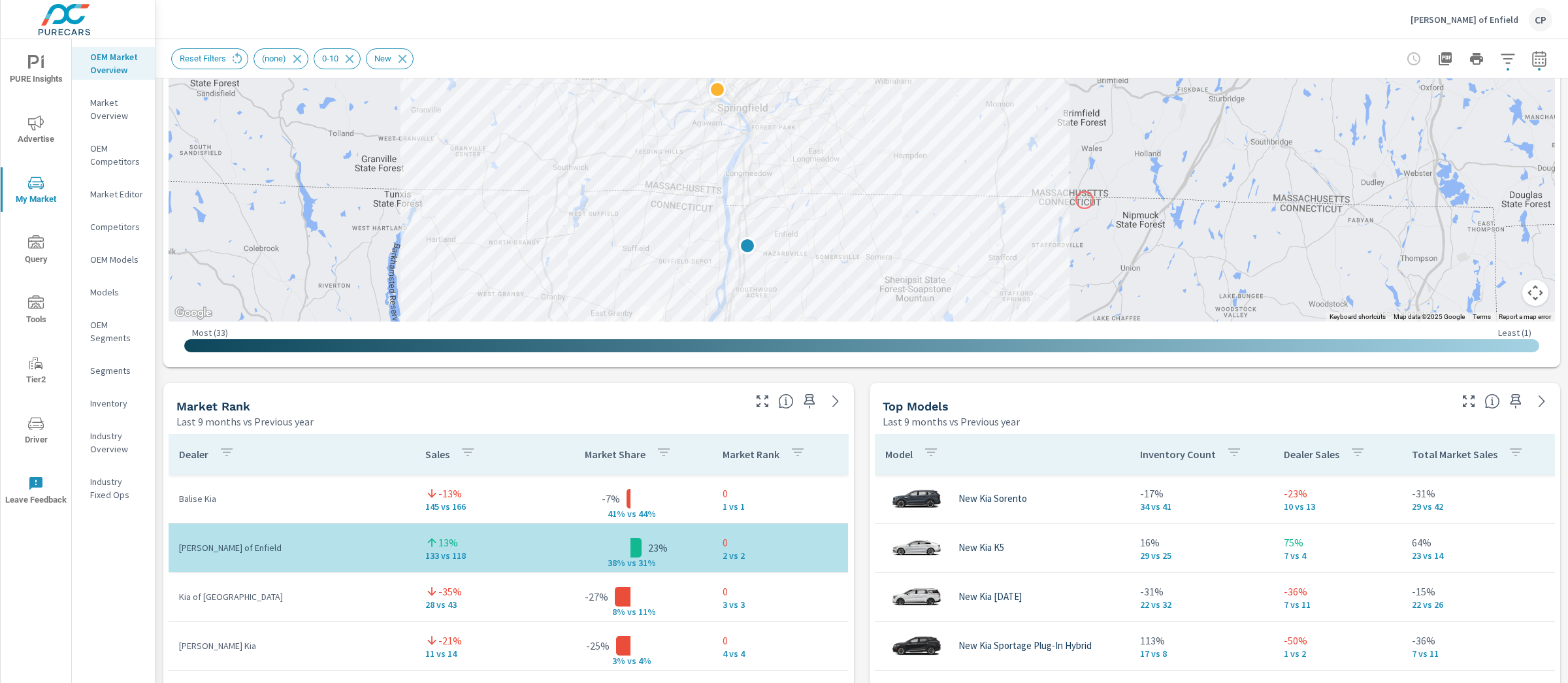
drag, startPoint x: 1047, startPoint y: 175, endPoint x: 1084, endPoint y: 200, distance: 44.7
click at [1085, 199] on div "2" at bounding box center [1526, 336] width 1254 height 706
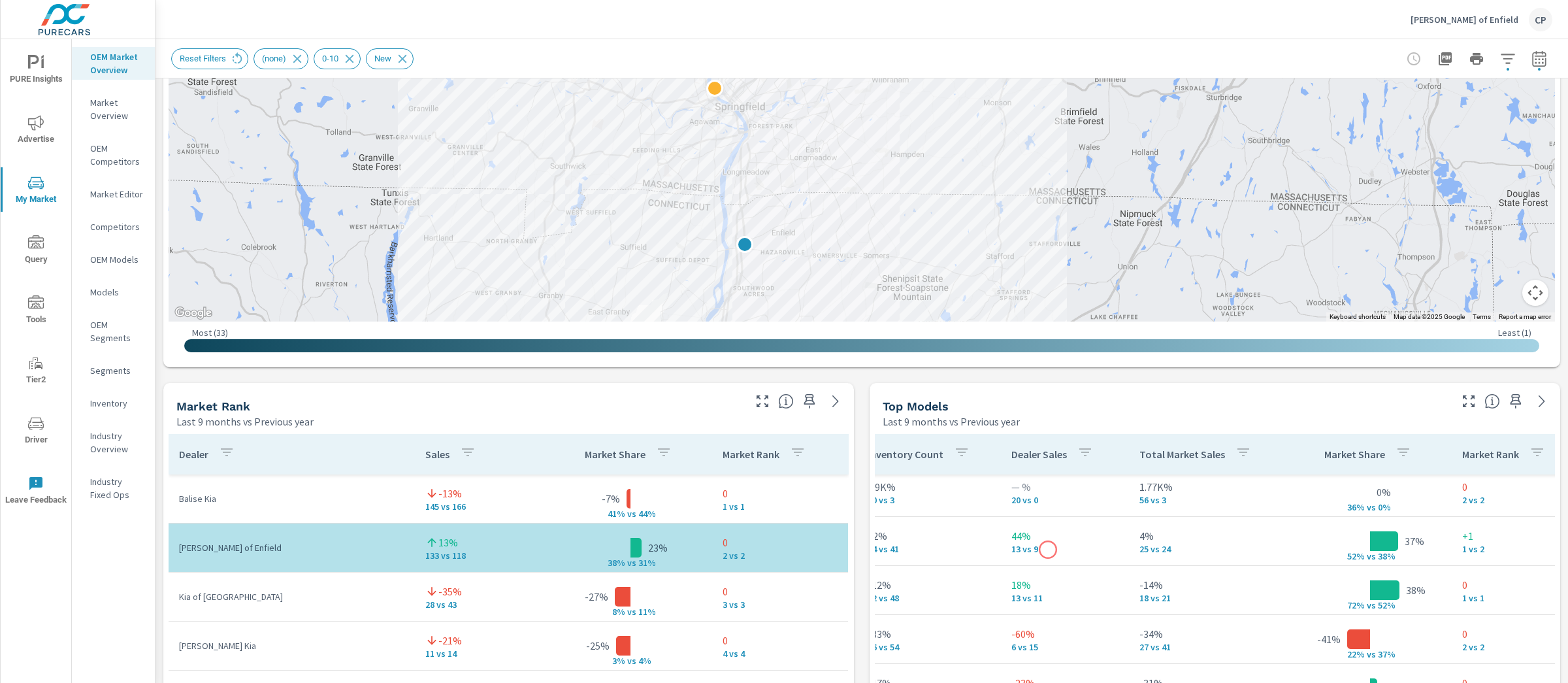
scroll to position [7, 273]
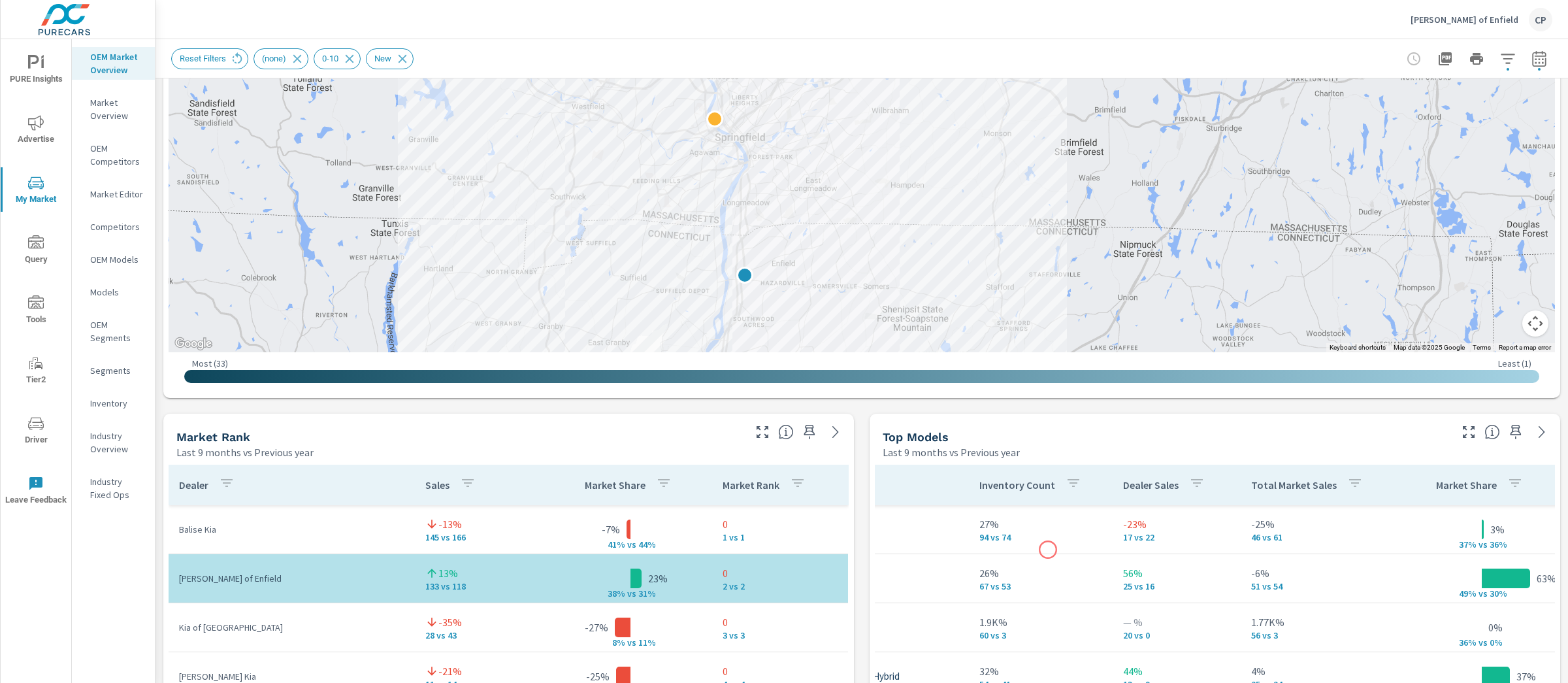
scroll to position [0, 162]
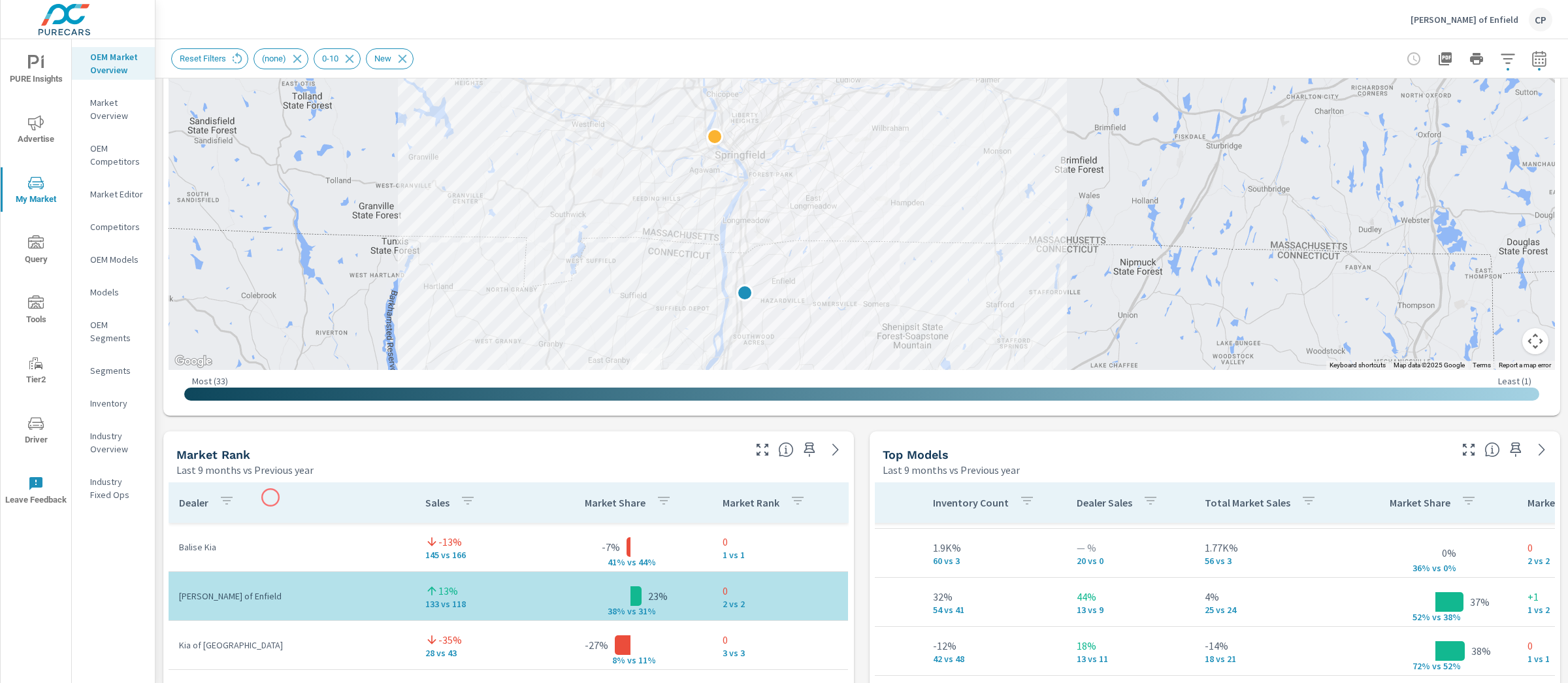
scroll to position [567, 0]
